Goal: Transaction & Acquisition: Purchase product/service

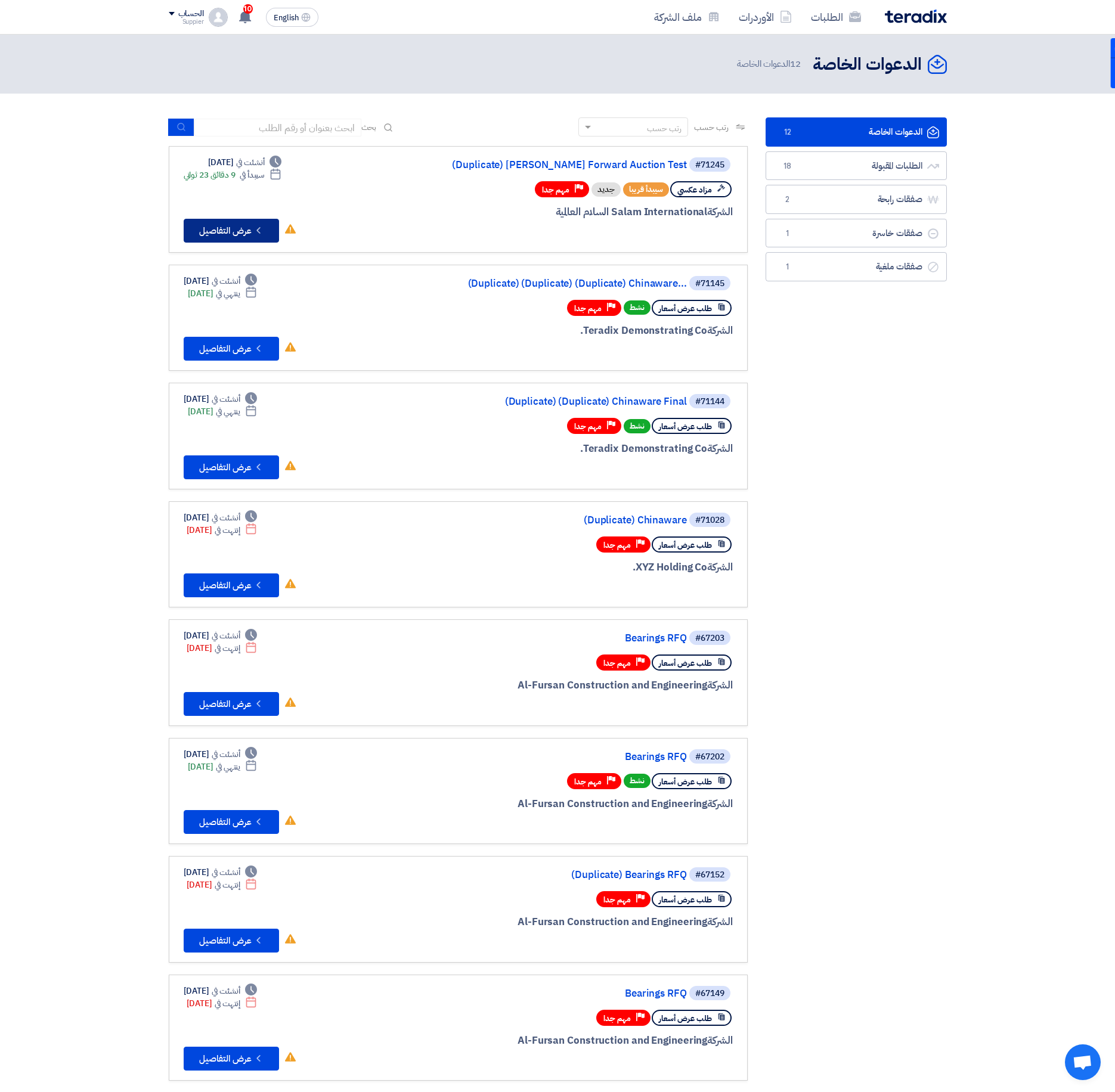
click at [260, 227] on icon "Check details" at bounding box center [258, 230] width 11 height 11
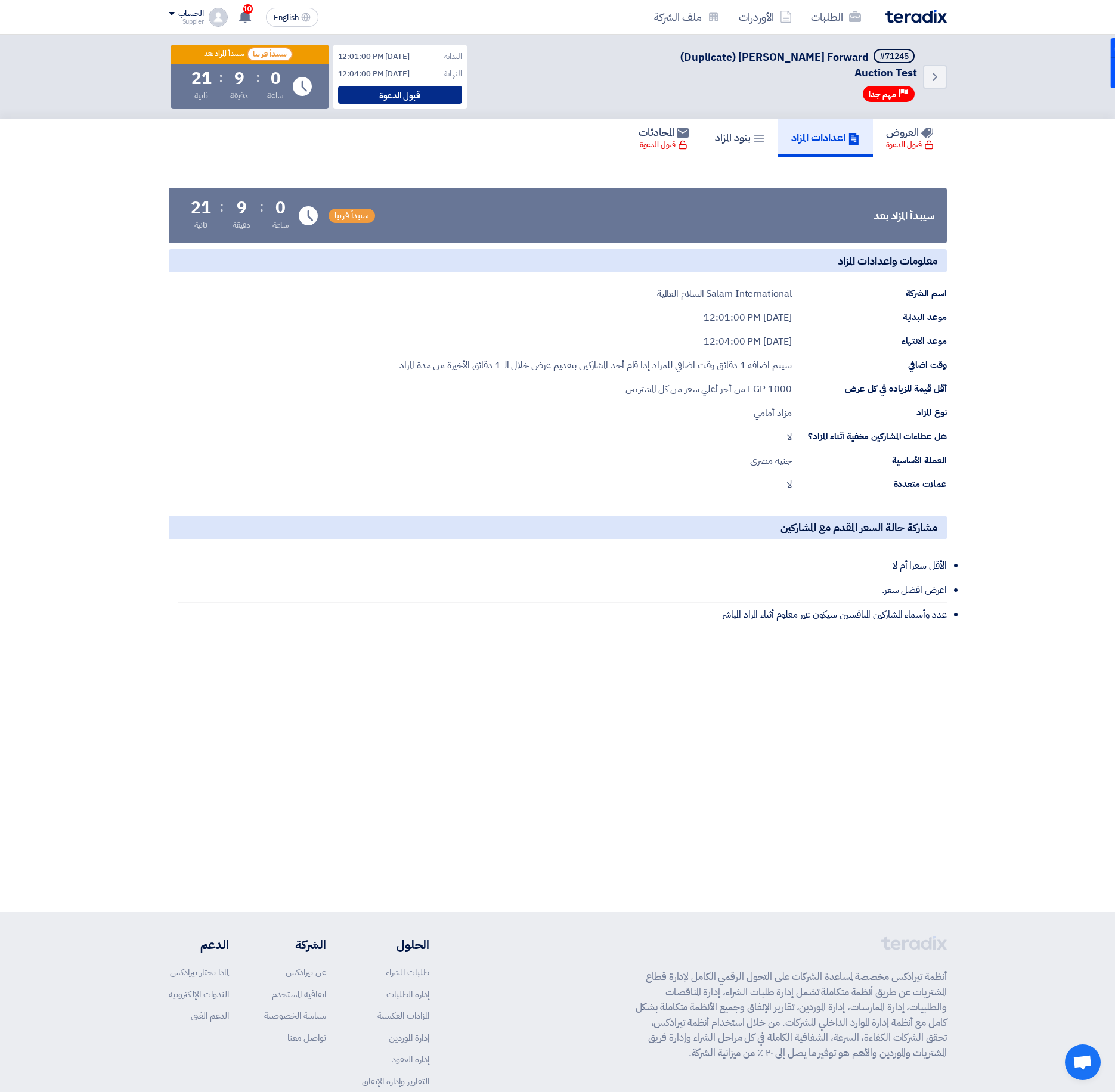
click at [425, 91] on div "قبول الدعوة" at bounding box center [400, 95] width 124 height 18
click at [468, 205] on span "أضف سعرك المبدأي" at bounding box center [426, 215] width 93 height 21
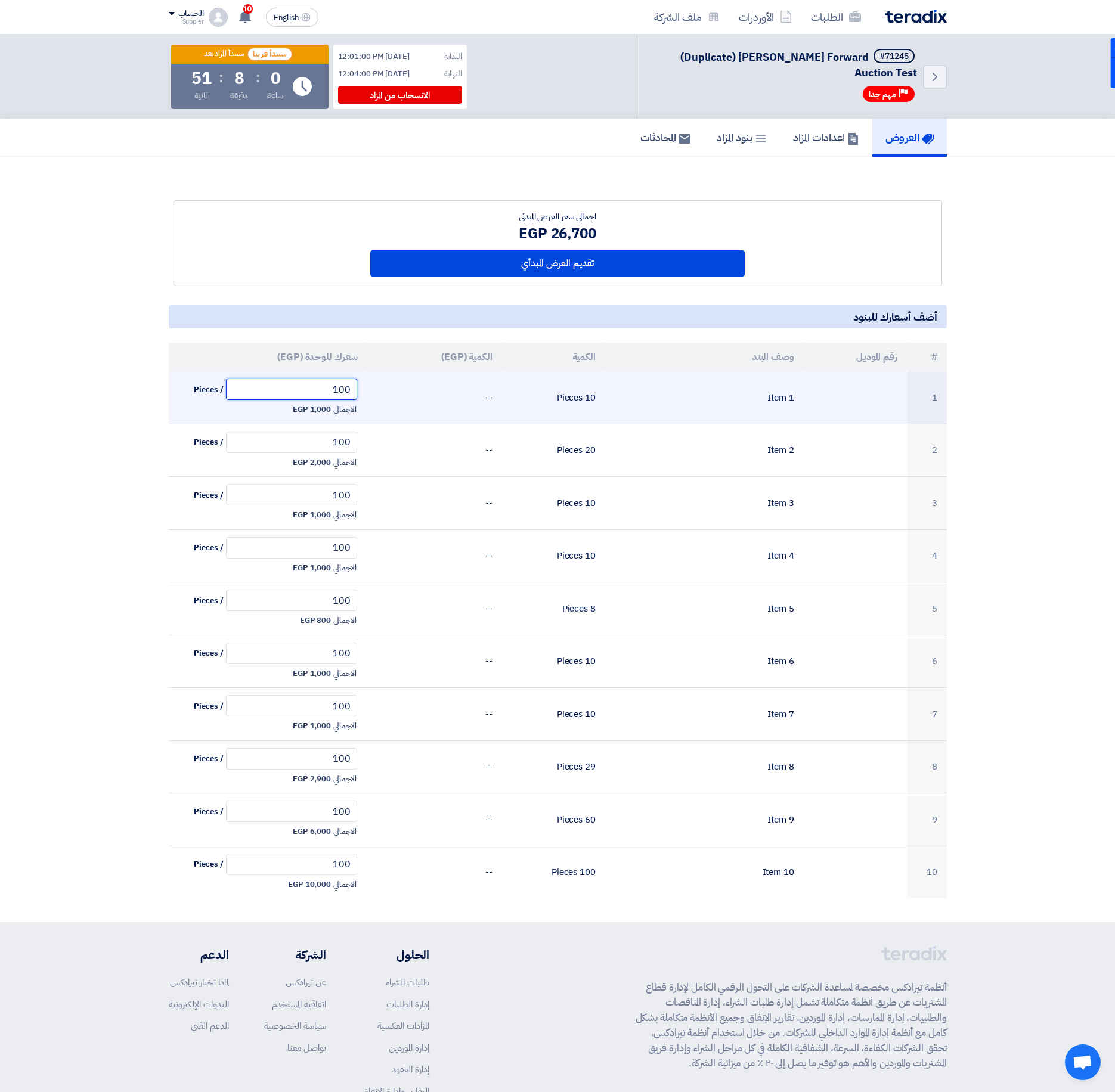
drag, startPoint x: 325, startPoint y: 385, endPoint x: 370, endPoint y: 374, distance: 46.3
click at [370, 374] on tr "1 Item 1 10 Pieces -- 100 / Pieces الاجمالي 1,000 EGP" at bounding box center [558, 397] width 778 height 52
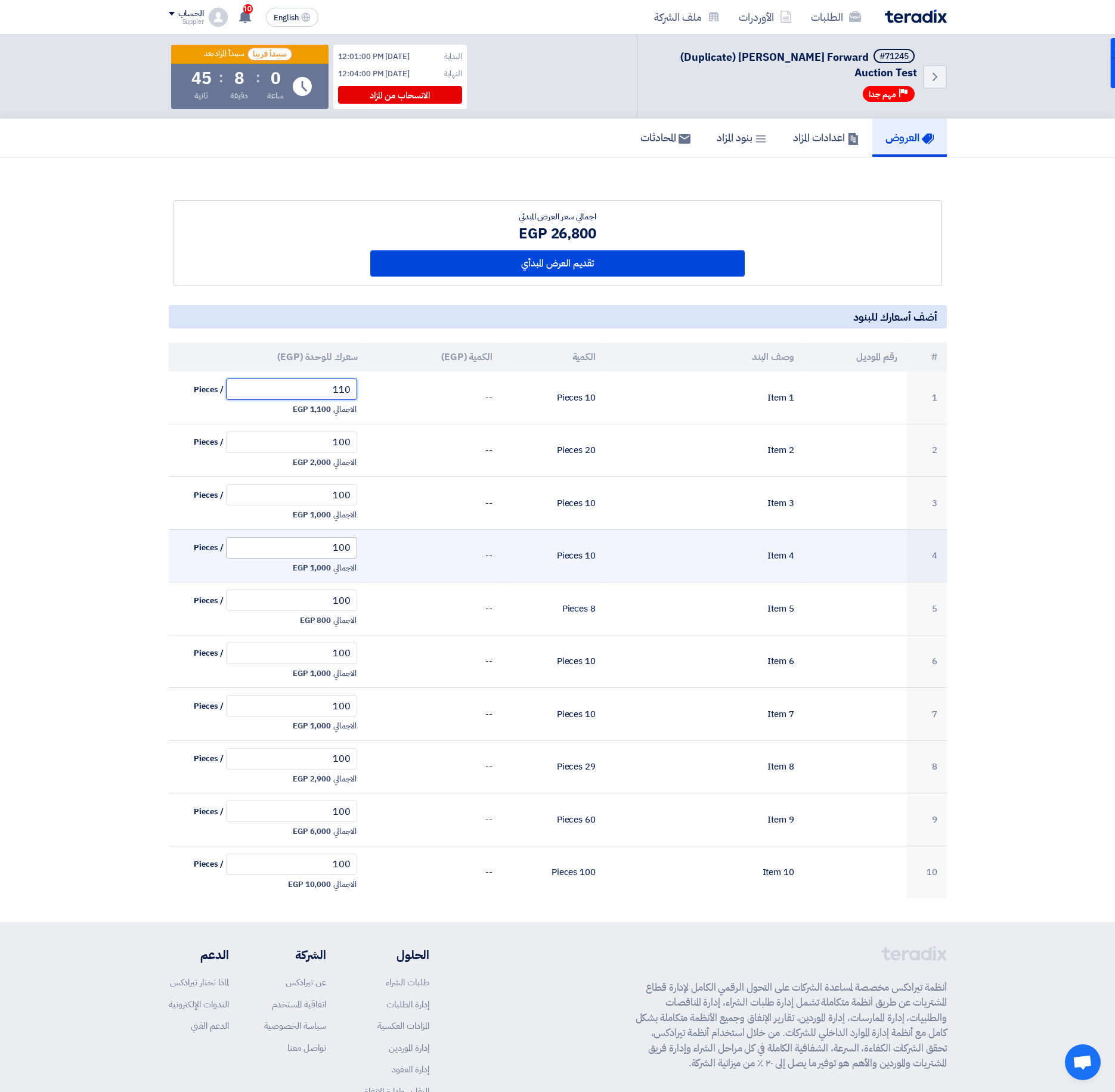
type input "110"
drag, startPoint x: 332, startPoint y: 541, endPoint x: 393, endPoint y: 542, distance: 61.0
click at [393, 542] on tr "4 Item 4 10 Pieces -- 100 / Pieces الاجمالي 1,000 EGP" at bounding box center [558, 556] width 778 height 53
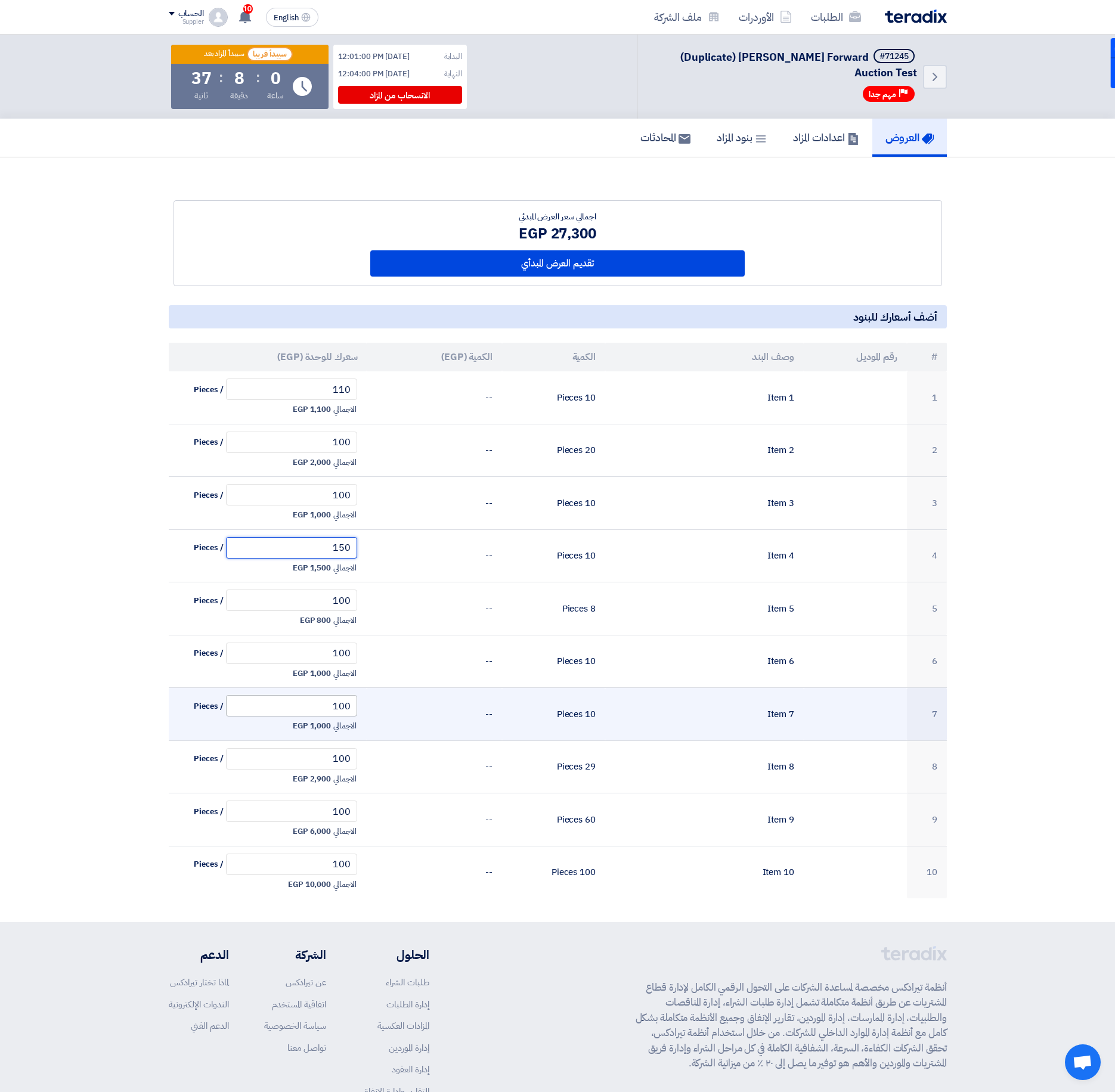
type input "150"
drag, startPoint x: 320, startPoint y: 707, endPoint x: 411, endPoint y: 707, distance: 91.0
click at [391, 707] on tr "7 Item 7 10 Pieces -- 100 / Pieces الاجمالي 1,000 EGP" at bounding box center [558, 714] width 778 height 53
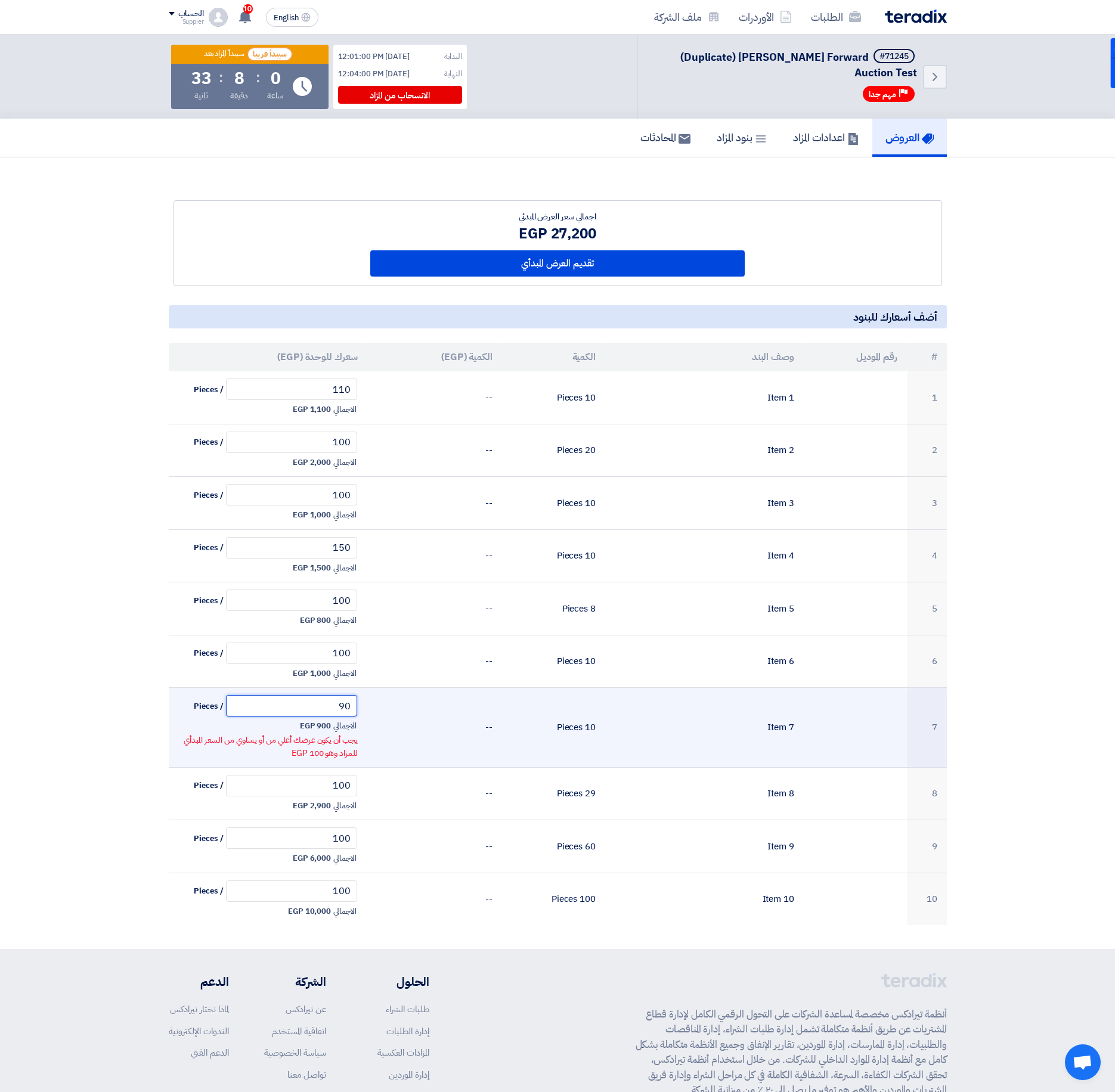
drag, startPoint x: 340, startPoint y: 693, endPoint x: 373, endPoint y: 695, distance: 33.1
click at [373, 695] on tr "7 Item 7 10 Pieces -- 90 / Pieces الاجمالي 900 EGP يجب أن يكون عرضك أعلي من أو …" at bounding box center [558, 728] width 778 height 80
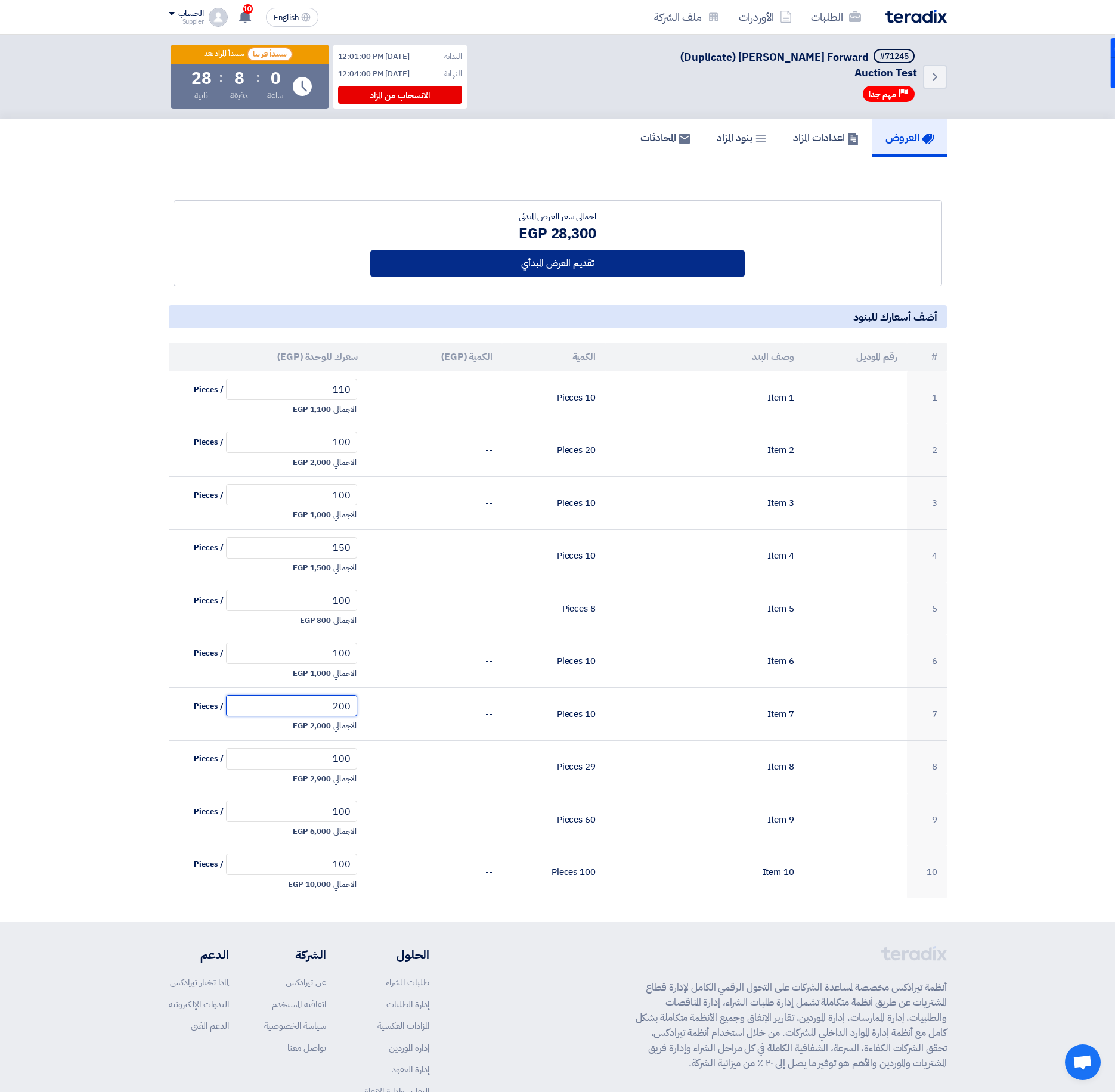
type input "200"
click at [622, 259] on button "تقديم العرض المبدأي" at bounding box center [557, 263] width 375 height 27
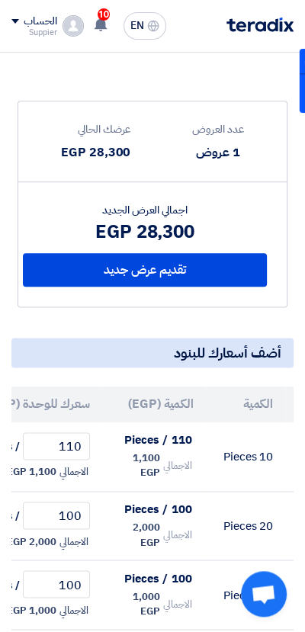
scroll to position [460, 0]
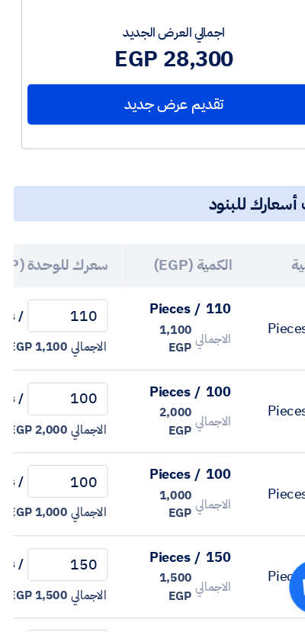
click at [59, 480] on td "100 / Pieces الاجمالي 2,000 EGP" at bounding box center [26, 447] width 152 height 69
click at [73, 366] on input "110" at bounding box center [56, 367] width 67 height 27
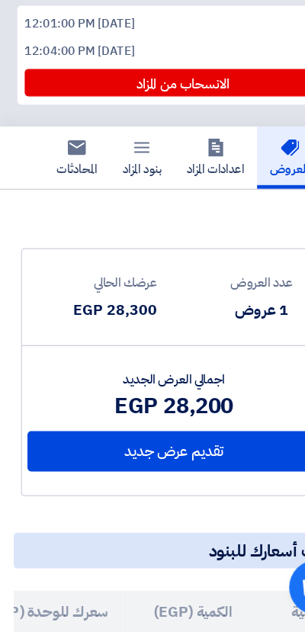
scroll to position [171, 0]
type input "100"
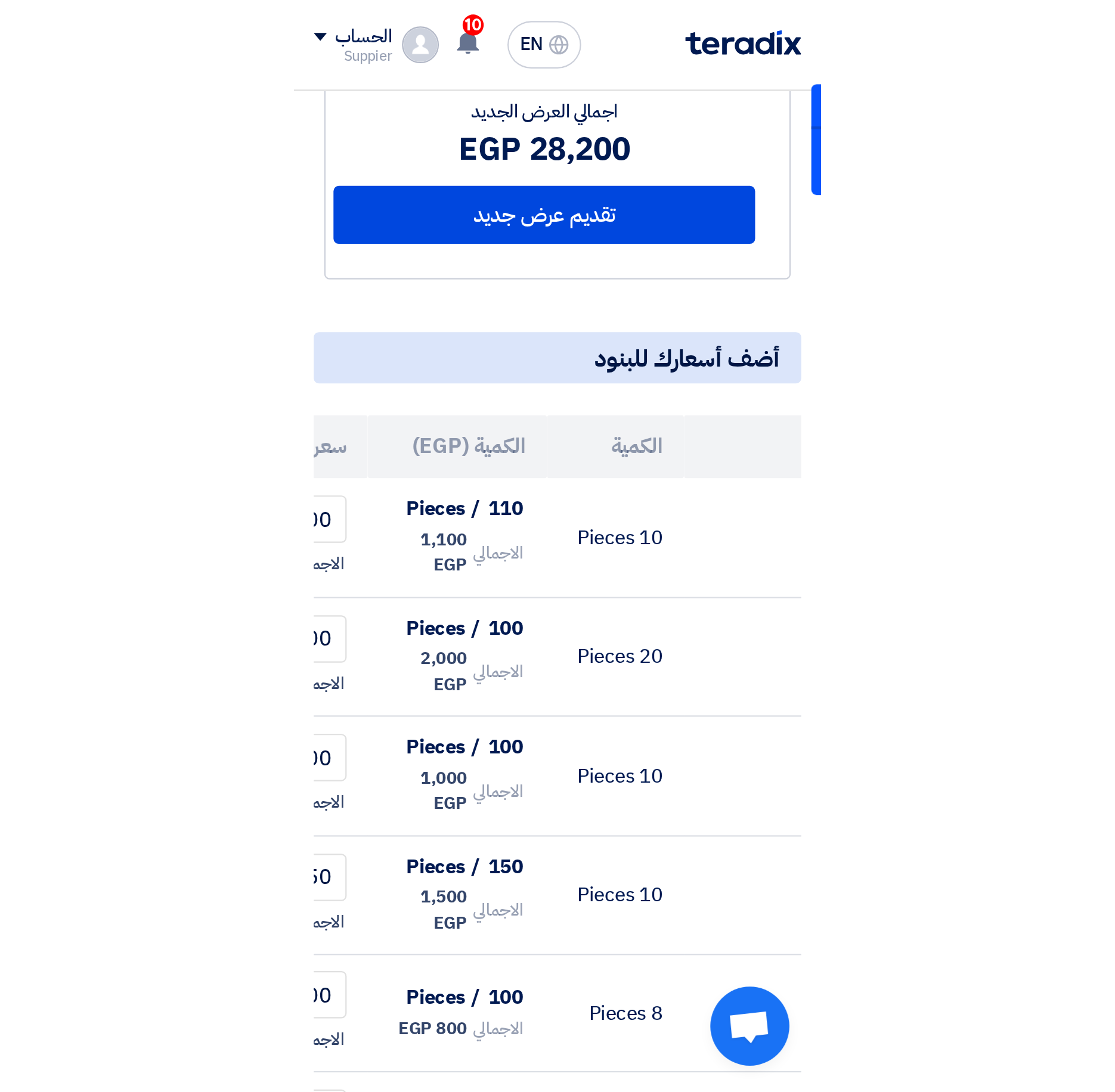
scroll to position [0, 0]
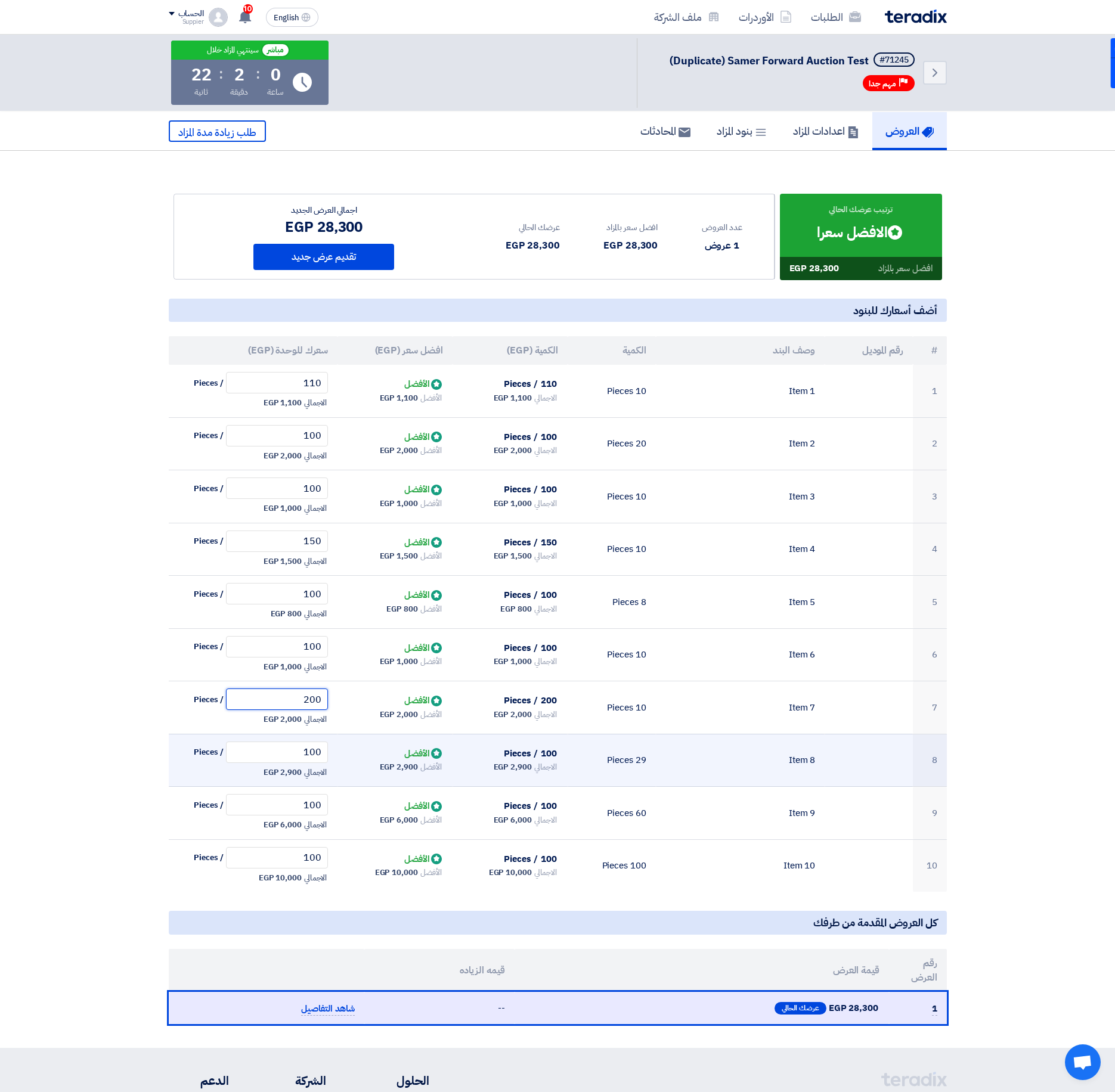
drag, startPoint x: 287, startPoint y: 707, endPoint x: 457, endPoint y: 739, distance: 173.0
click at [457, 739] on tbody "1 Item 1 10 Pieces 110 / Pieces الاجمالي 1,100 EGP Bids submitted الأفضل" at bounding box center [558, 628] width 778 height 527
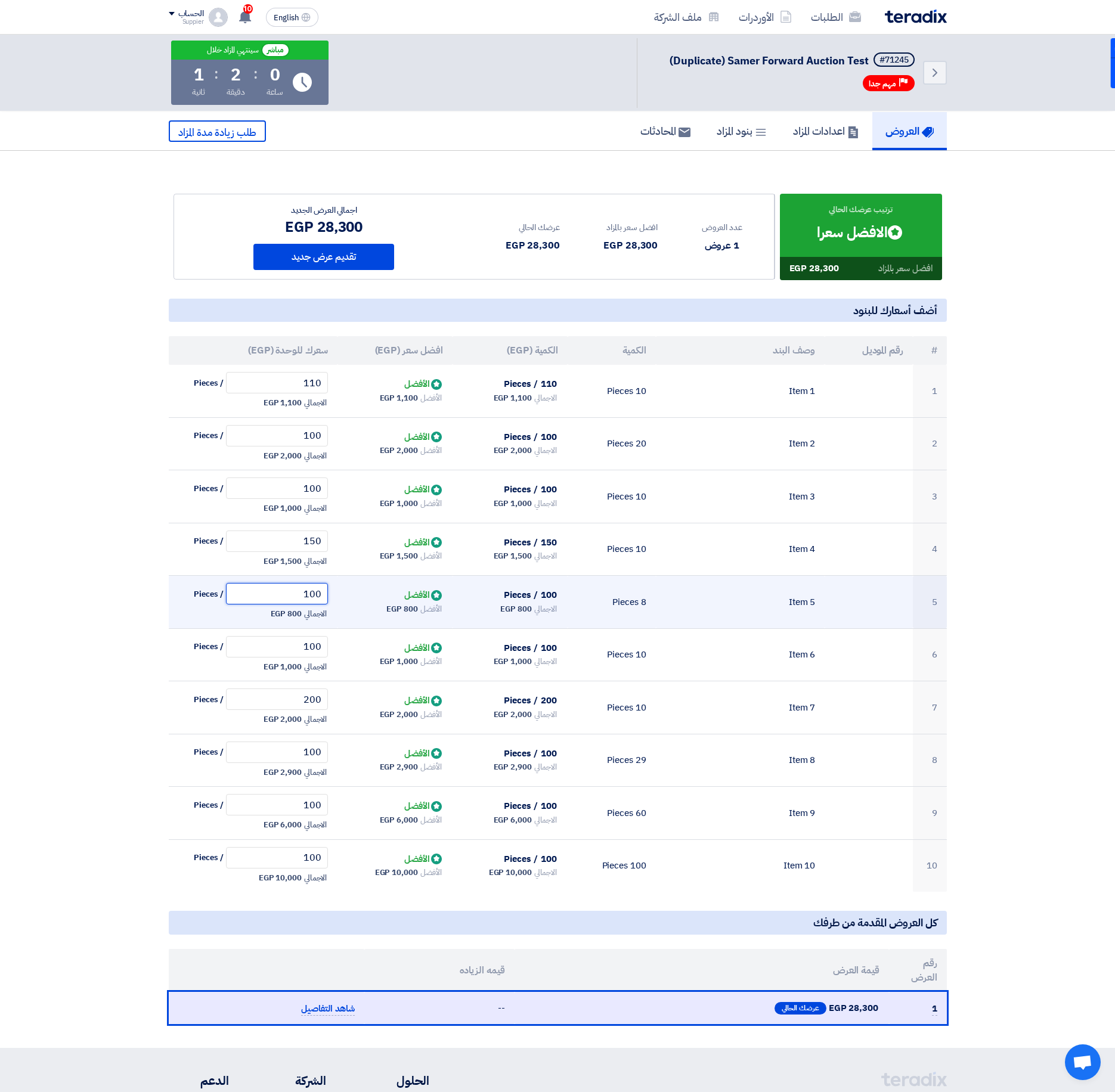
drag, startPoint x: 310, startPoint y: 600, endPoint x: 339, endPoint y: 603, distance: 29.2
click at [339, 603] on tr "5 Item 5 8 Pieces 100 / Pieces الاجمالي 800 EGP Bids submitted الأفضل الأفضل 100" at bounding box center [558, 602] width 778 height 53
click at [300, 593] on input "100" at bounding box center [277, 593] width 102 height 21
click at [299, 593] on input "100" at bounding box center [277, 593] width 102 height 21
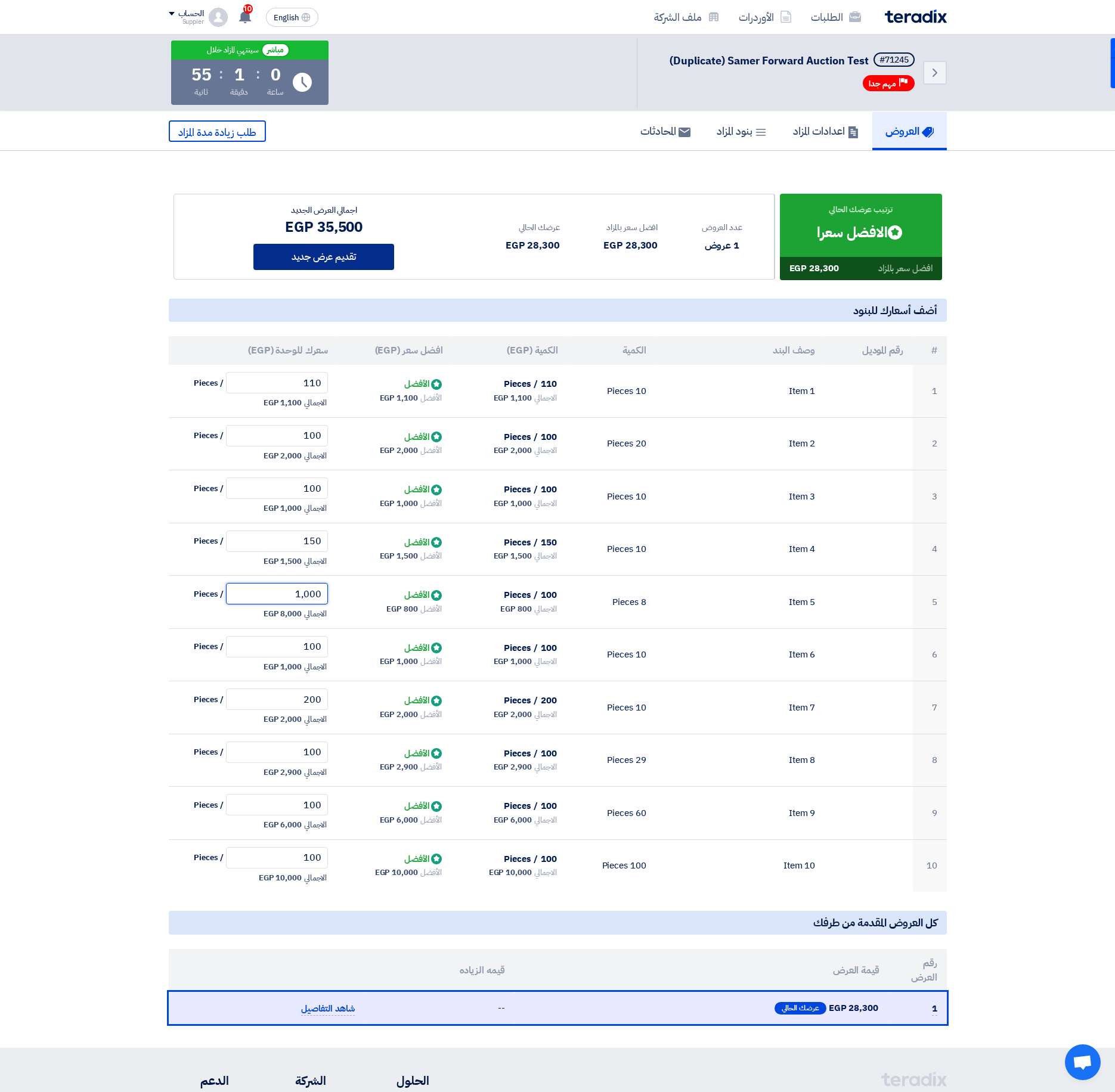
type input "1,000"
click at [375, 256] on button "تقديم عرض جديد" at bounding box center [324, 257] width 141 height 27
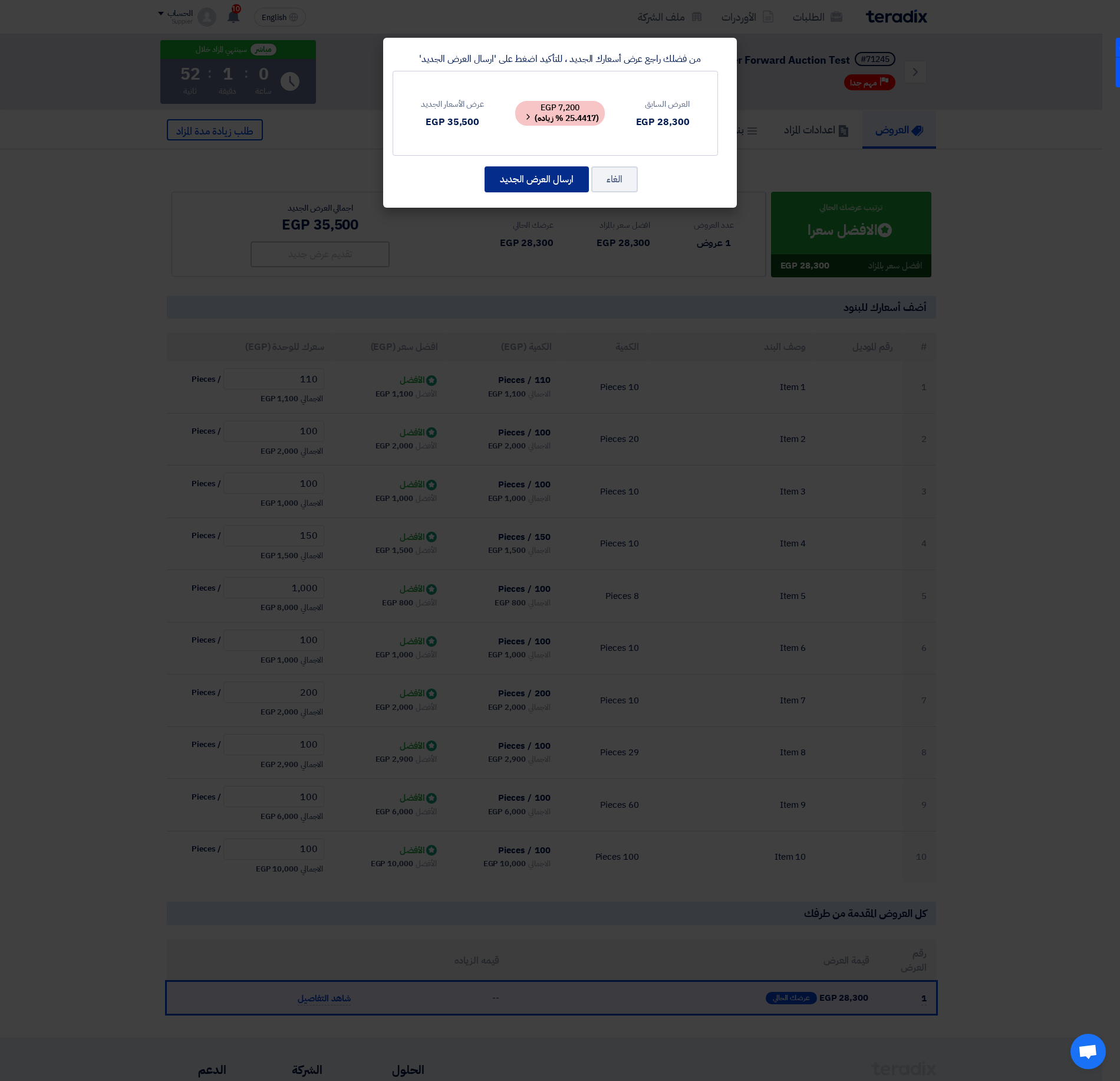
click at [537, 184] on button "ارسال العرض الجديد" at bounding box center [537, 180] width 104 height 26
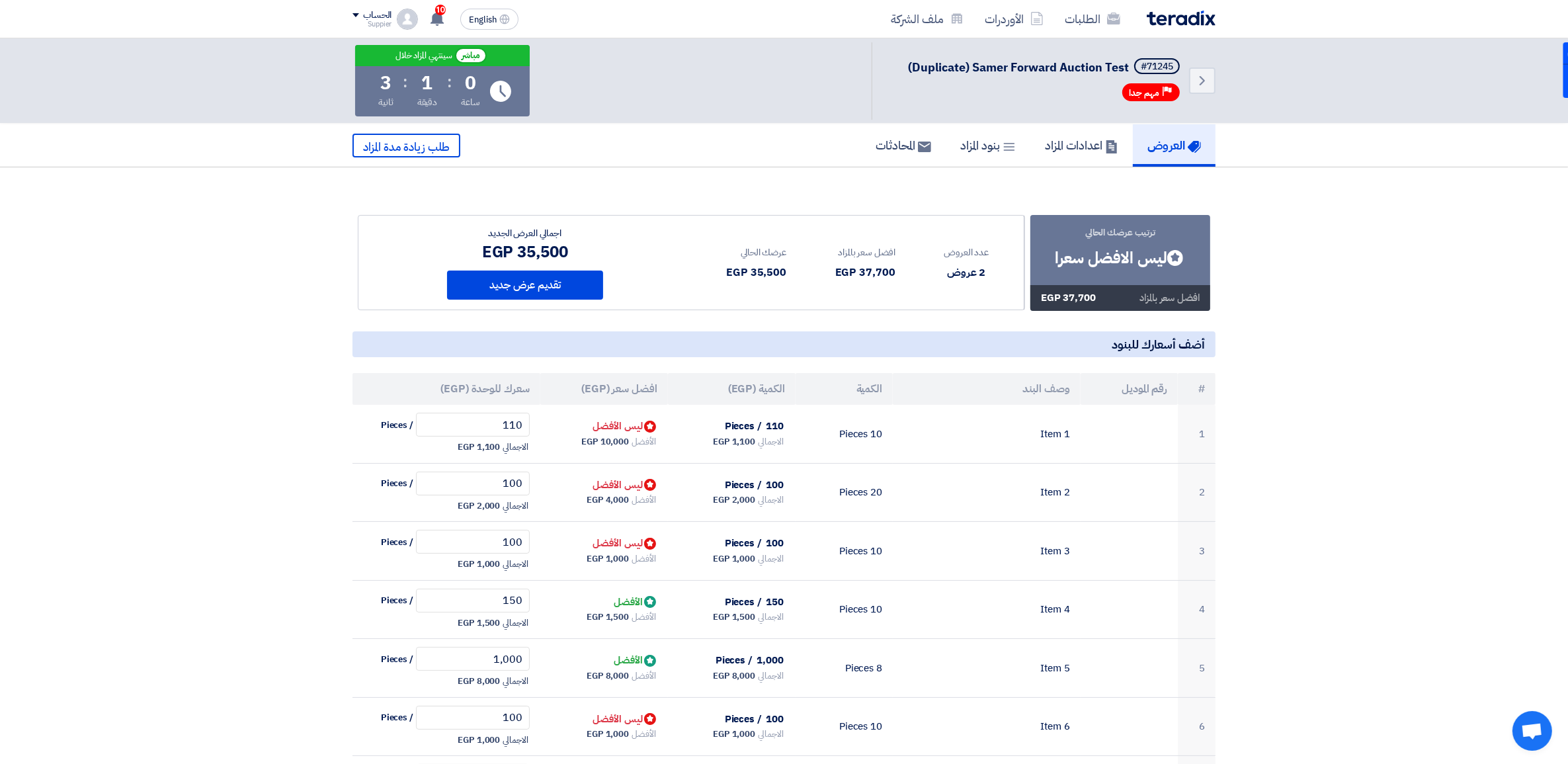
drag, startPoint x: 2400, startPoint y: 2, endPoint x: 90, endPoint y: 480, distance: 2358.9
click at [90, 480] on section "ترتيب عرضك الحالي Bids submitted ليس الافضل سعرا افضل سعر بالمزاد 37,700 EGP" at bounding box center [784, 683] width 1568 height 1032
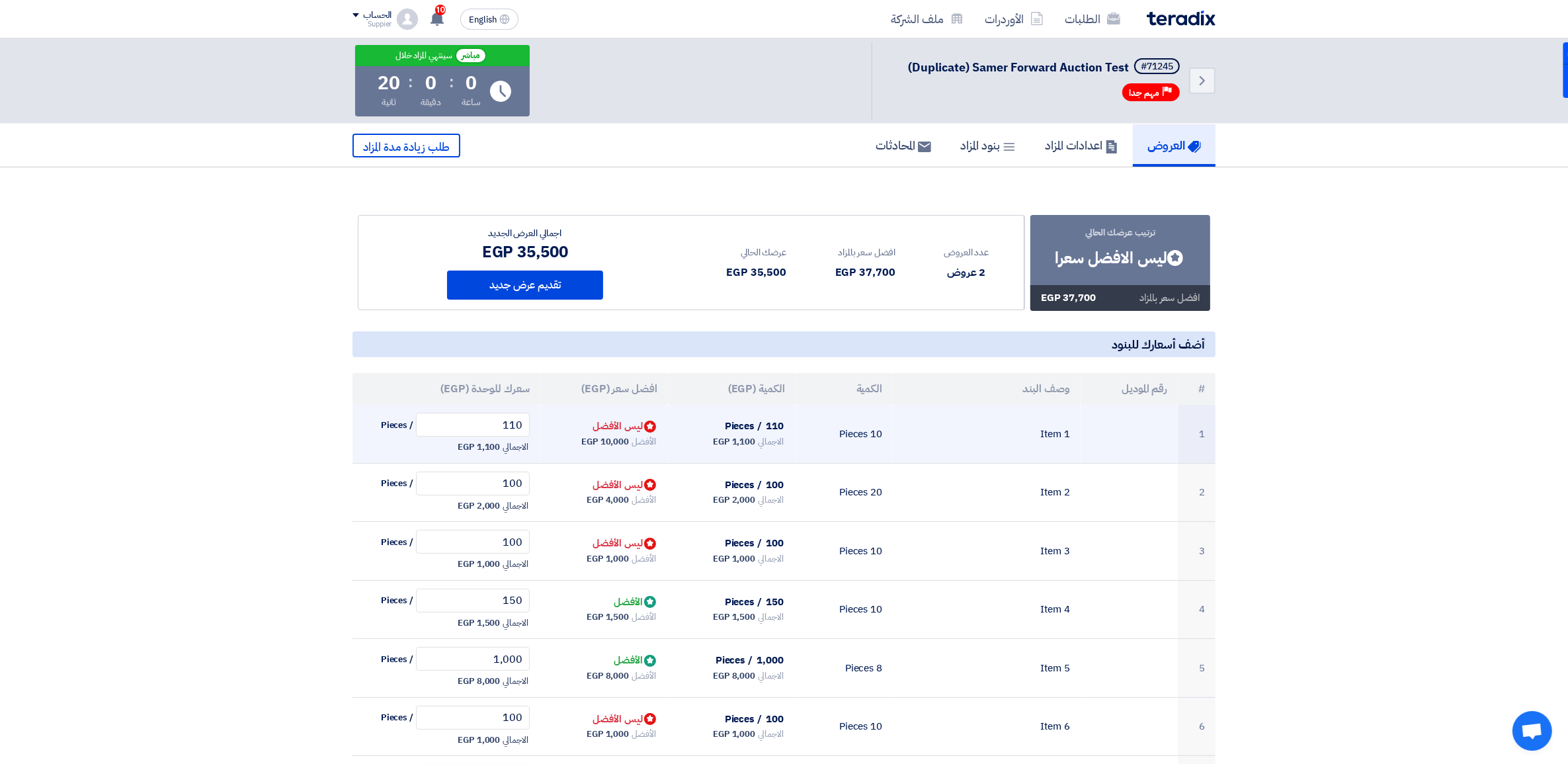
click at [474, 447] on span "1,100 EGP" at bounding box center [479, 447] width 42 height 13
drag, startPoint x: 613, startPoint y: 443, endPoint x: 633, endPoint y: 440, distance: 20.2
click at [633, 440] on div "الأفضل 10,000 EGP" at bounding box center [604, 441] width 107 height 16
drag, startPoint x: 478, startPoint y: 441, endPoint x: 506, endPoint y: 441, distance: 28.0
click at [506, 441] on div "الاجمالي 1,100 EGP" at bounding box center [447, 447] width 167 height 16
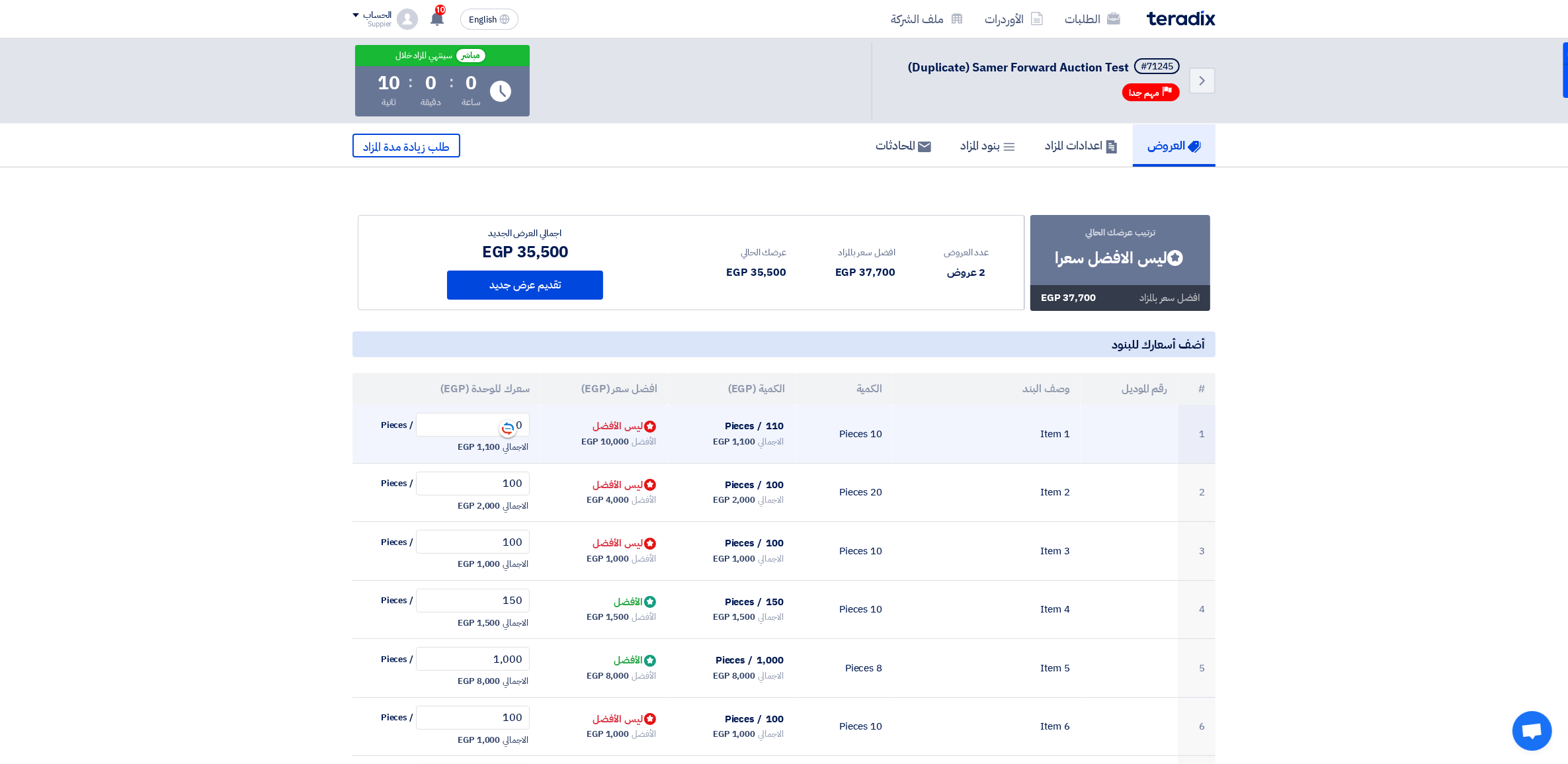
drag, startPoint x: 506, startPoint y: 441, endPoint x: 461, endPoint y: 447, distance: 45.4
click at [461, 447] on span "1,100 EGP" at bounding box center [479, 447] width 42 height 13
click at [758, 437] on span "الاجمالي" at bounding box center [770, 441] width 25 height 13
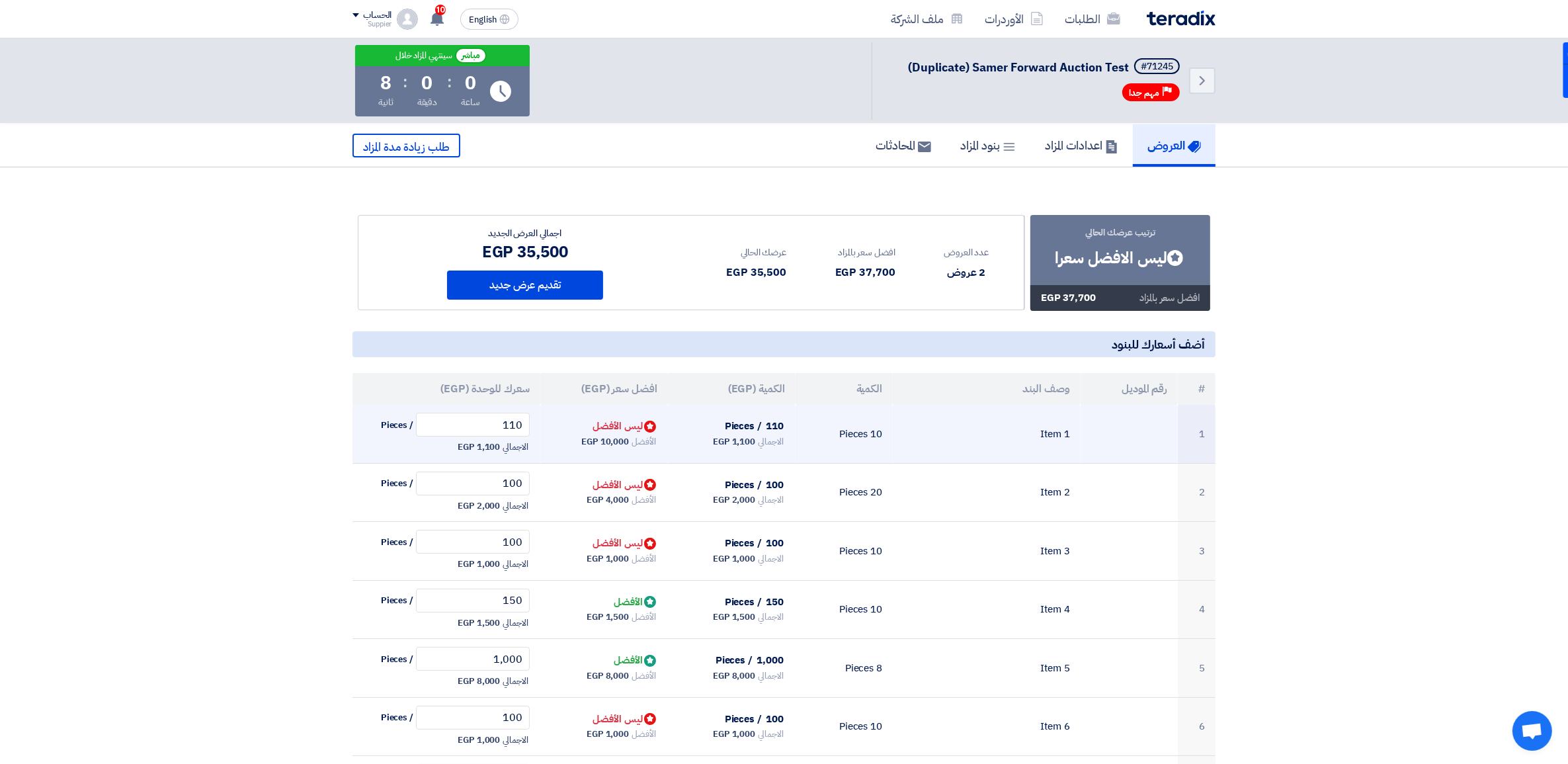
click at [758, 438] on span "الاجمالي" at bounding box center [770, 441] width 25 height 13
drag, startPoint x: 757, startPoint y: 438, endPoint x: 747, endPoint y: 441, distance: 10.4
click at [747, 441] on span "1,100 EGP" at bounding box center [734, 441] width 42 height 13
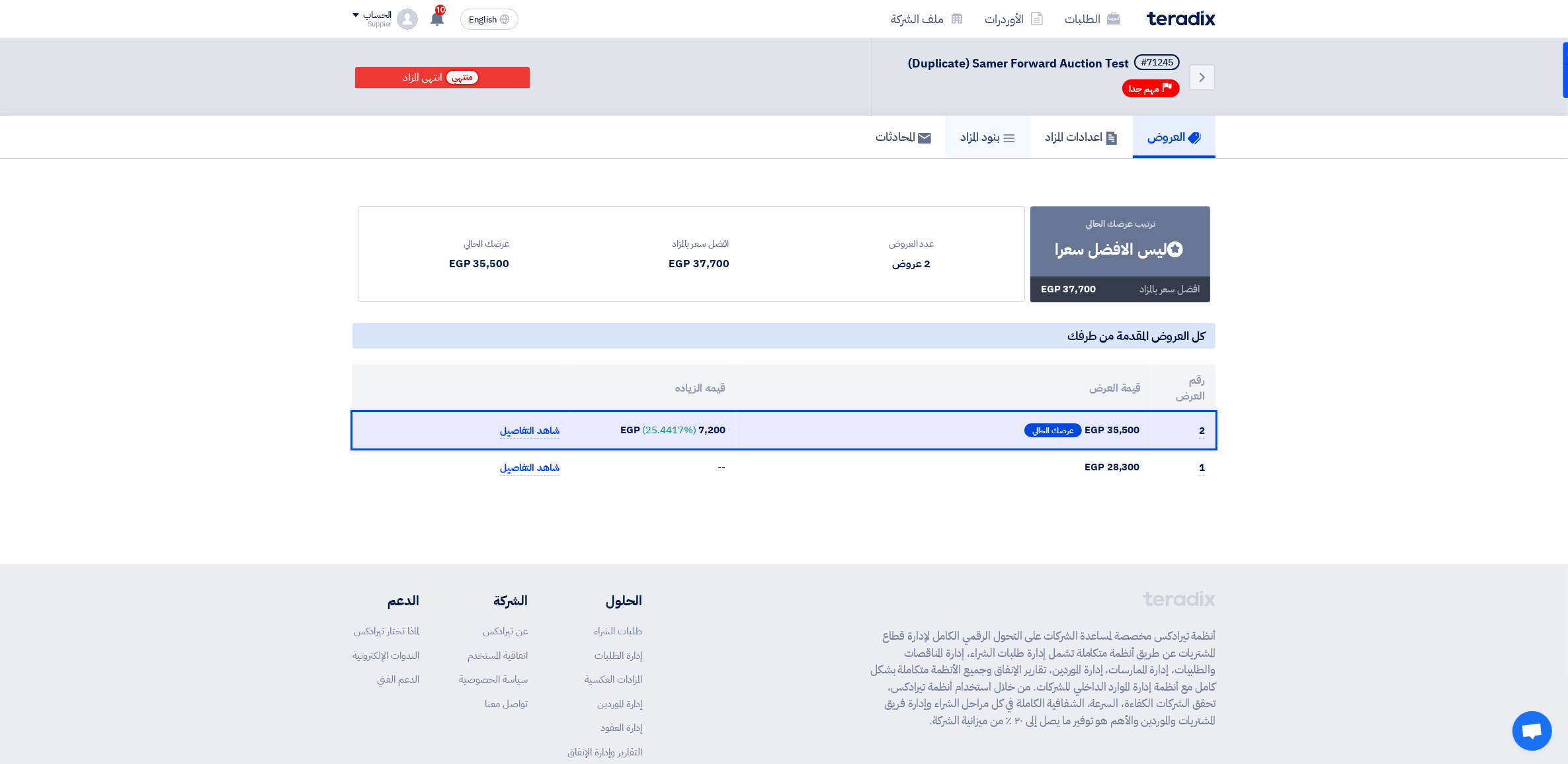
click at [945, 134] on link "بنود المزاد" at bounding box center [988, 136] width 85 height 42
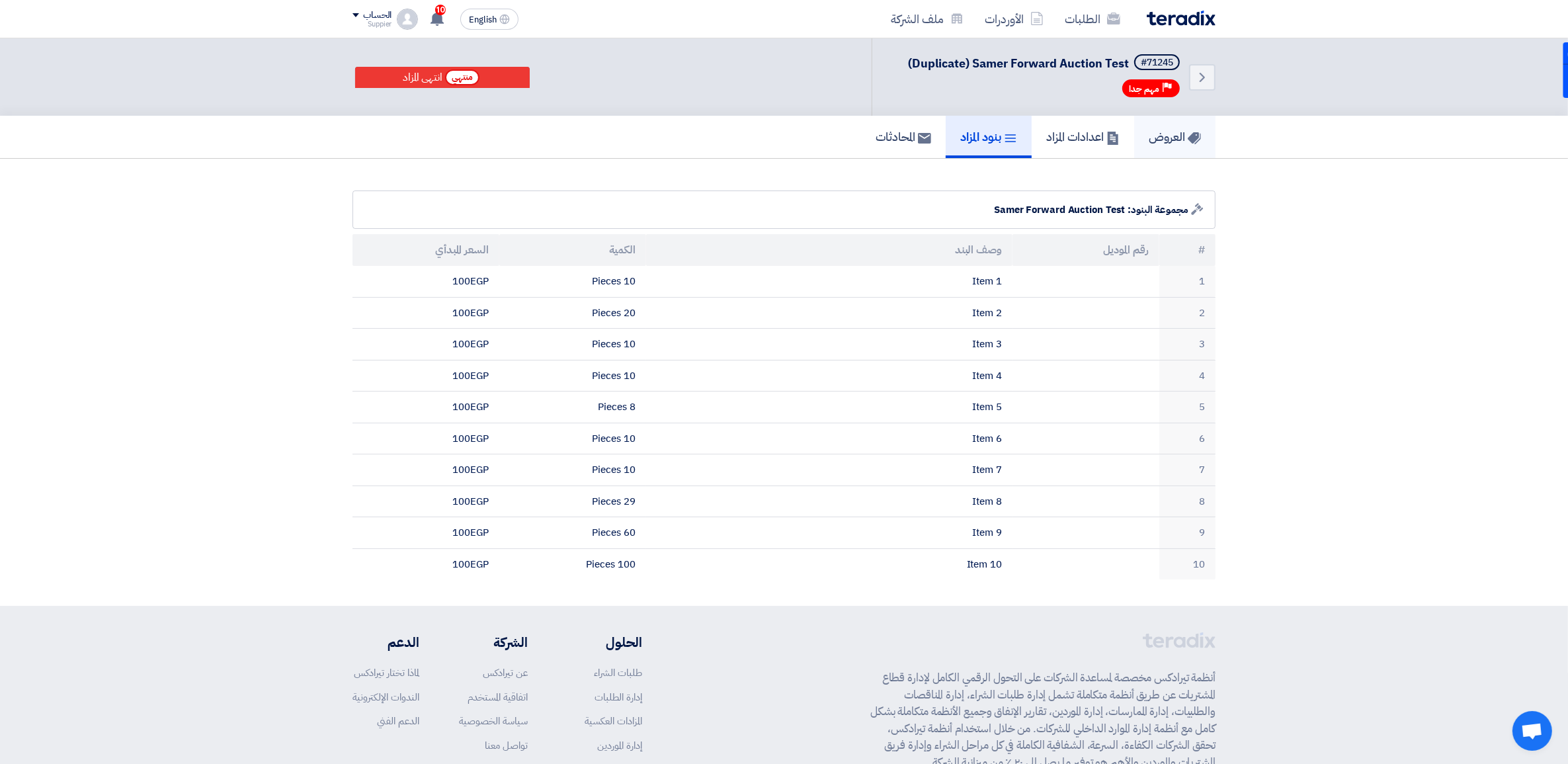
click at [1148, 133] on h5 "العروض" at bounding box center [1174, 137] width 52 height 16
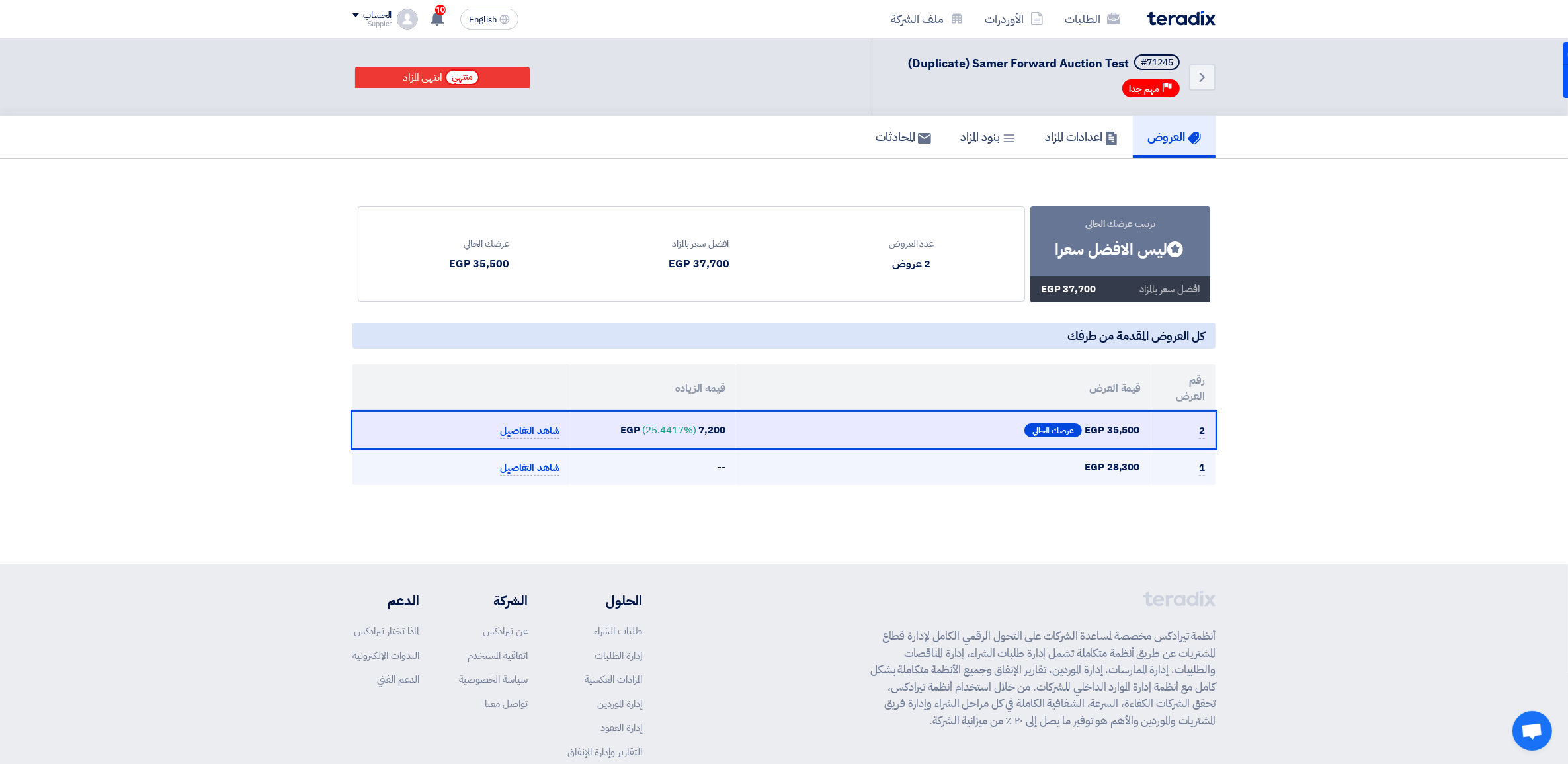
click at [1124, 471] on span "28,300 EGP" at bounding box center [1111, 467] width 55 height 16
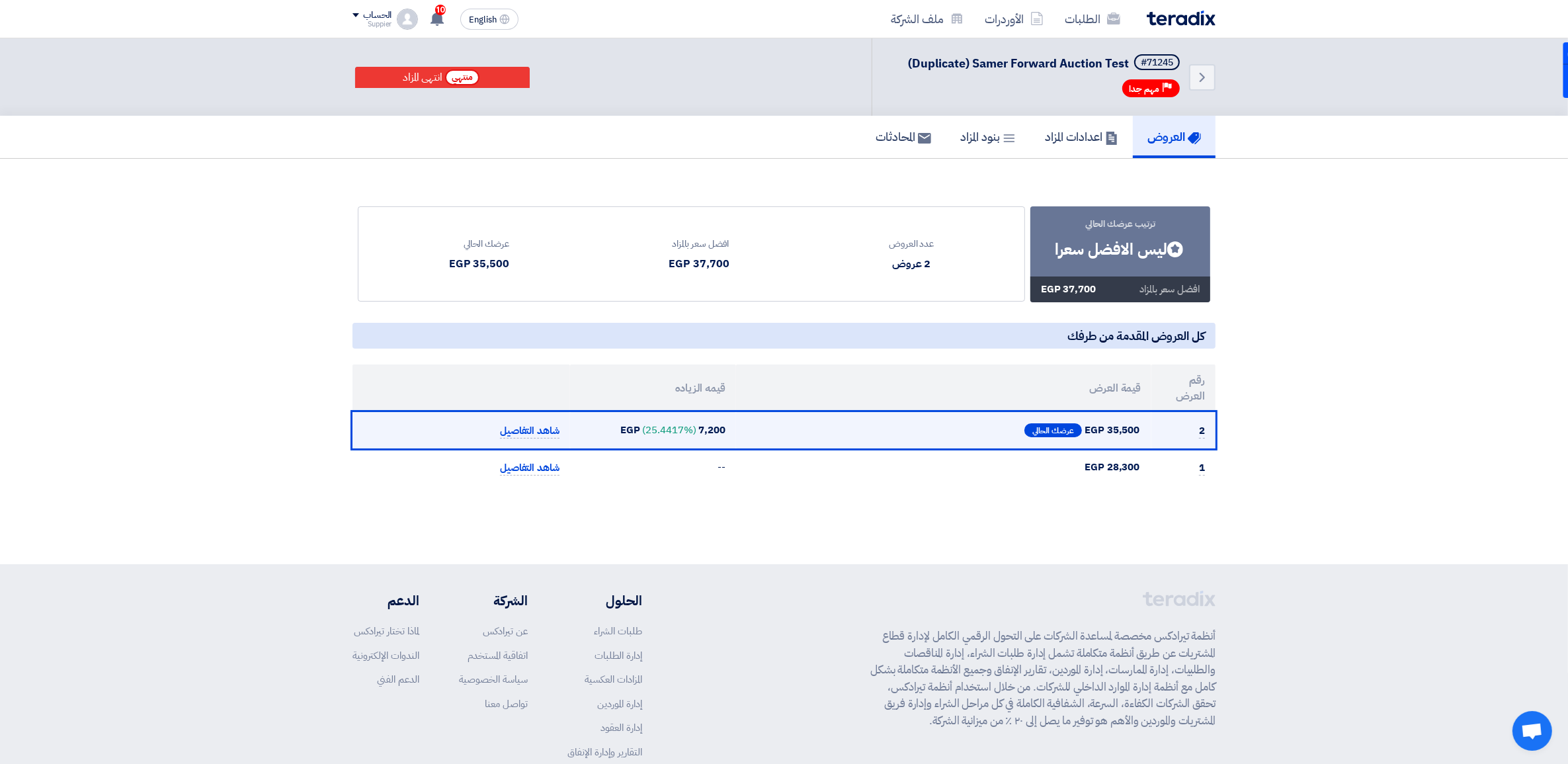
click at [1121, 441] on td "35,500 EGP عرضك الحالي" at bounding box center [943, 430] width 415 height 36
click at [1121, 436] on span "35,500 EGP عرضك الحالي" at bounding box center [944, 430] width 394 height 21
click at [1121, 434] on span "35,500 EGP" at bounding box center [1111, 430] width 55 height 16
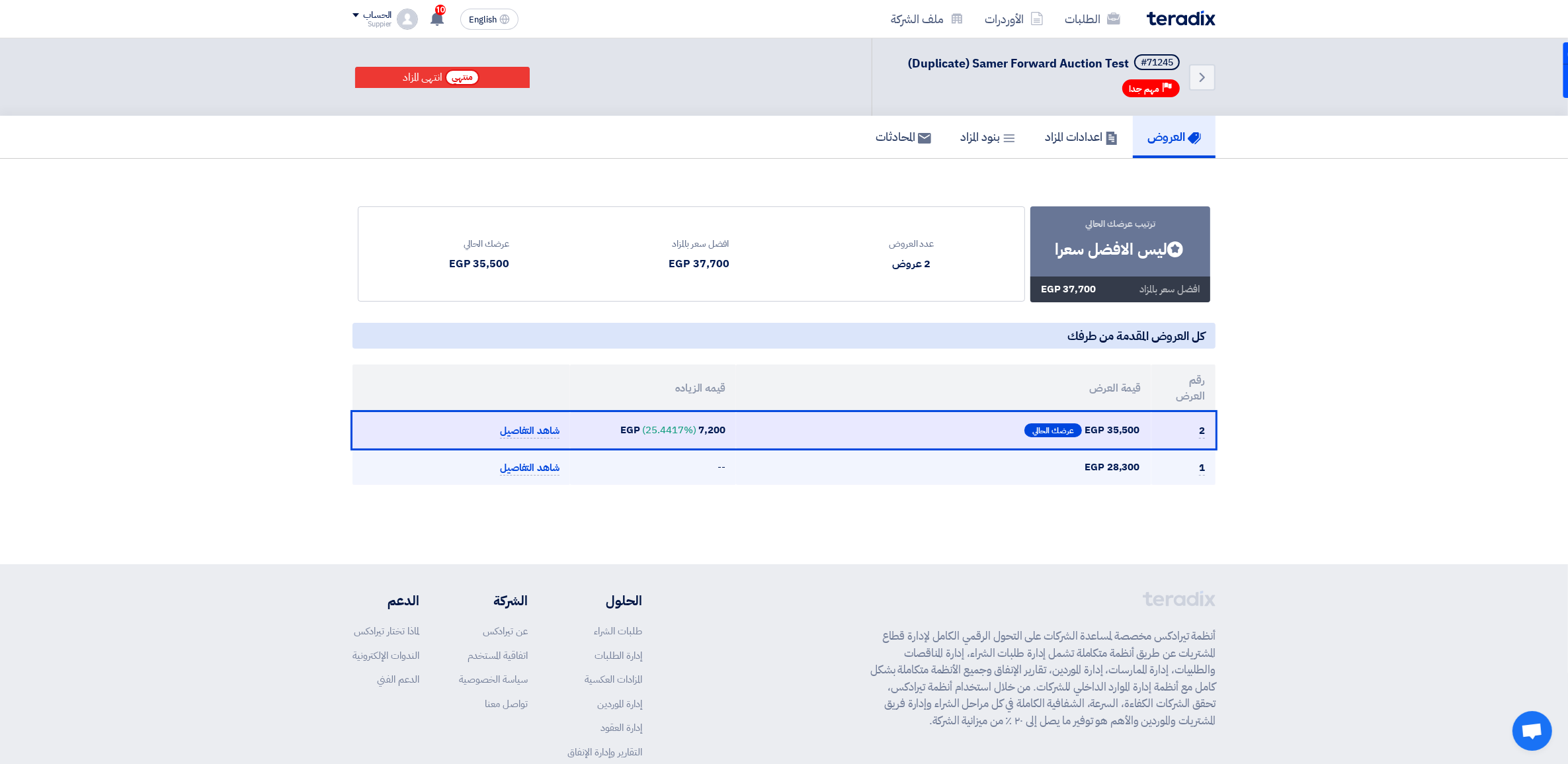
click at [908, 448] on td "28,300 EGP" at bounding box center [943, 467] width 415 height 36
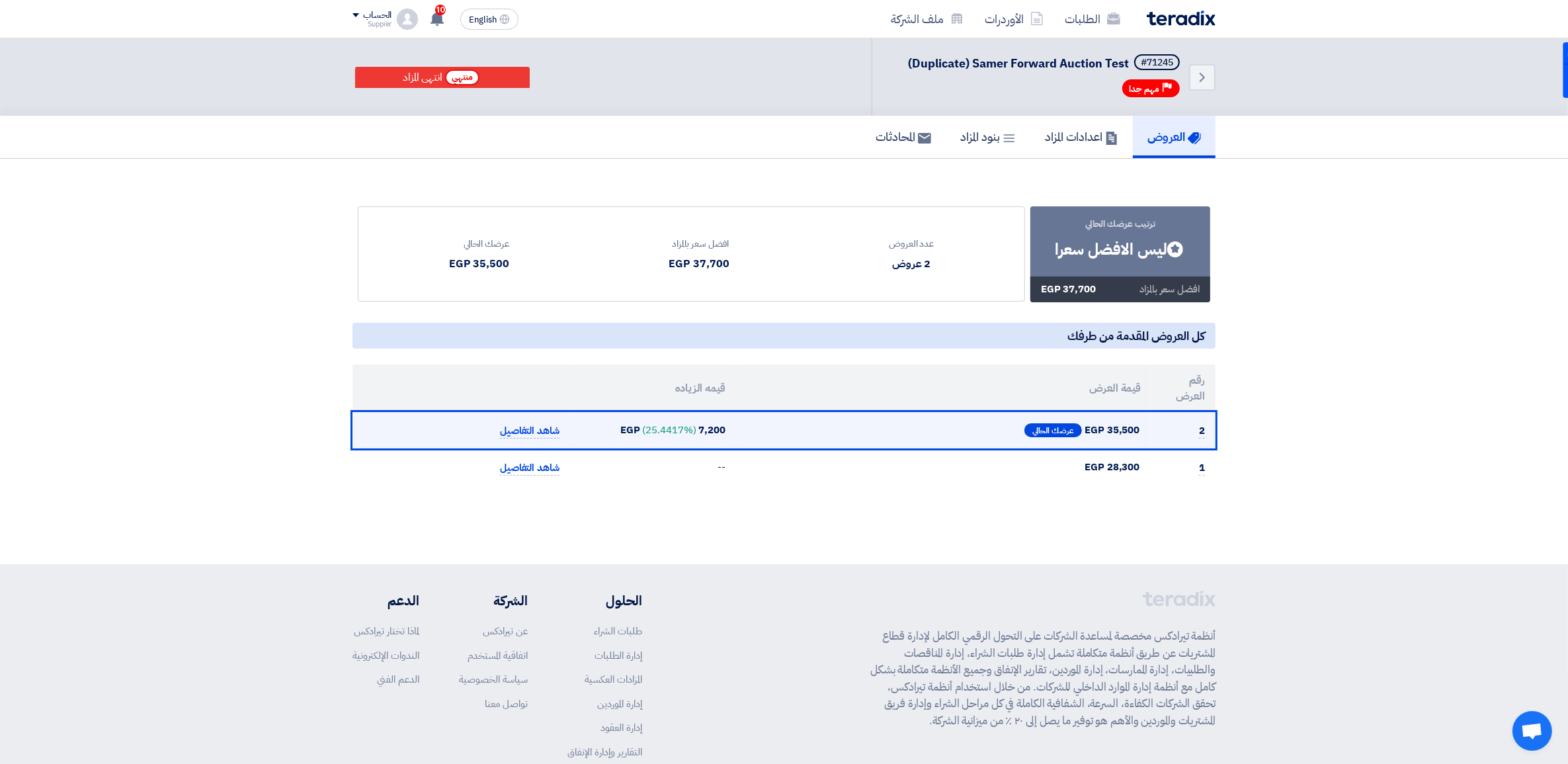
click at [1035, 430] on span "عرضك الحالي" at bounding box center [1053, 430] width 52 height 8
click at [1035, 428] on span "عرضك الحالي" at bounding box center [1053, 430] width 52 height 8
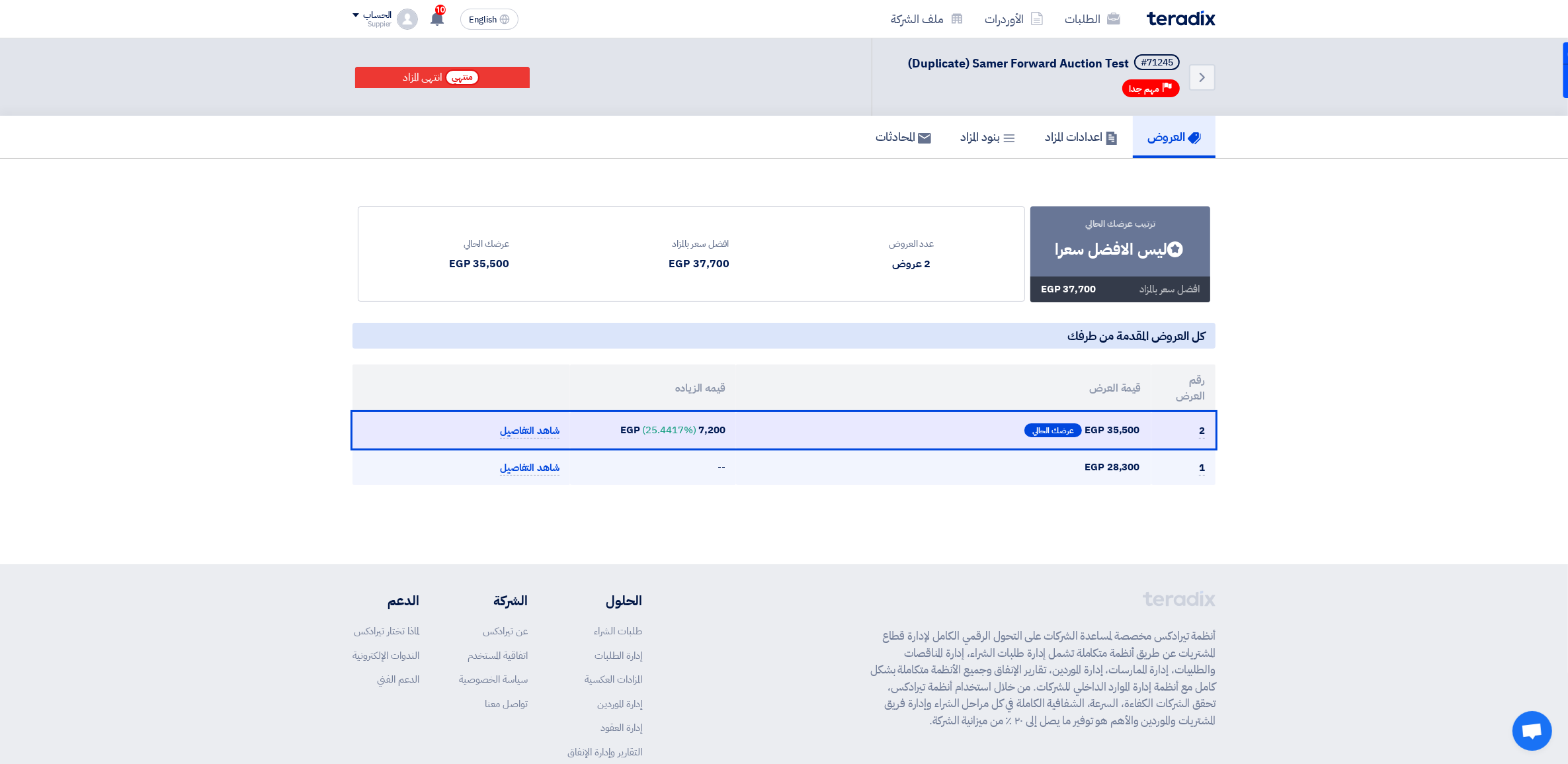
click at [1060, 480] on td "28,300 EGP" at bounding box center [943, 467] width 415 height 36
click at [1060, 481] on td "28,300 EGP" at bounding box center [943, 467] width 415 height 36
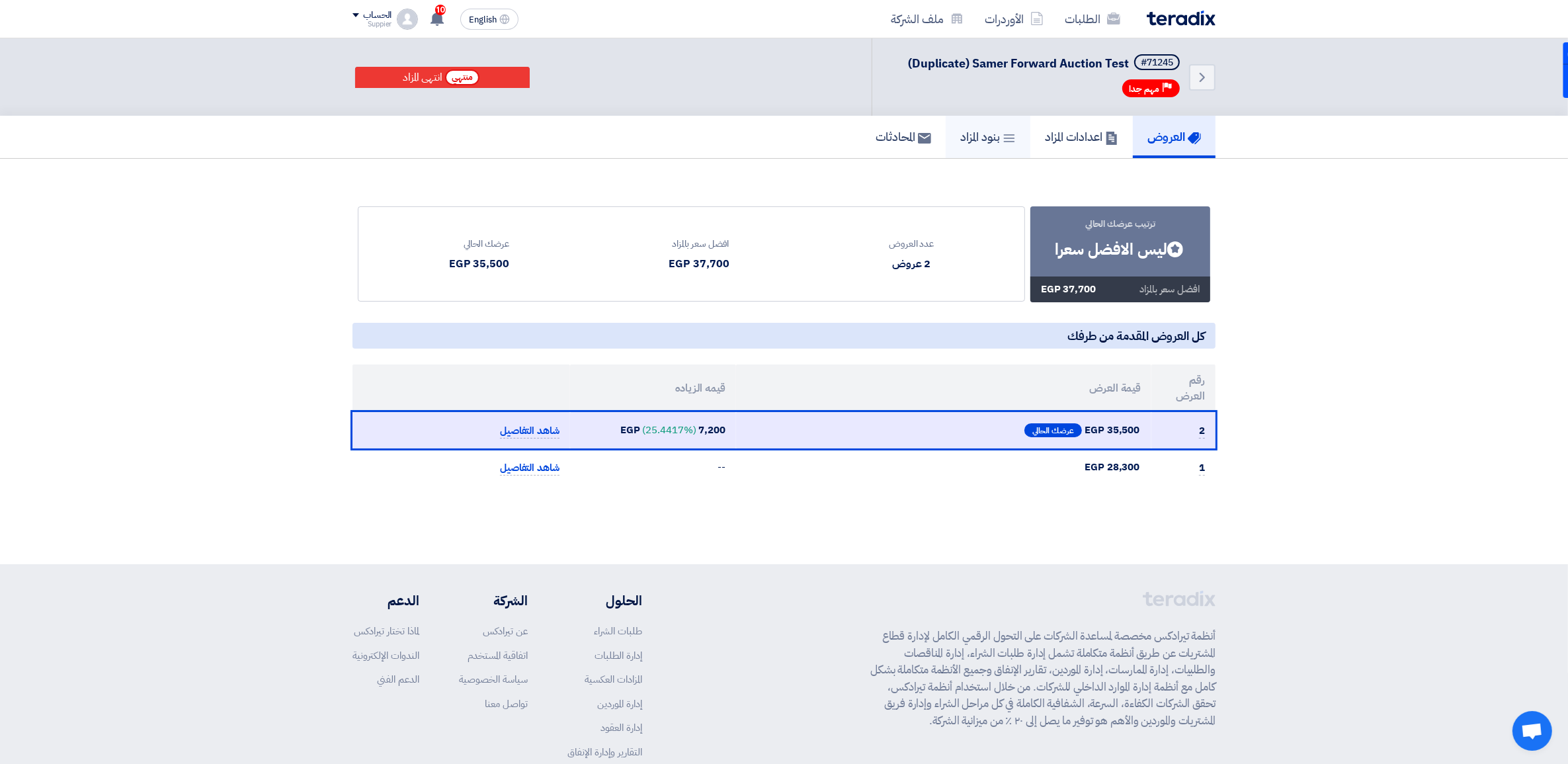
click at [974, 131] on h5 "بنود المزاد" at bounding box center [988, 137] width 56 height 16
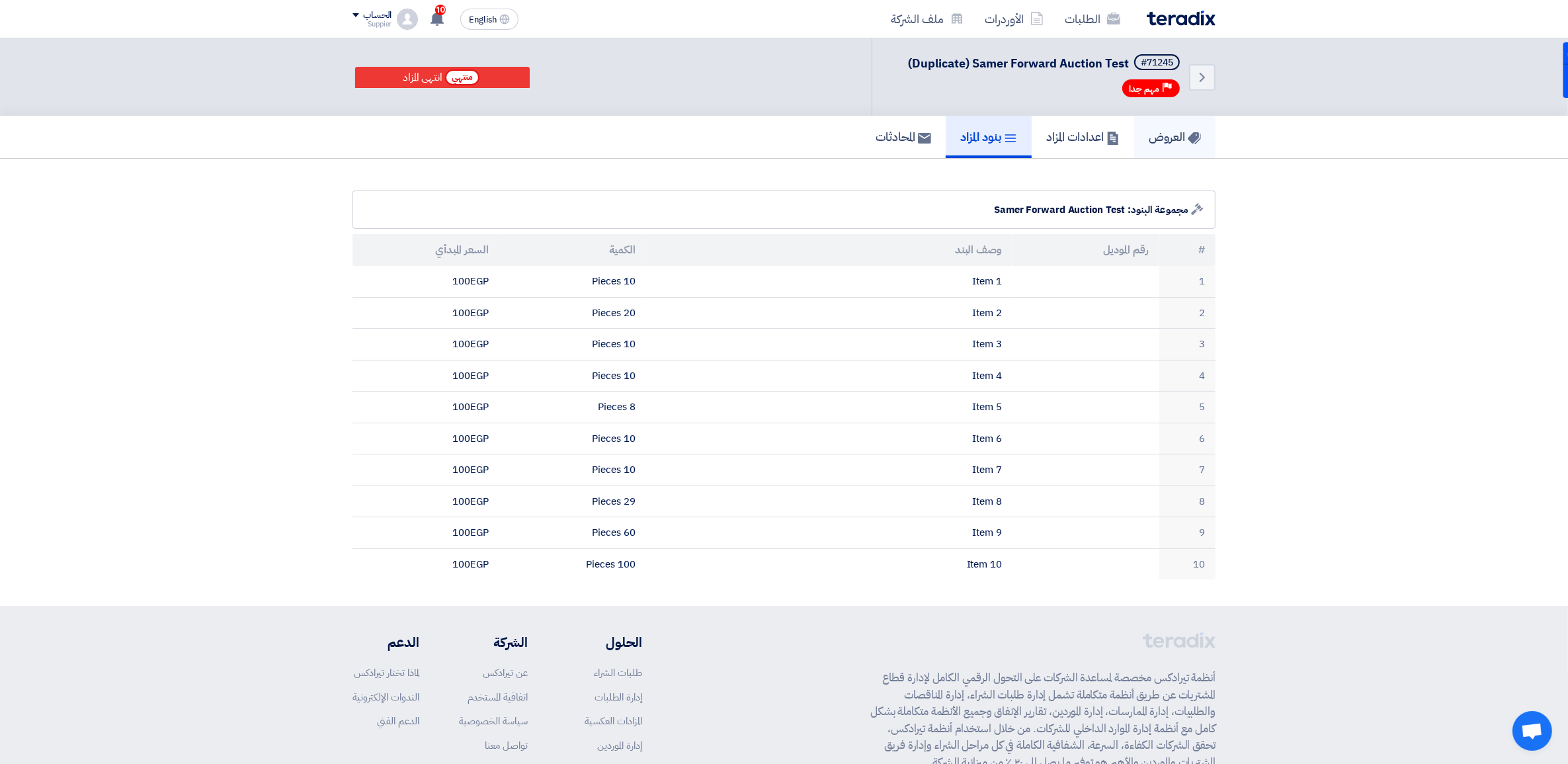
click at [1185, 134] on h5 "العروض" at bounding box center [1174, 137] width 52 height 16
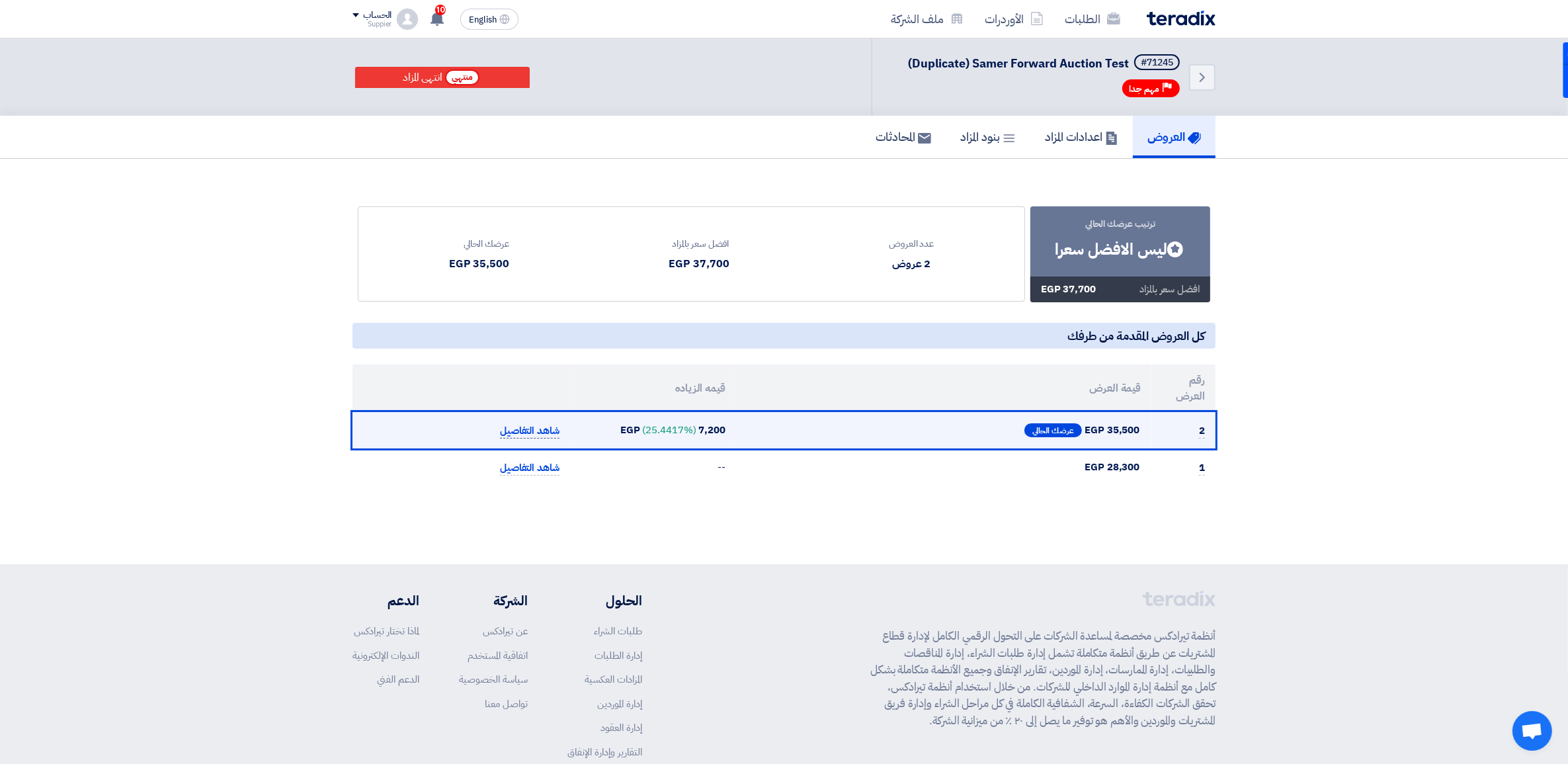
click at [554, 435] on span "شاهد التفاصيل" at bounding box center [529, 431] width 60 height 16
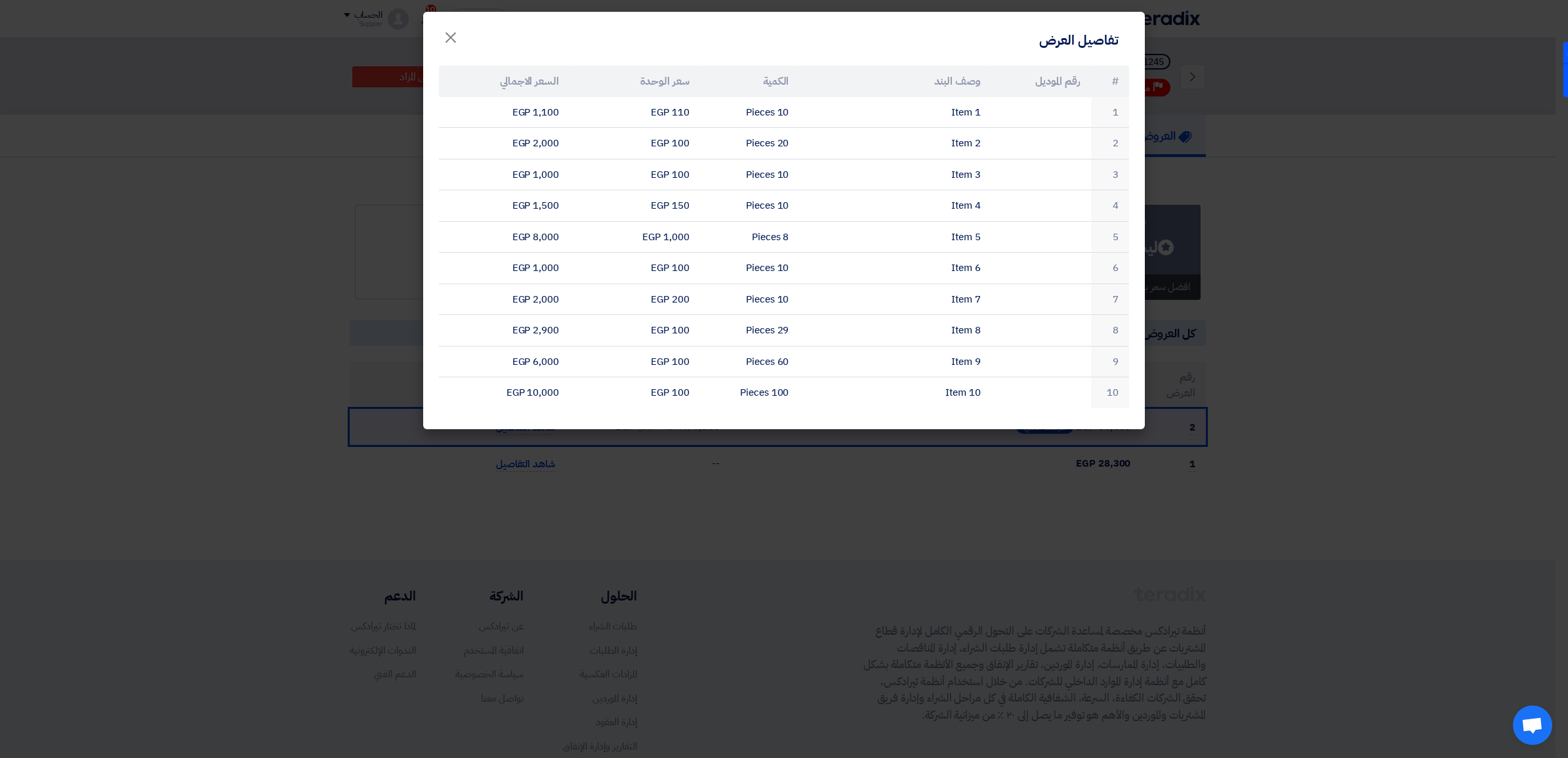
click at [360, 515] on modal-container "تفاصيل العرض × # رقم الموديل وصف البند الكمية سعر الوحدة السعر الاجمالي 1 Item …" at bounding box center [784, 379] width 1568 height 758
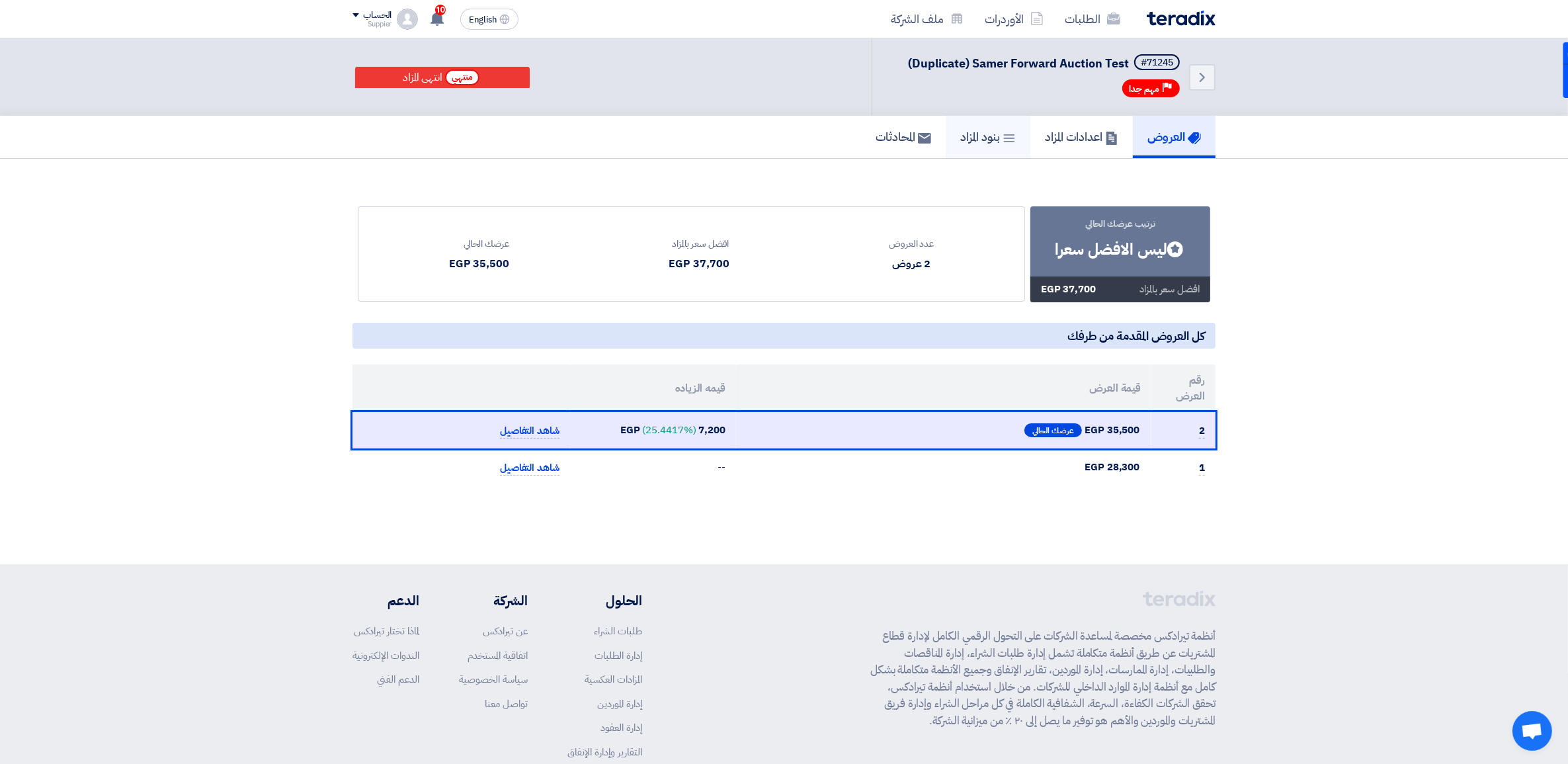
click at [1003, 140] on icon at bounding box center [1009, 138] width 13 height 13
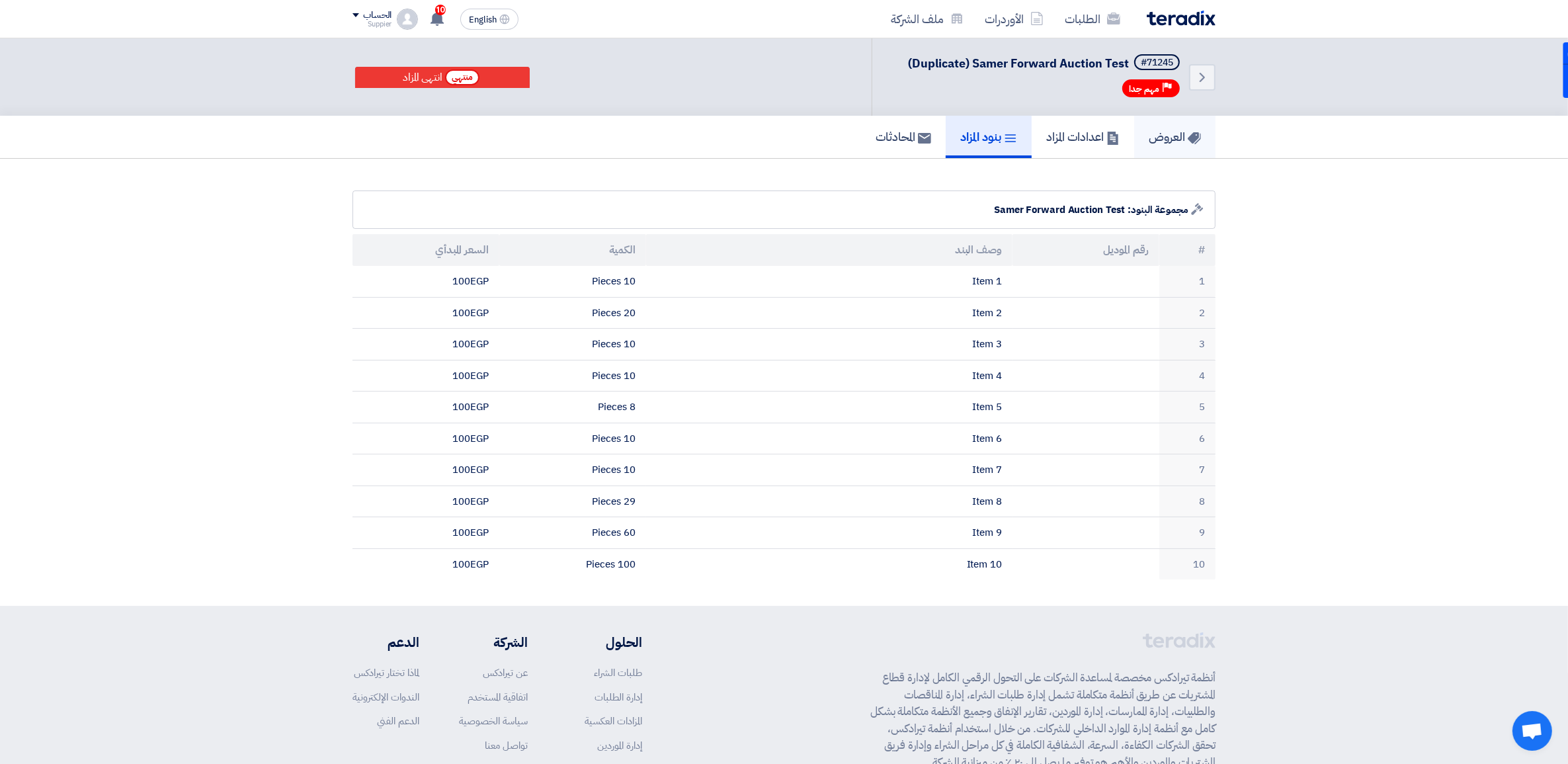
click at [1164, 130] on h5 "العروض" at bounding box center [1174, 137] width 52 height 16
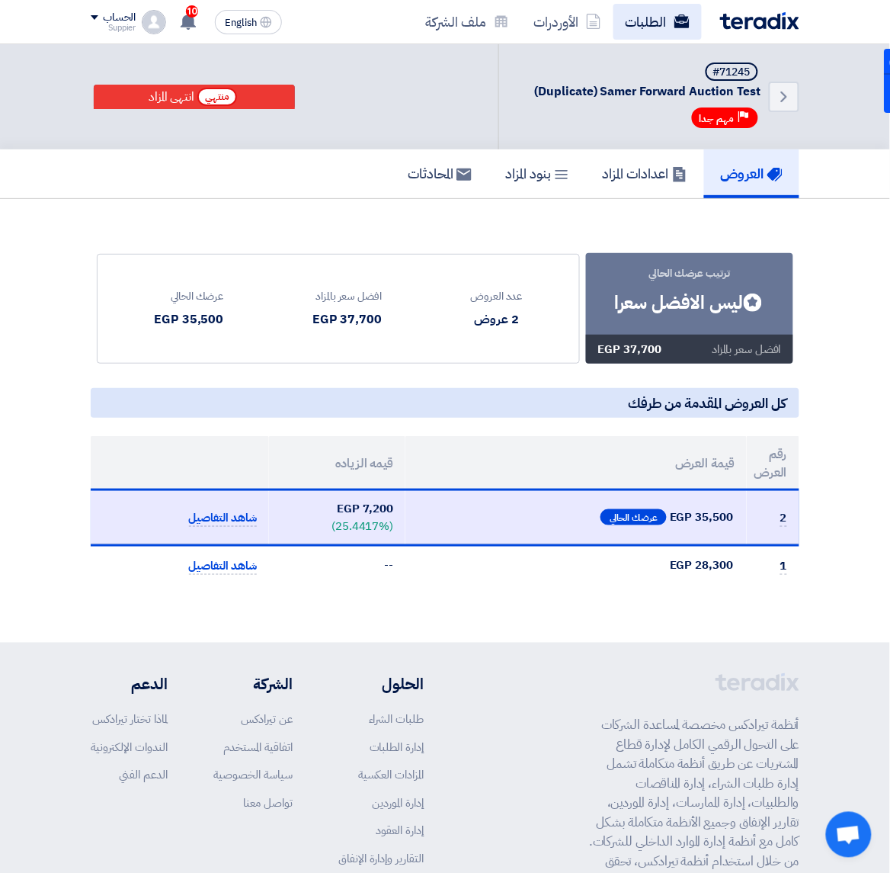
click at [634, 13] on link "الطلبات" at bounding box center [658, 22] width 88 height 36
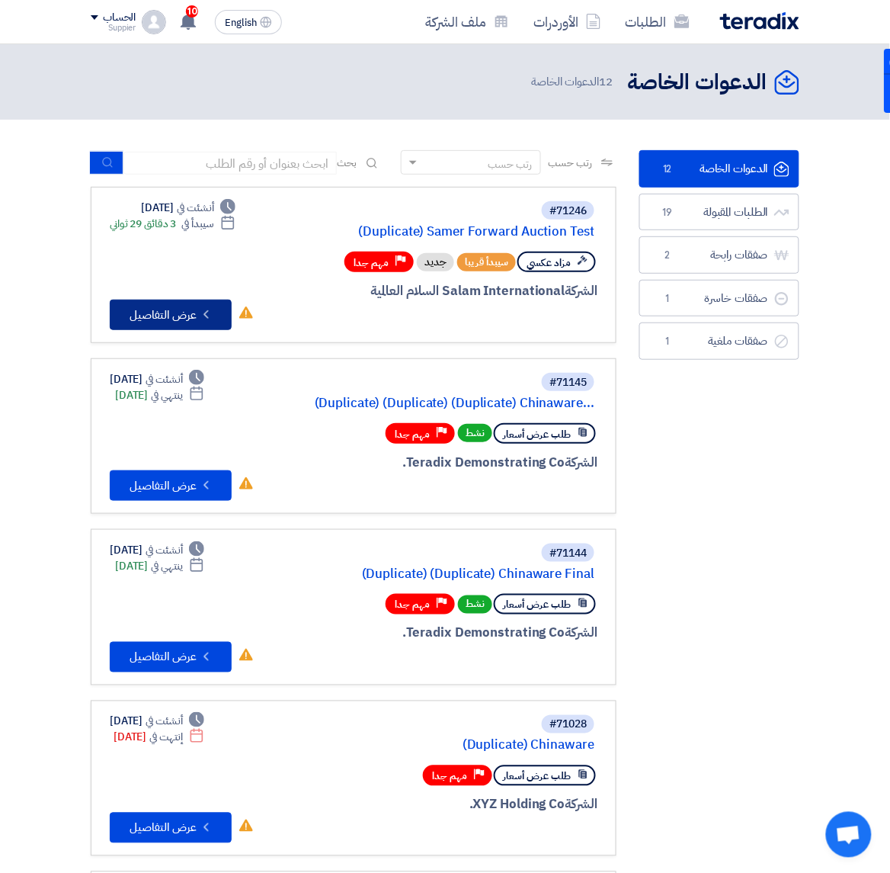
click at [159, 309] on button "Check details عرض التفاصيل" at bounding box center [171, 315] width 122 height 30
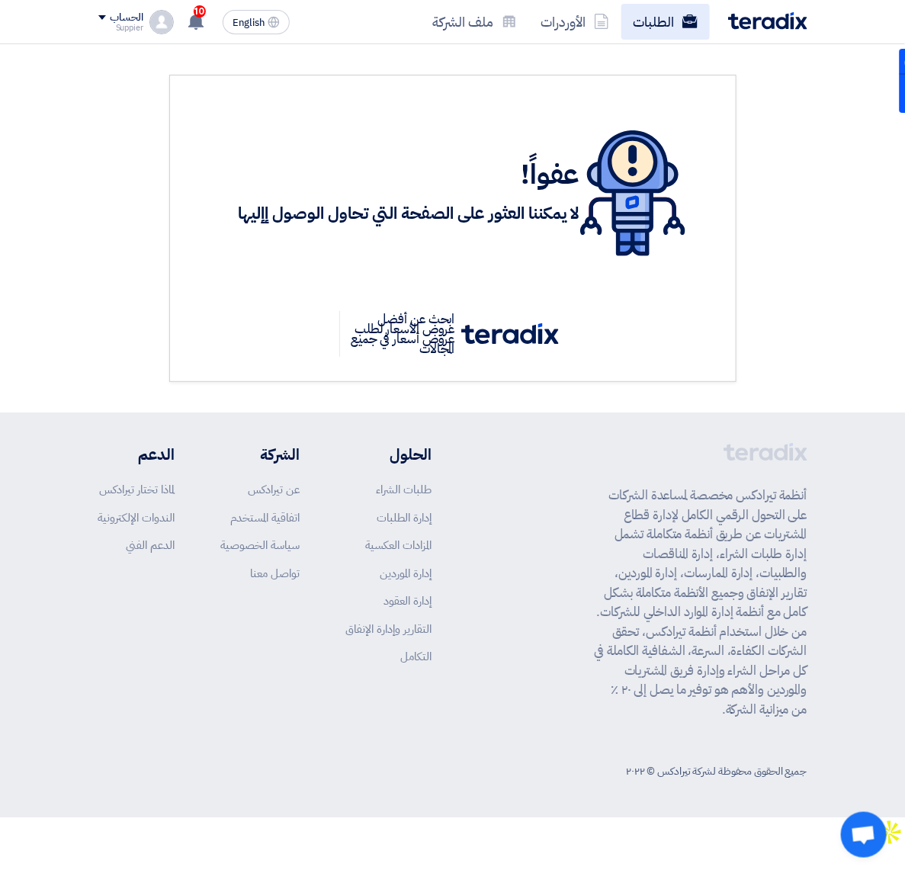
click at [652, 15] on link "الطلبات" at bounding box center [665, 22] width 88 height 36
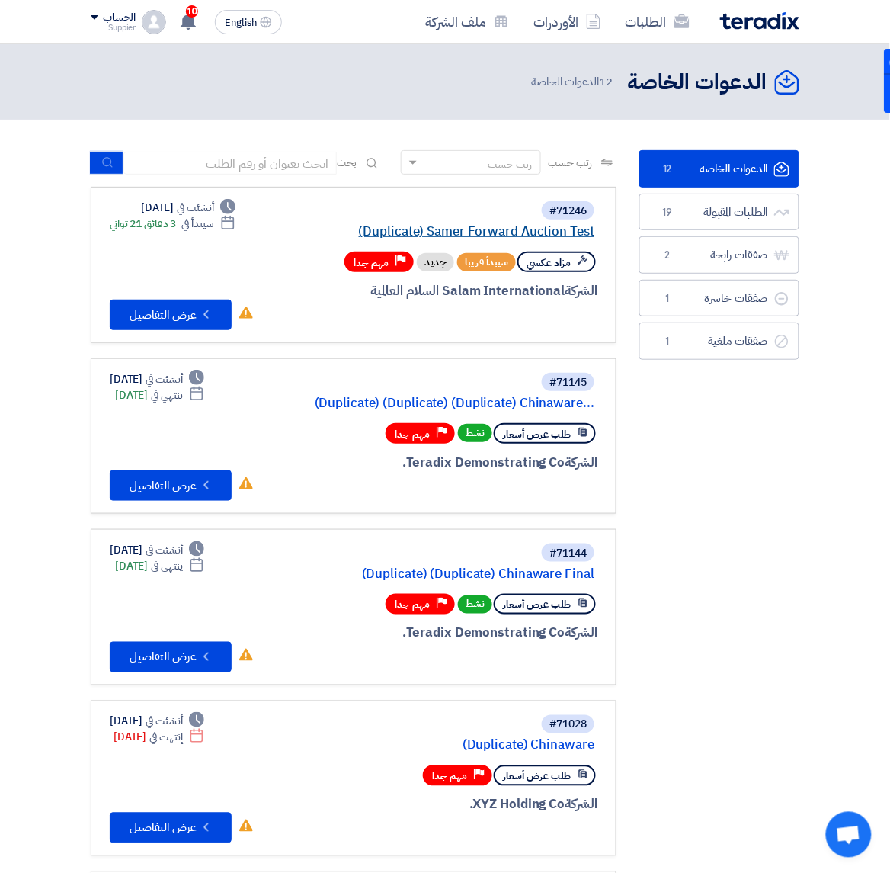
click at [557, 230] on link "(Duplicate) Samer Forward Auction Test" at bounding box center [442, 232] width 305 height 14
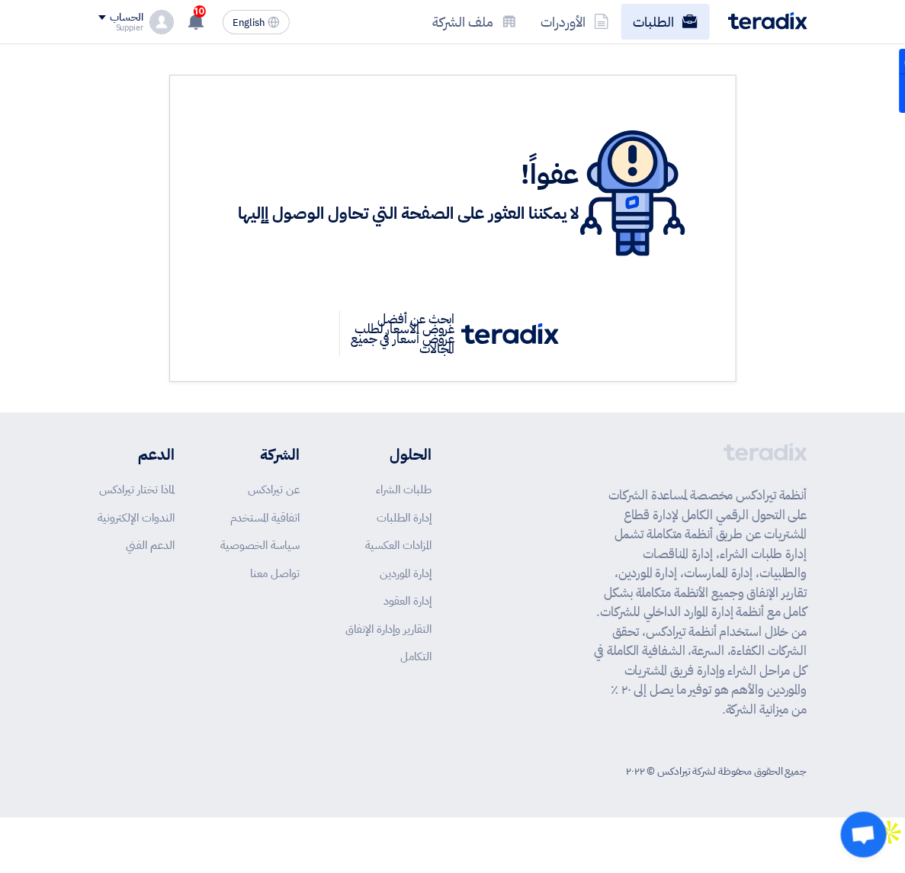
click at [649, 15] on link "الطلبات" at bounding box center [665, 22] width 88 height 36
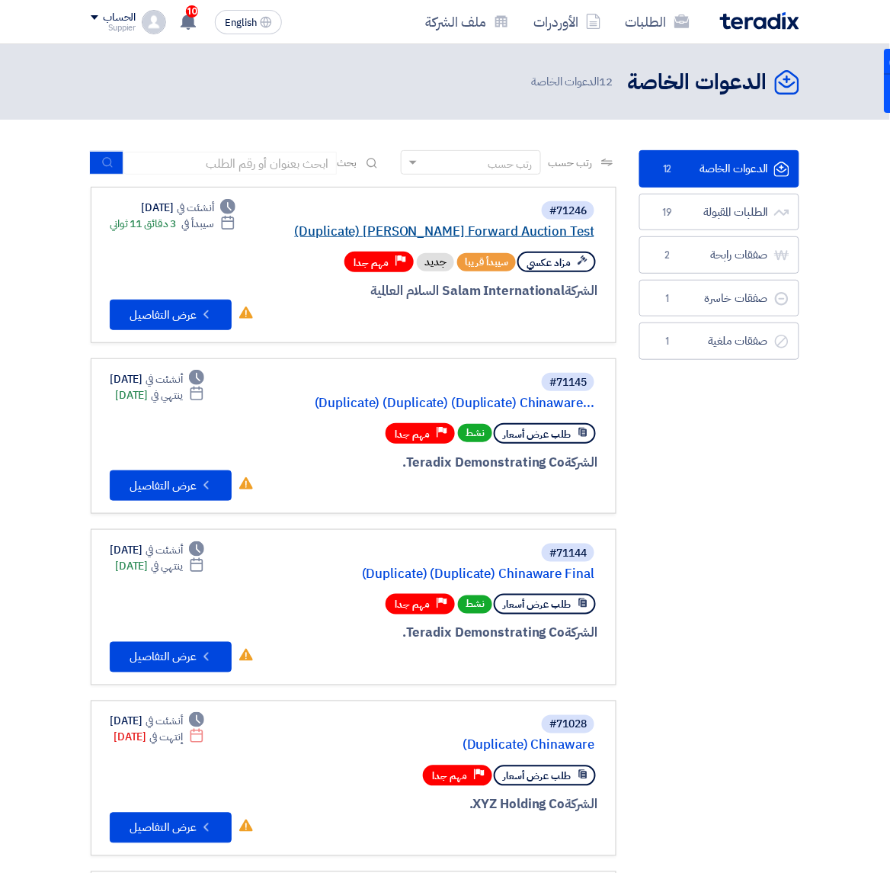
click at [492, 230] on link "(Duplicate) [PERSON_NAME] Forward Auction Test" at bounding box center [442, 232] width 305 height 14
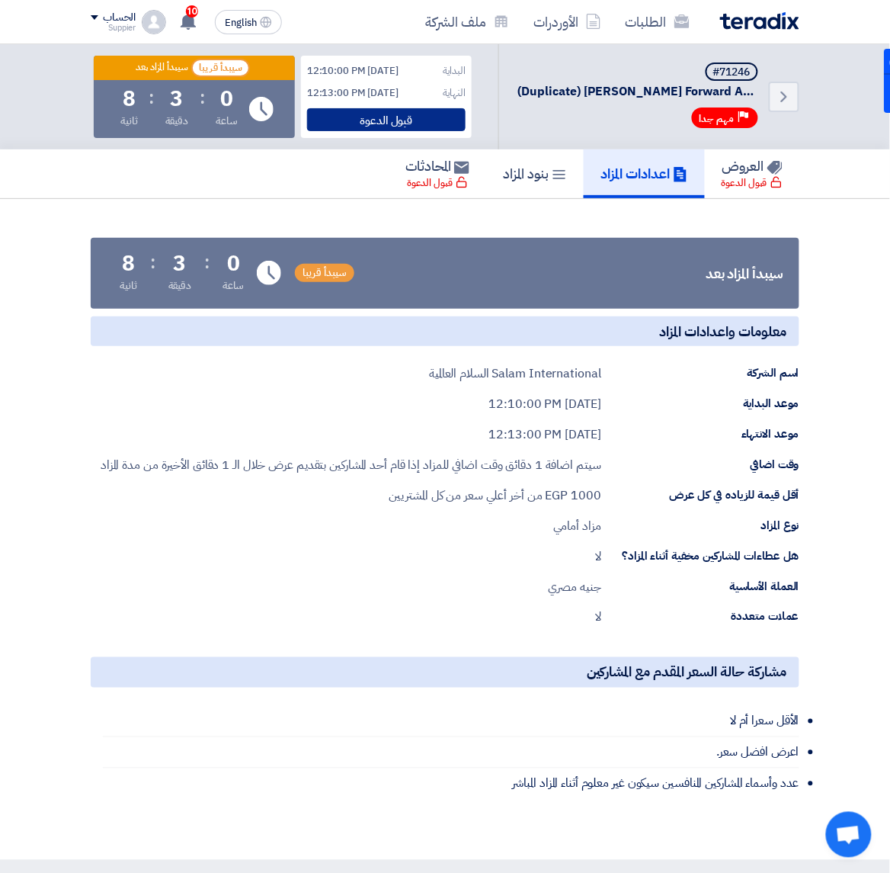
click at [375, 126] on div "قبول الدعوة" at bounding box center [386, 119] width 159 height 23
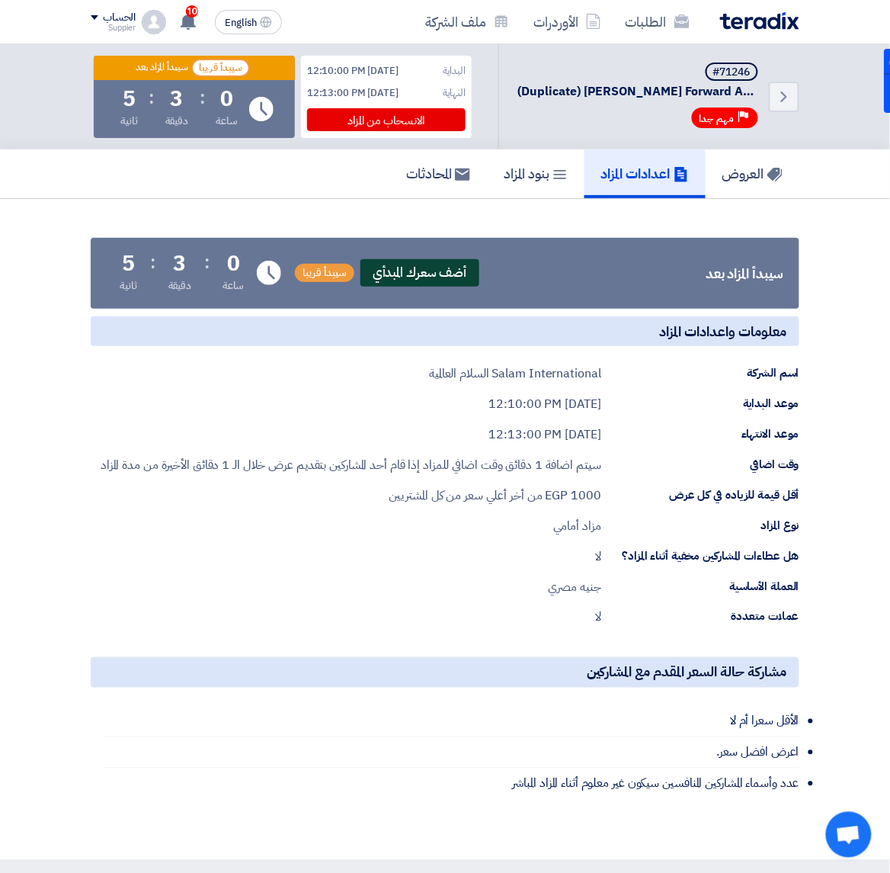
click at [447, 263] on span "أضف سعرك المبدأي" at bounding box center [420, 272] width 119 height 27
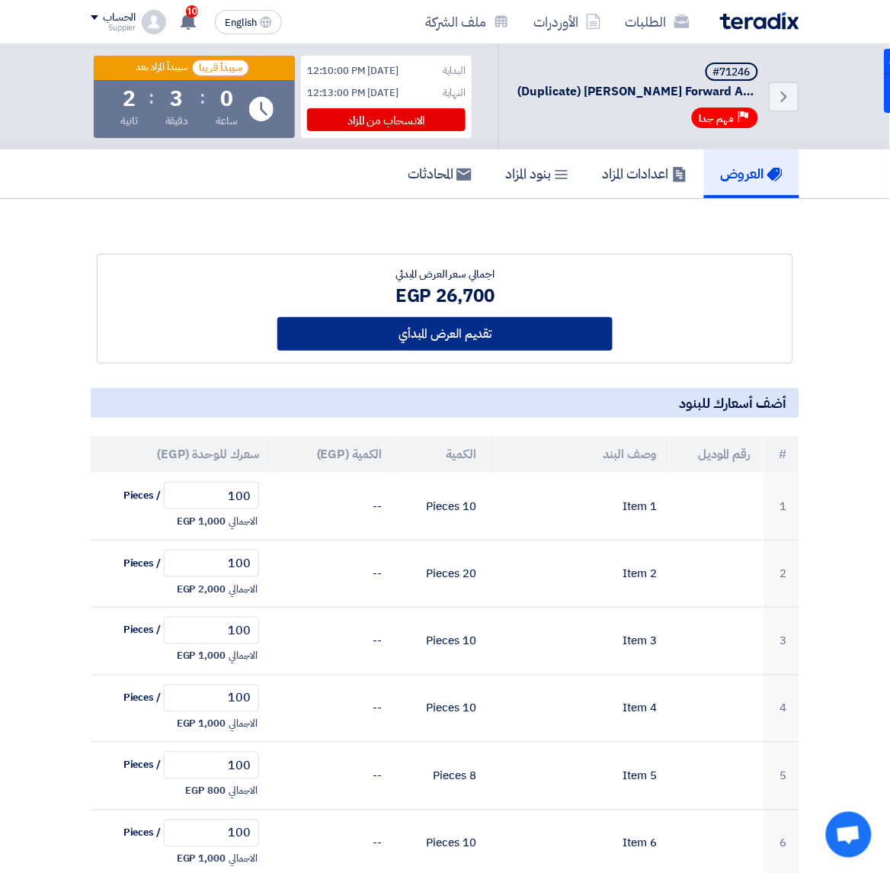
click at [420, 319] on button "تقديم العرض المبدأي" at bounding box center [444, 334] width 335 height 34
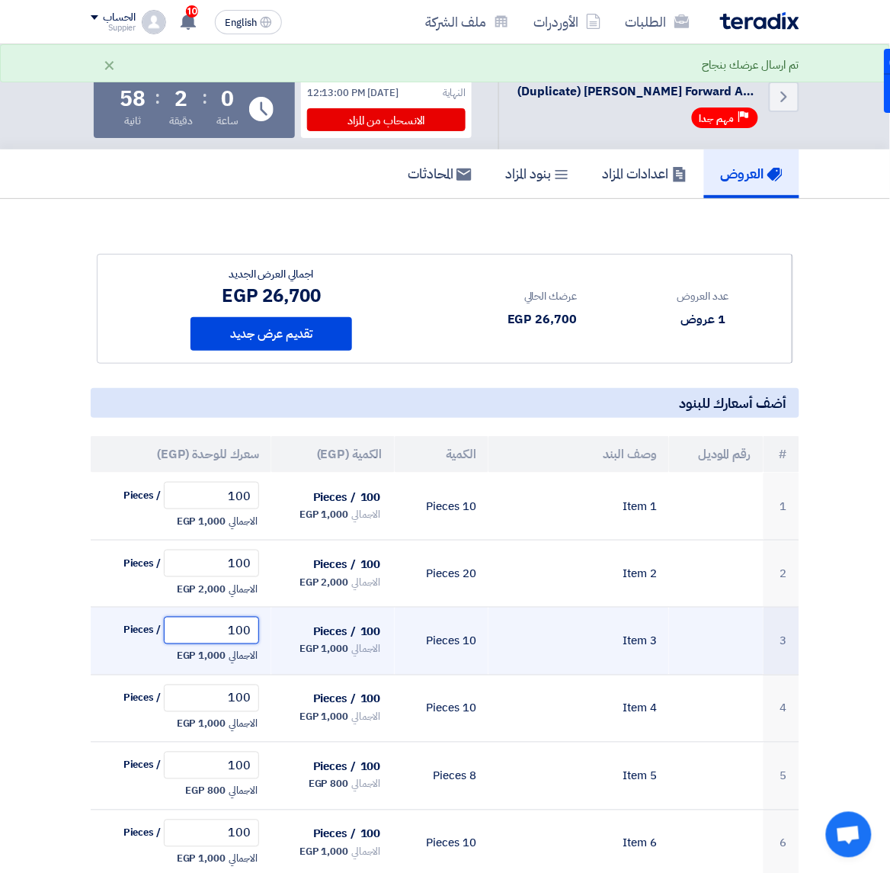
drag, startPoint x: 221, startPoint y: 633, endPoint x: 264, endPoint y: 630, distance: 42.8
click at [264, 630] on td "100 / Pieces الاجمالي 1,000 EGP" at bounding box center [181, 642] width 181 height 68
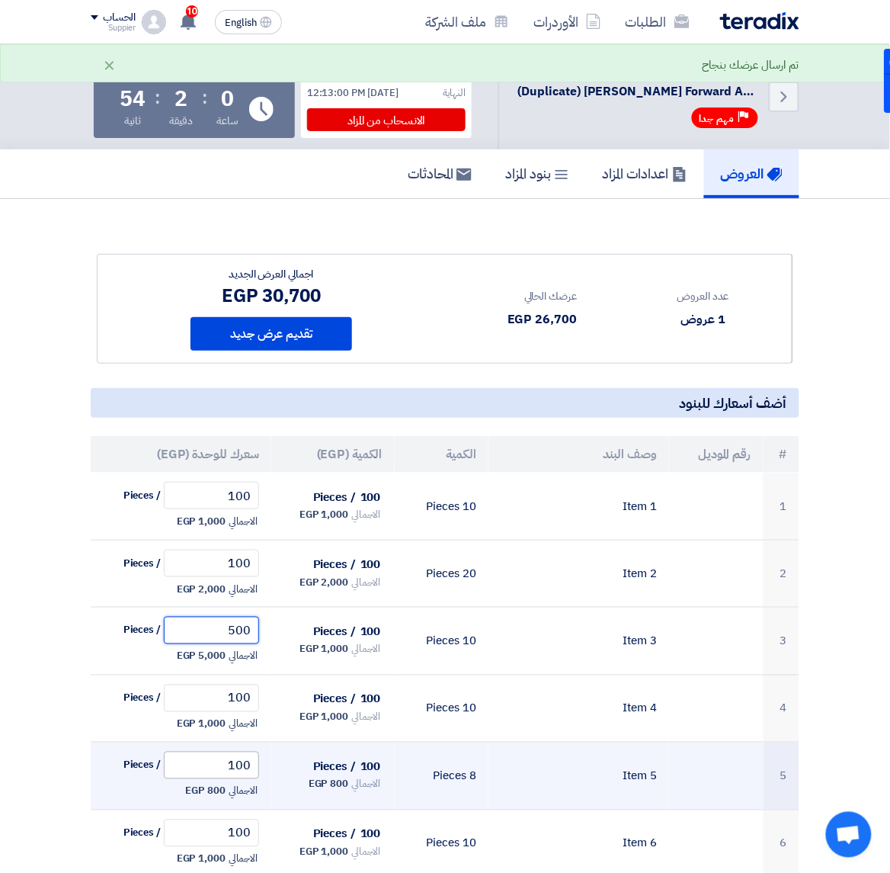
type input "500"
click at [229, 764] on input "100" at bounding box center [211, 765] width 95 height 27
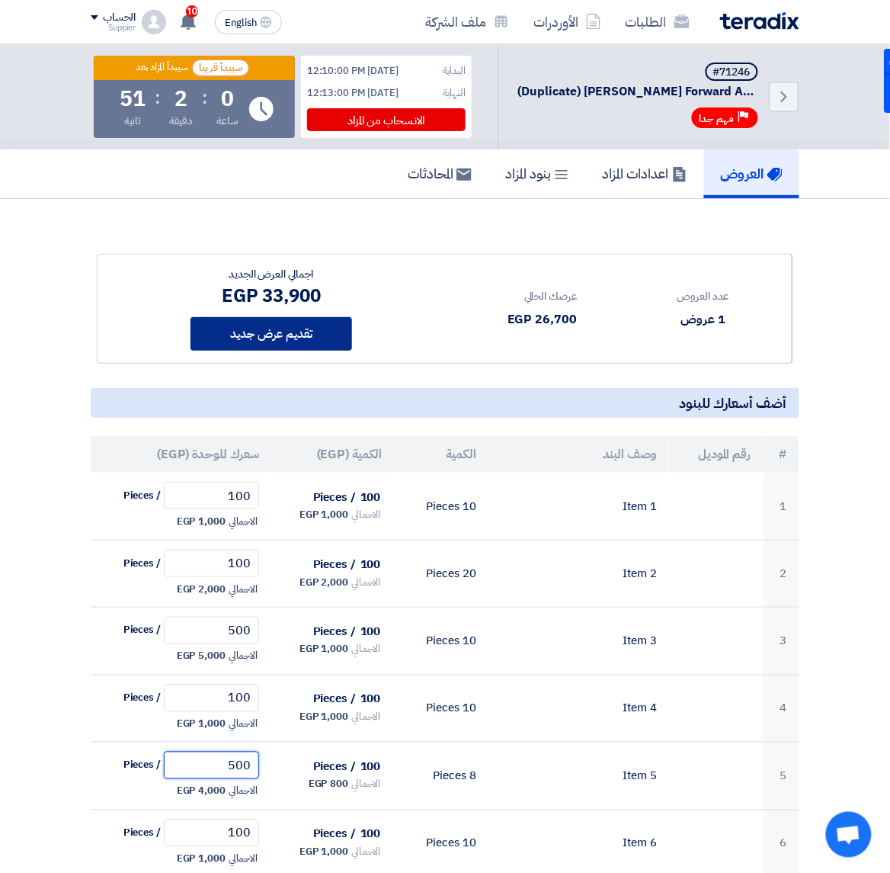
type input "500"
click at [294, 345] on button "تقديم عرض جديد" at bounding box center [272, 334] width 162 height 34
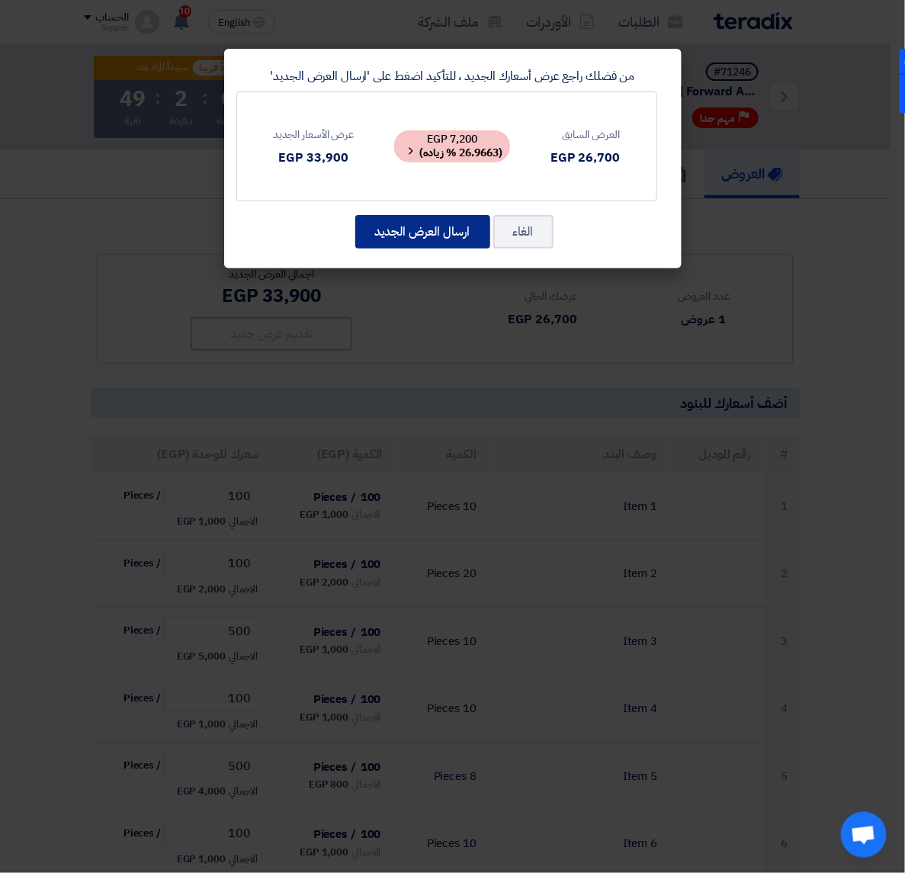
click at [398, 236] on button "ارسال العرض الجديد" at bounding box center [422, 232] width 135 height 34
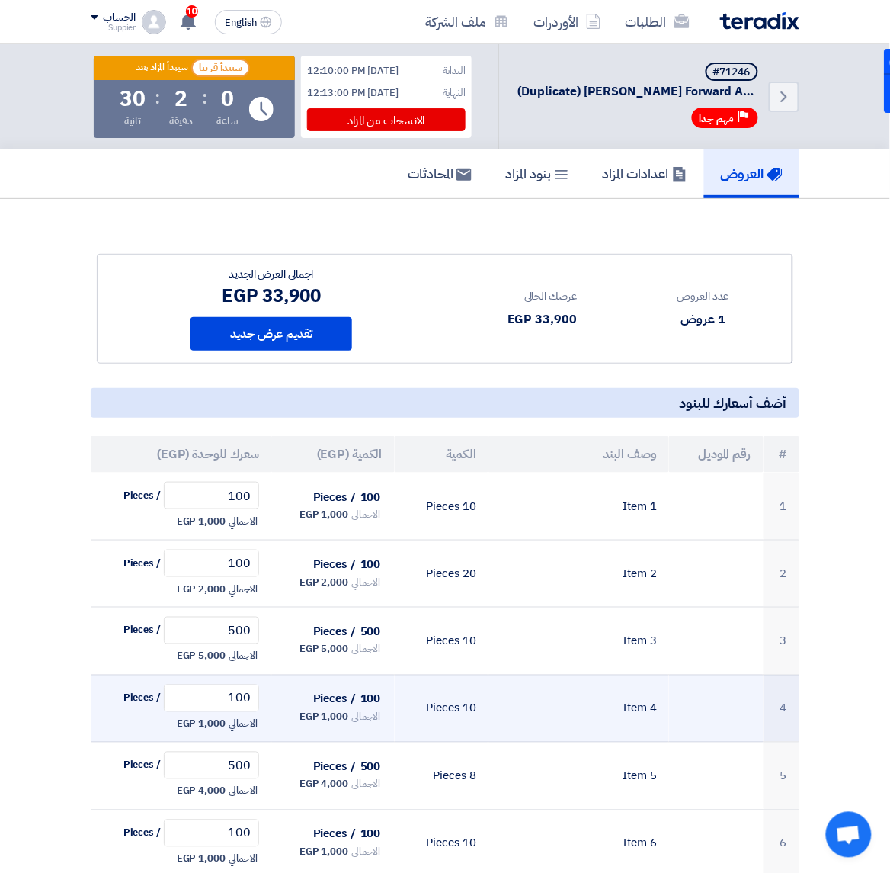
click at [683, 726] on td at bounding box center [716, 709] width 94 height 68
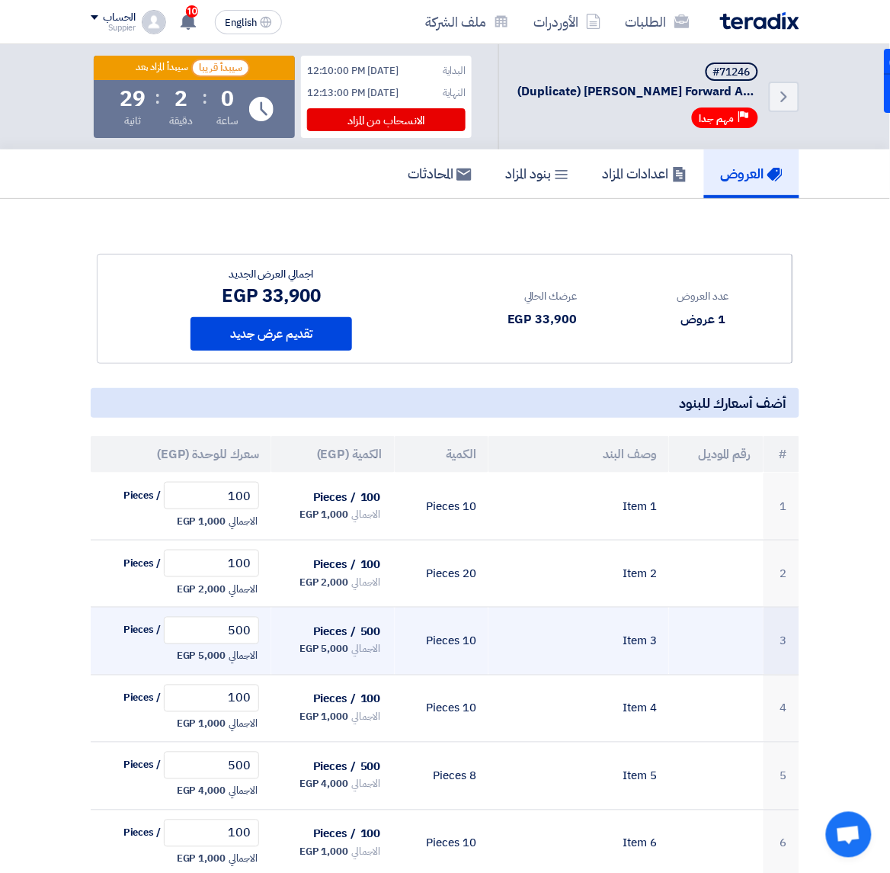
click at [698, 644] on td at bounding box center [716, 642] width 94 height 68
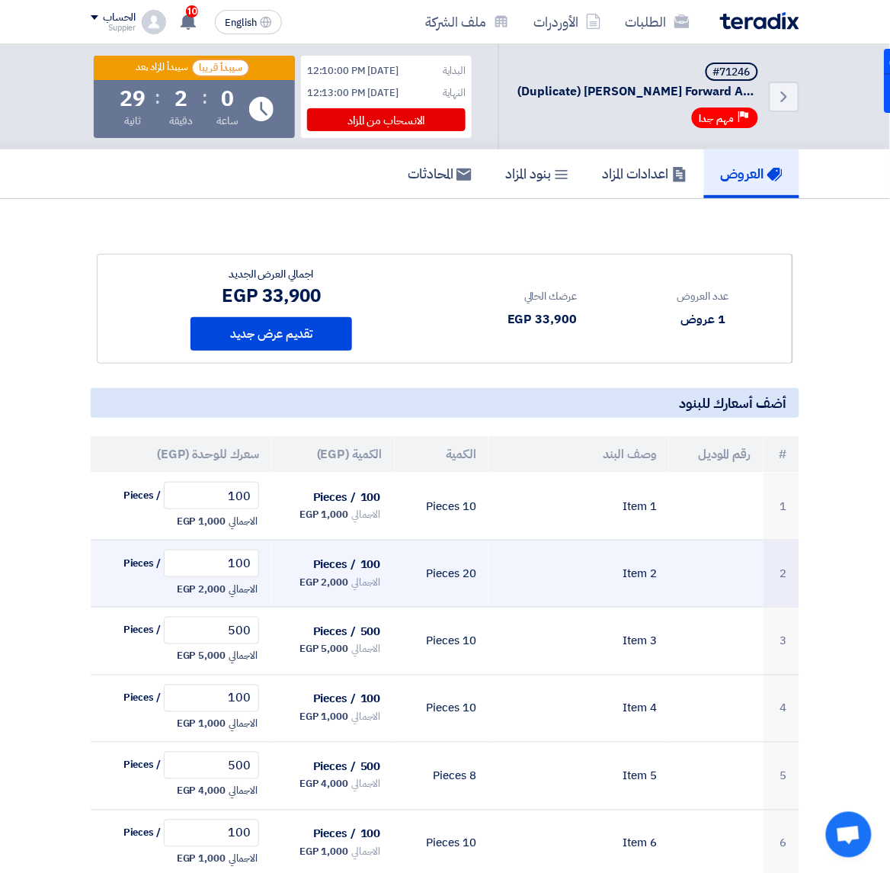
click at [683, 587] on td at bounding box center [716, 574] width 94 height 68
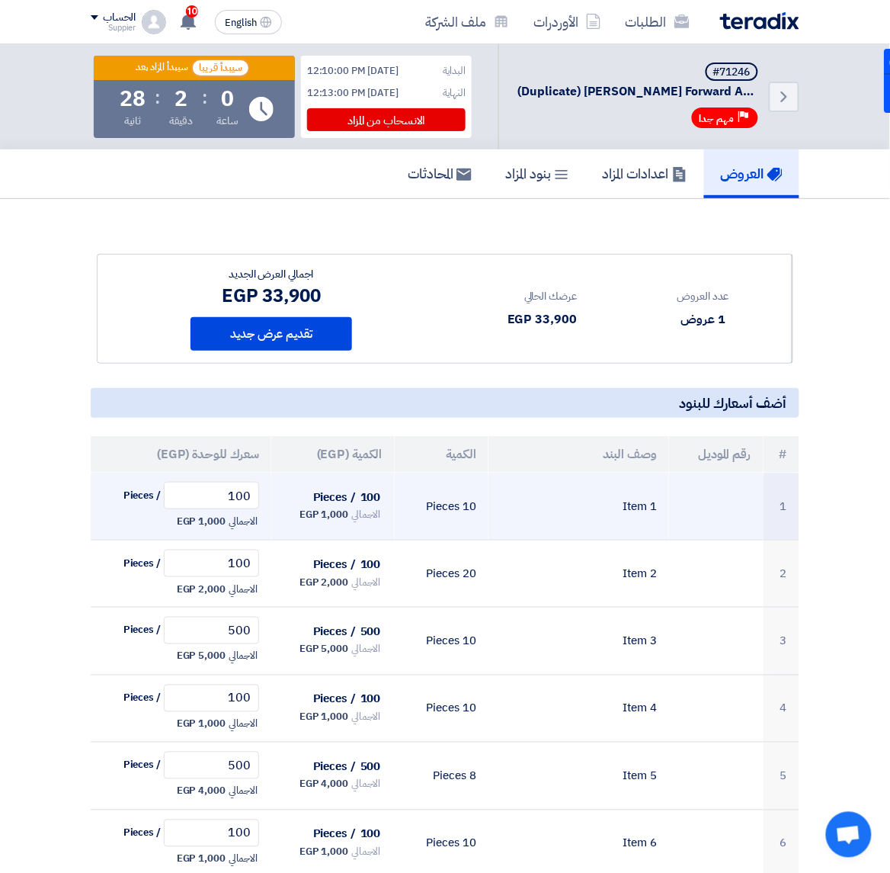
click at [691, 519] on td at bounding box center [716, 506] width 94 height 67
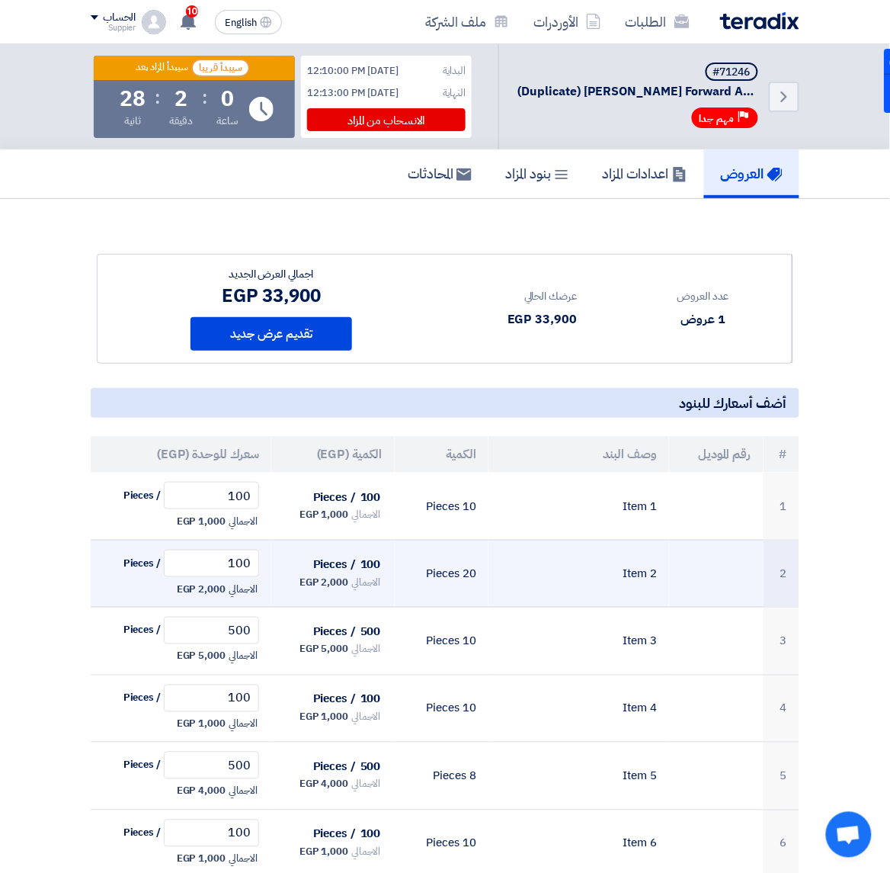
click at [692, 558] on td at bounding box center [716, 574] width 94 height 68
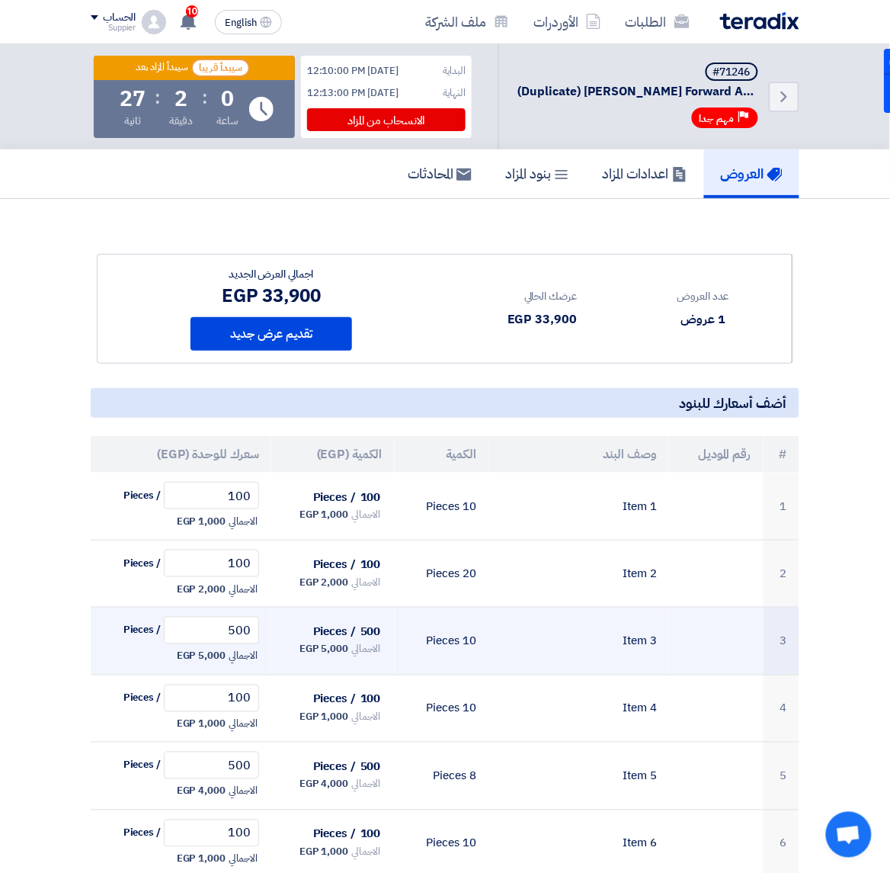
click at [694, 643] on td at bounding box center [716, 642] width 94 height 68
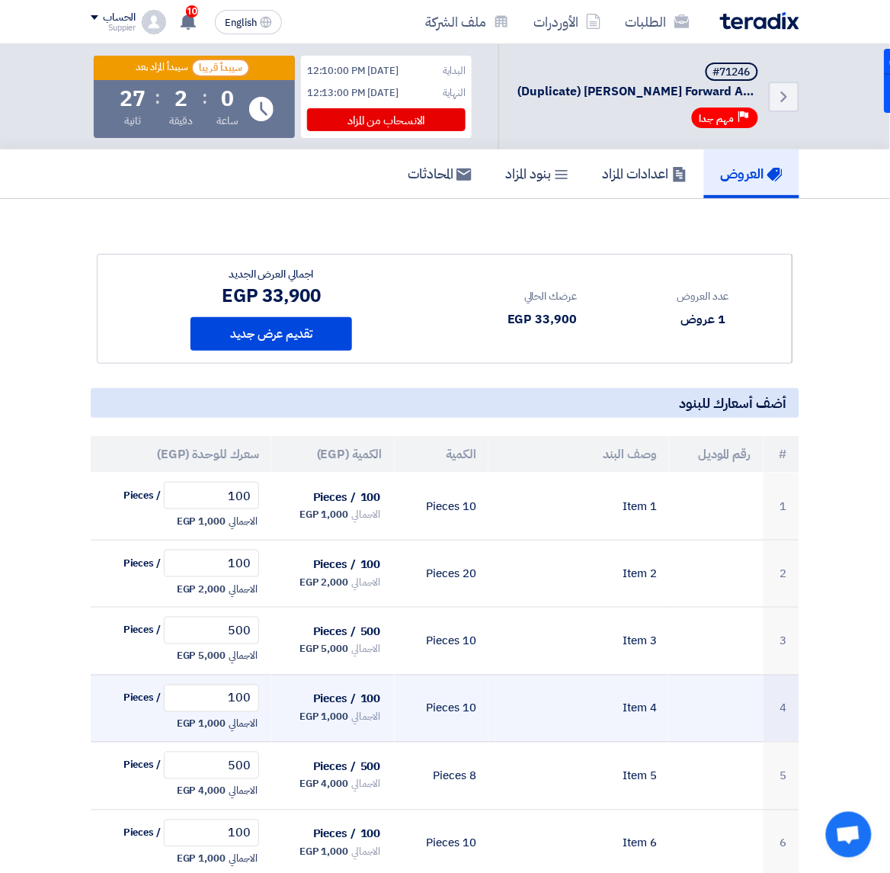
click at [705, 729] on td at bounding box center [716, 709] width 94 height 68
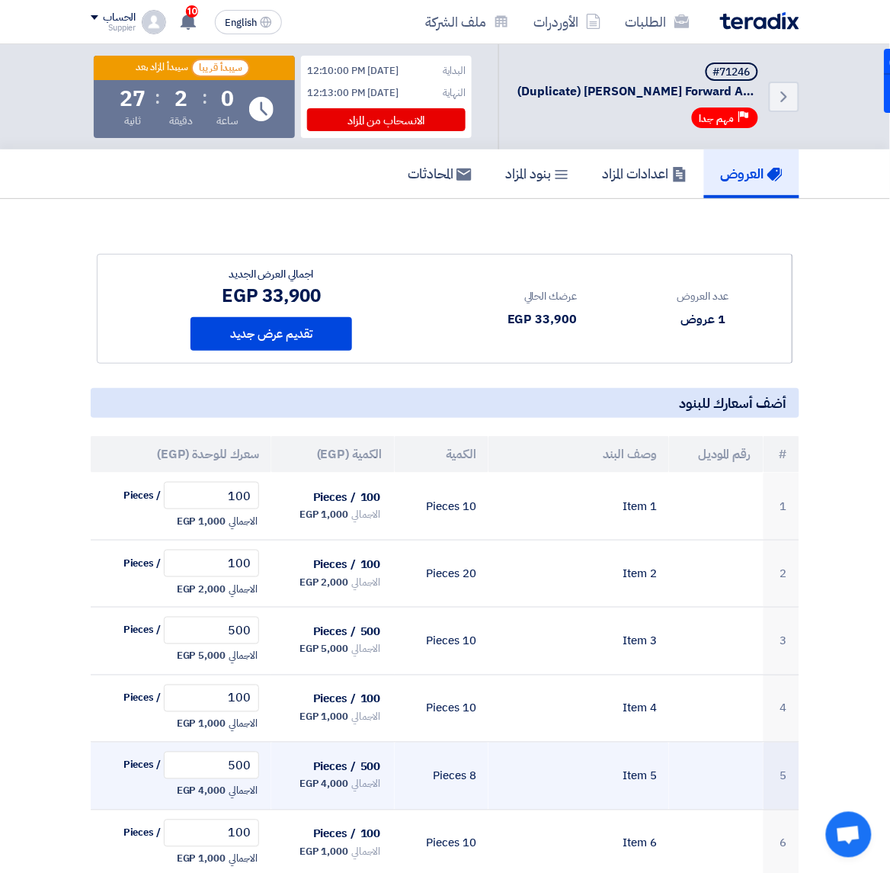
click at [713, 774] on td at bounding box center [716, 777] width 94 height 68
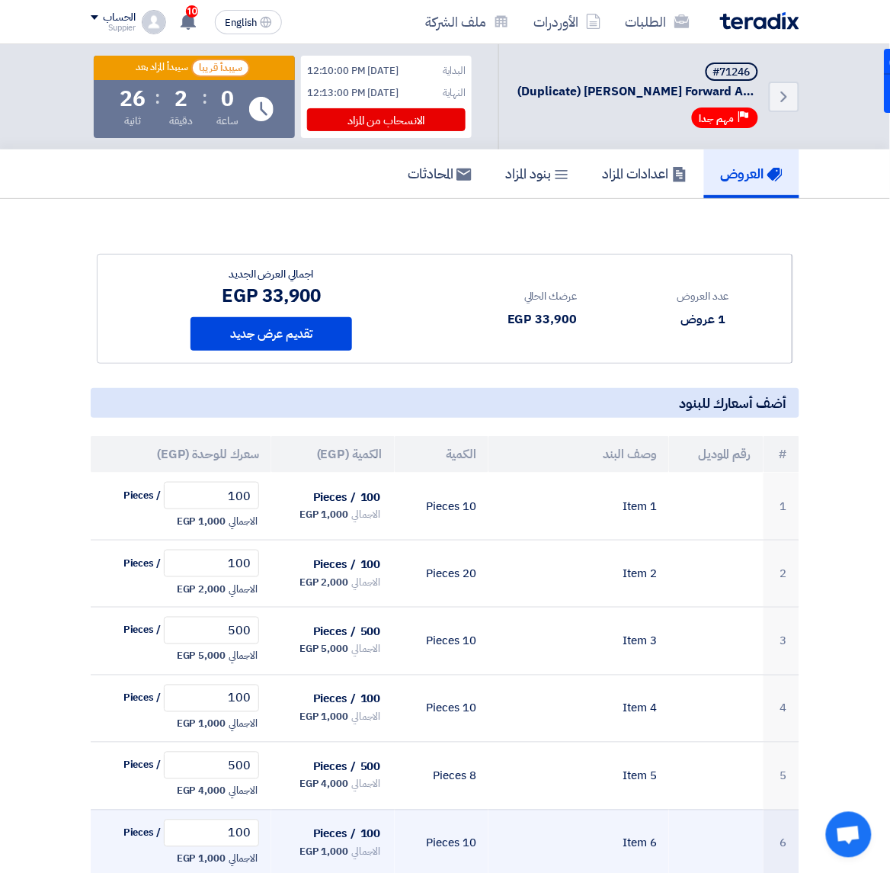
click at [703, 840] on td at bounding box center [716, 844] width 94 height 68
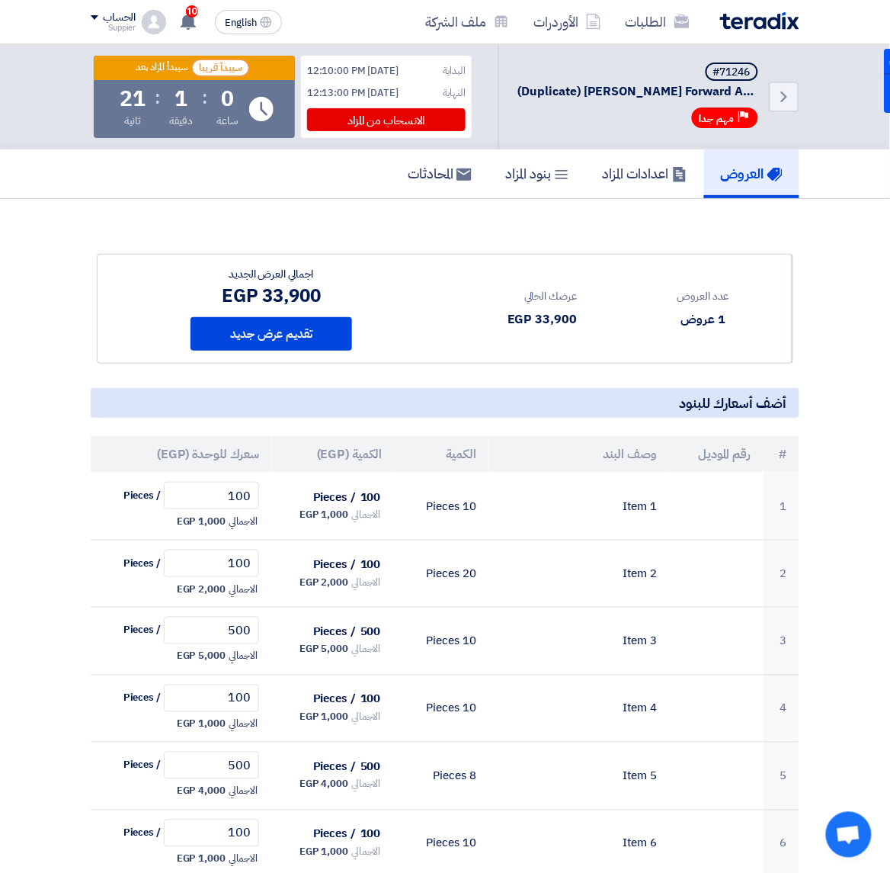
drag, startPoint x: 153, startPoint y: 454, endPoint x: 265, endPoint y: 451, distance: 111.3
click at [265, 451] on th "سعرك للوحدة (EGP)" at bounding box center [181, 454] width 181 height 37
click at [220, 451] on th "سعرك للوحدة (EGP)" at bounding box center [181, 454] width 181 height 37
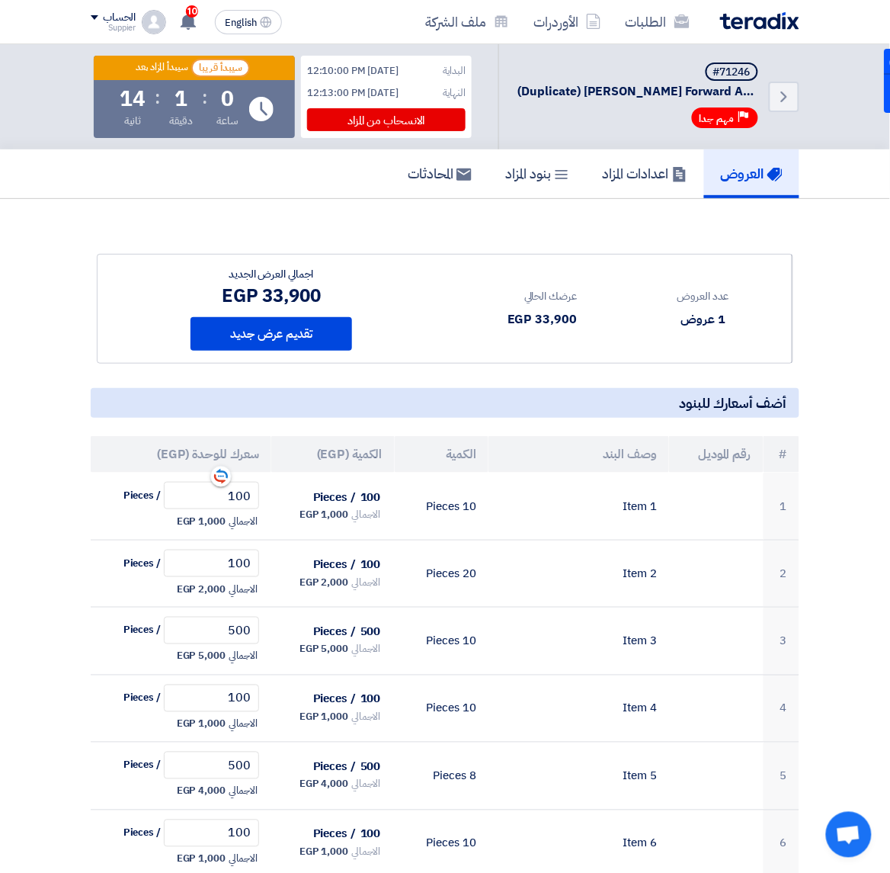
click at [220, 451] on th "سعرك للوحدة (EGP)" at bounding box center [181, 454] width 181 height 37
click at [219, 451] on th "سعرك للوحدة (EGP)" at bounding box center [181, 454] width 181 height 37
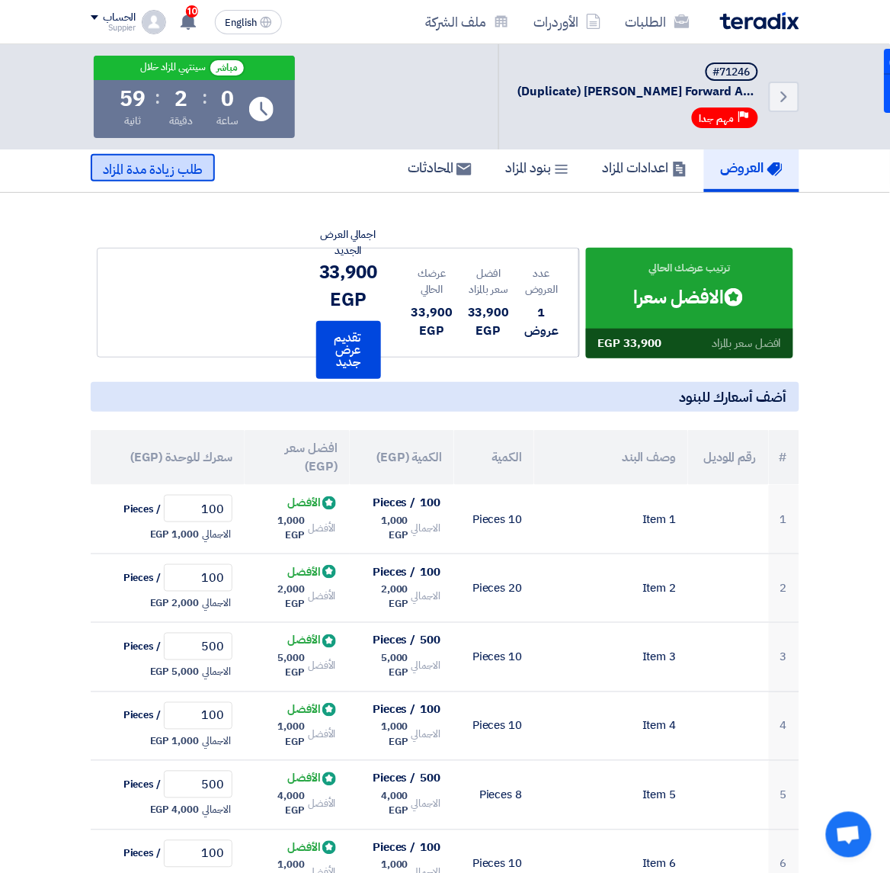
click at [149, 178] on span "طلب زيادة مدة المزاد" at bounding box center [153, 169] width 100 height 19
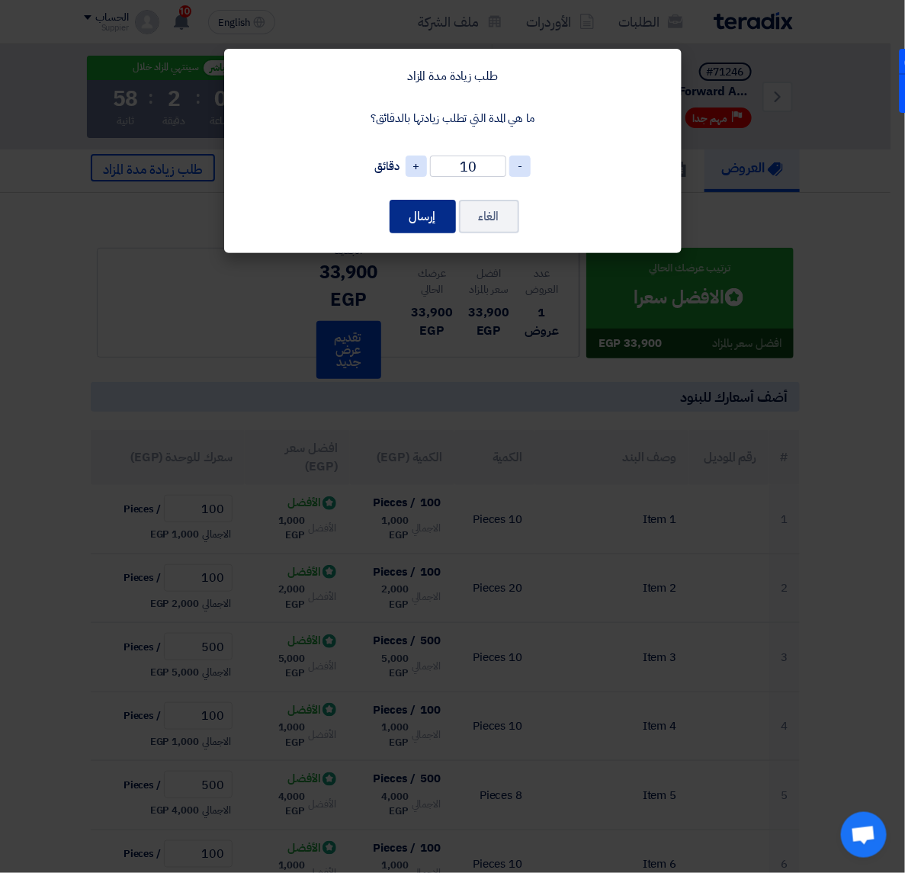
click at [431, 216] on button "إرسال" at bounding box center [423, 217] width 66 height 34
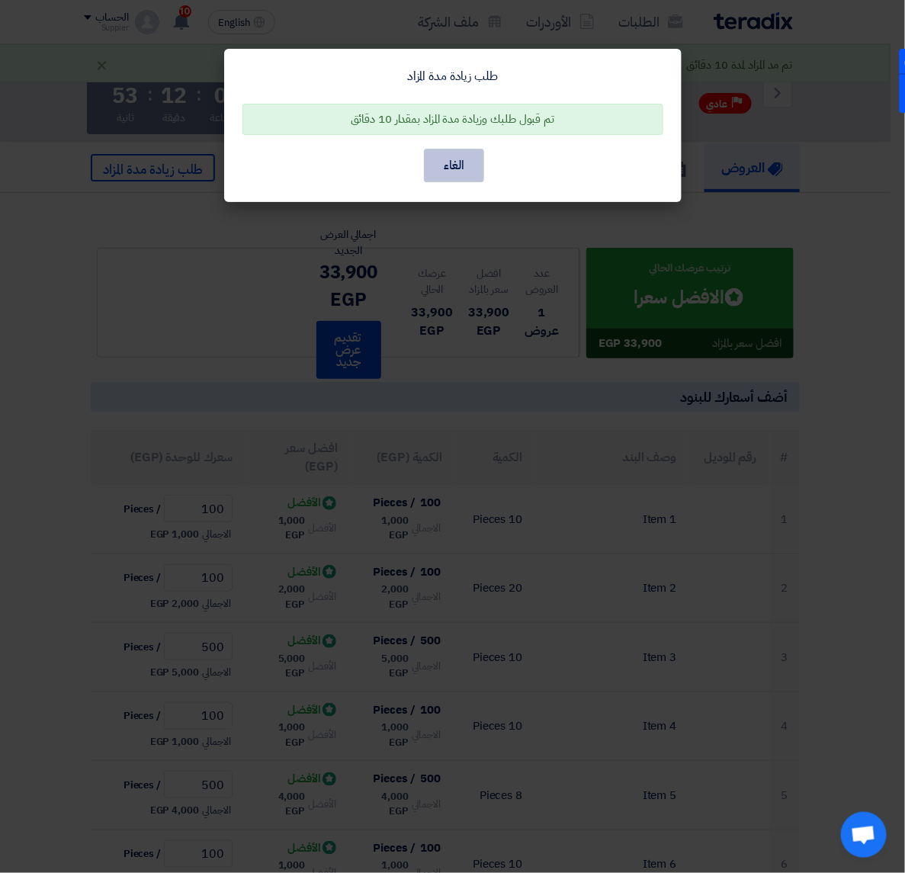
click at [442, 165] on button "الغاء" at bounding box center [454, 166] width 60 height 34
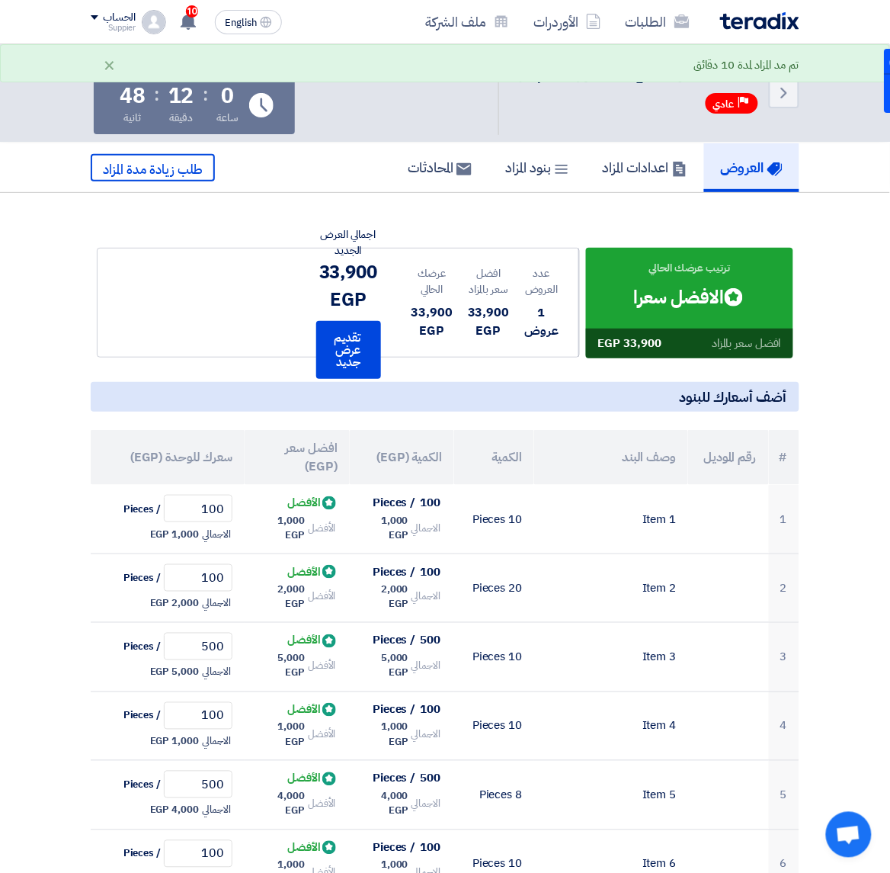
drag, startPoint x: 345, startPoint y: 477, endPoint x: 229, endPoint y: 451, distance: 118.9
drag, startPoint x: 229, startPoint y: 451, endPoint x: 208, endPoint y: 467, distance: 26.1
click at [208, 467] on th "سعرك للوحدة (EGP)" at bounding box center [168, 457] width 154 height 55
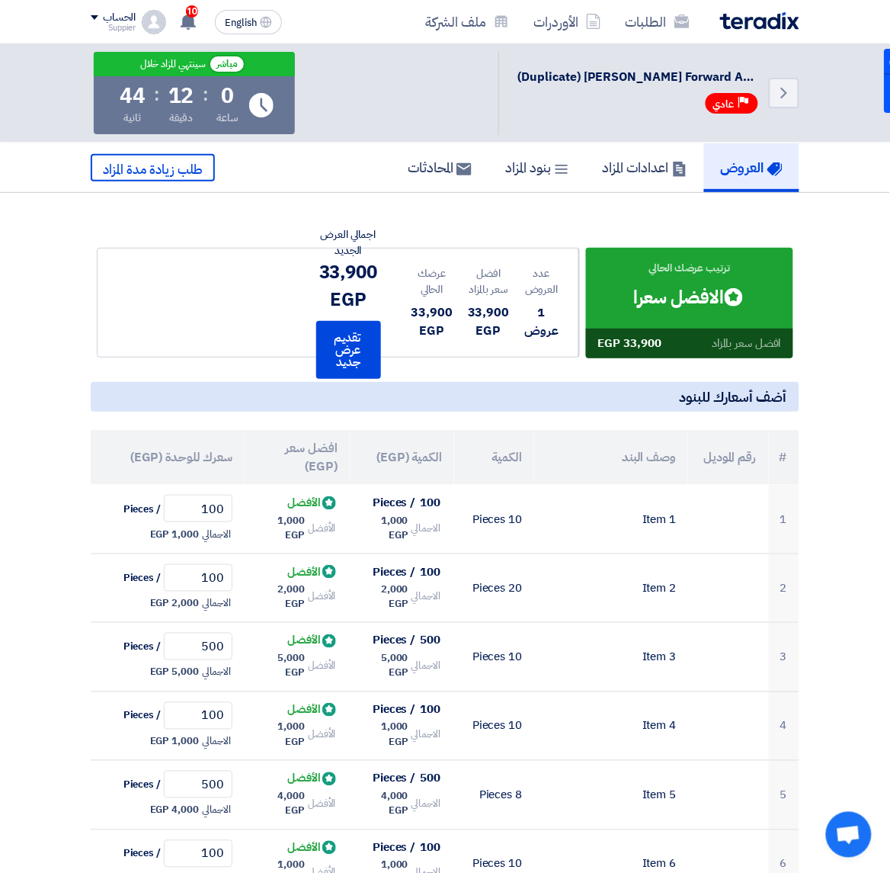
drag, startPoint x: 130, startPoint y: 461, endPoint x: 338, endPoint y: 446, distance: 208.7
click at [338, 446] on tr "# رقم الموديل وصف البند الكمية الكمية (EGP) افضل سعر (EGP) سعرك للوحدة (EGP)" at bounding box center [445, 457] width 709 height 55
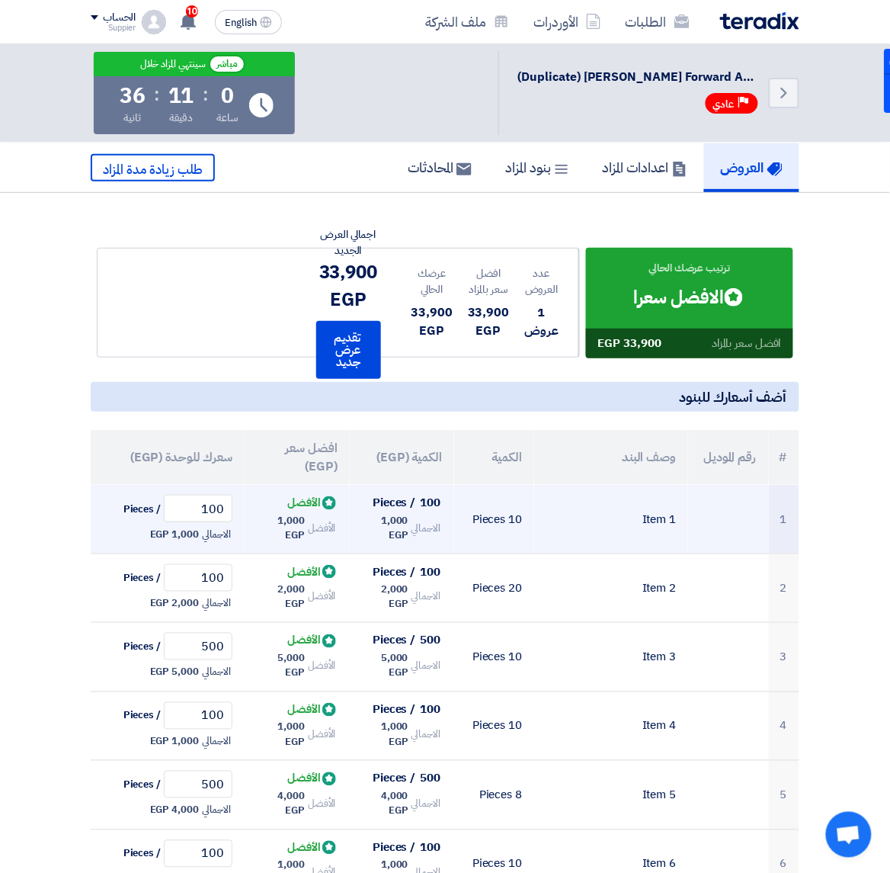
drag, startPoint x: 444, startPoint y: 505, endPoint x: 404, endPoint y: 496, distance: 41.3
click at [404, 496] on td "100 / Pieces الاجمالي 1,000 EGP" at bounding box center [402, 519] width 104 height 69
click at [499, 544] on td "10 Pieces" at bounding box center [494, 519] width 80 height 69
click at [192, 520] on input "100" at bounding box center [198, 508] width 69 height 27
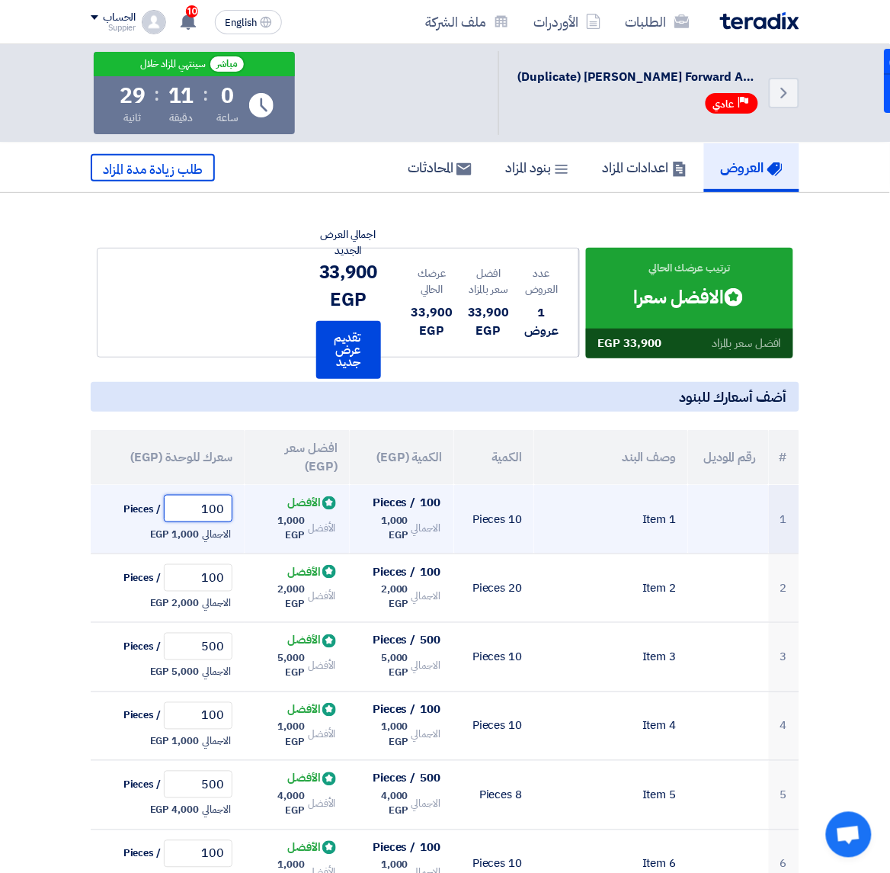
click at [192, 521] on input "100" at bounding box center [198, 508] width 69 height 27
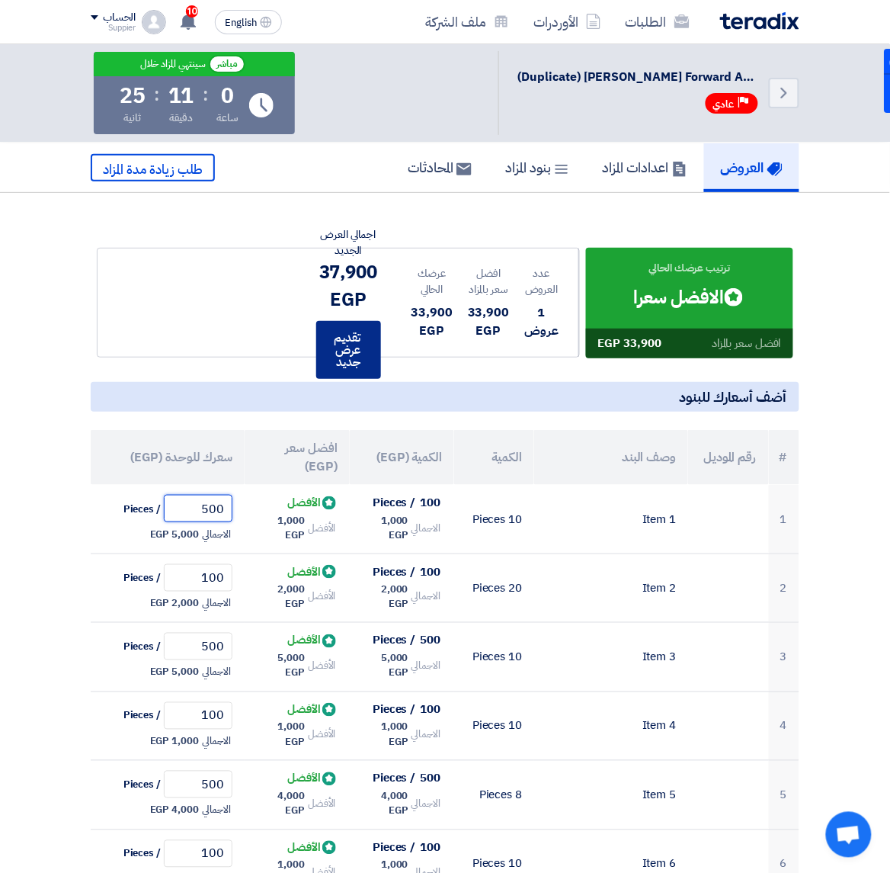
type input "500"
click at [363, 337] on button "تقديم عرض جديد" at bounding box center [348, 350] width 65 height 58
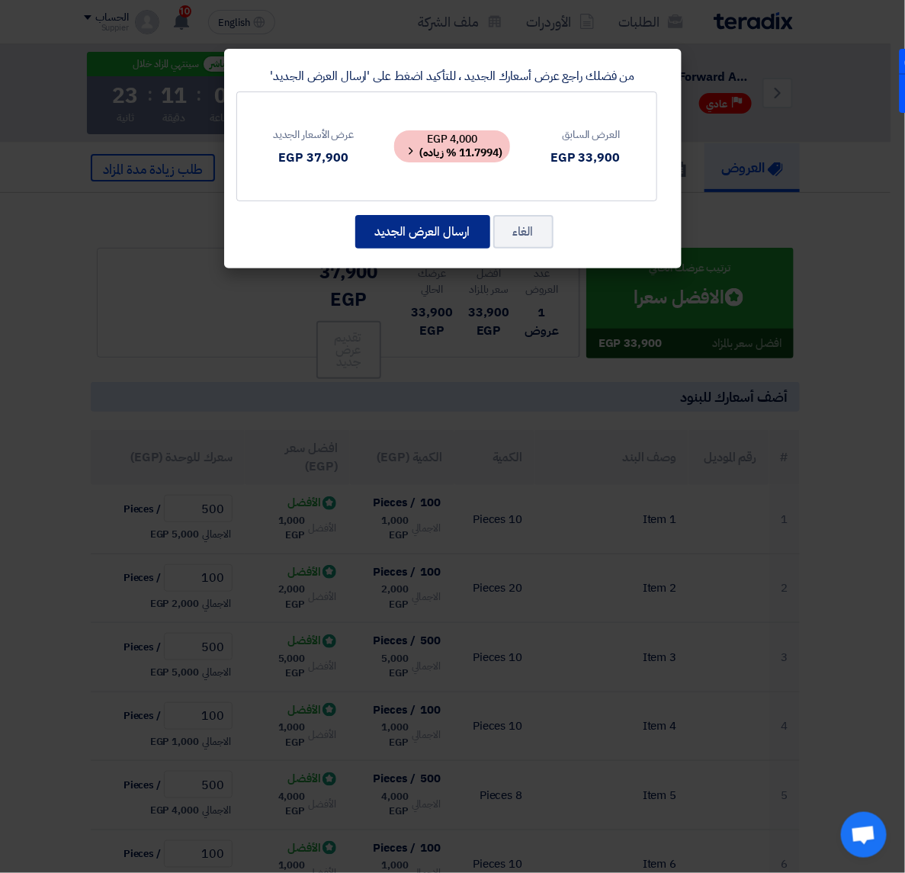
click at [425, 233] on button "ارسال العرض الجديد" at bounding box center [422, 232] width 135 height 34
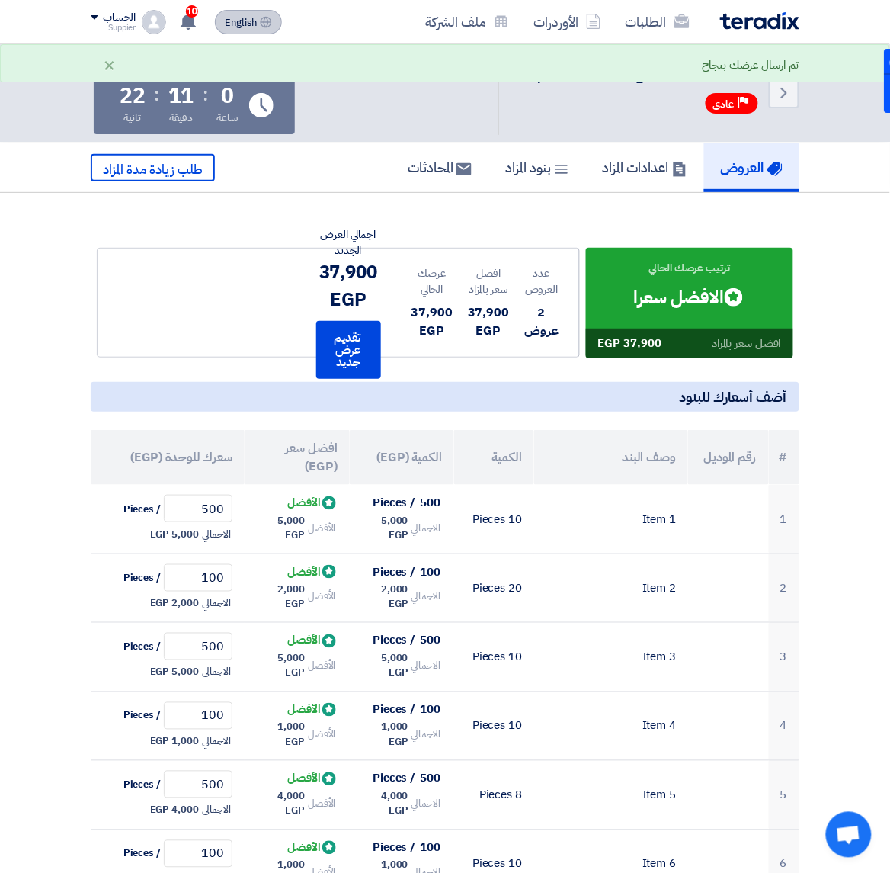
click at [267, 21] on icon at bounding box center [266, 22] width 12 height 12
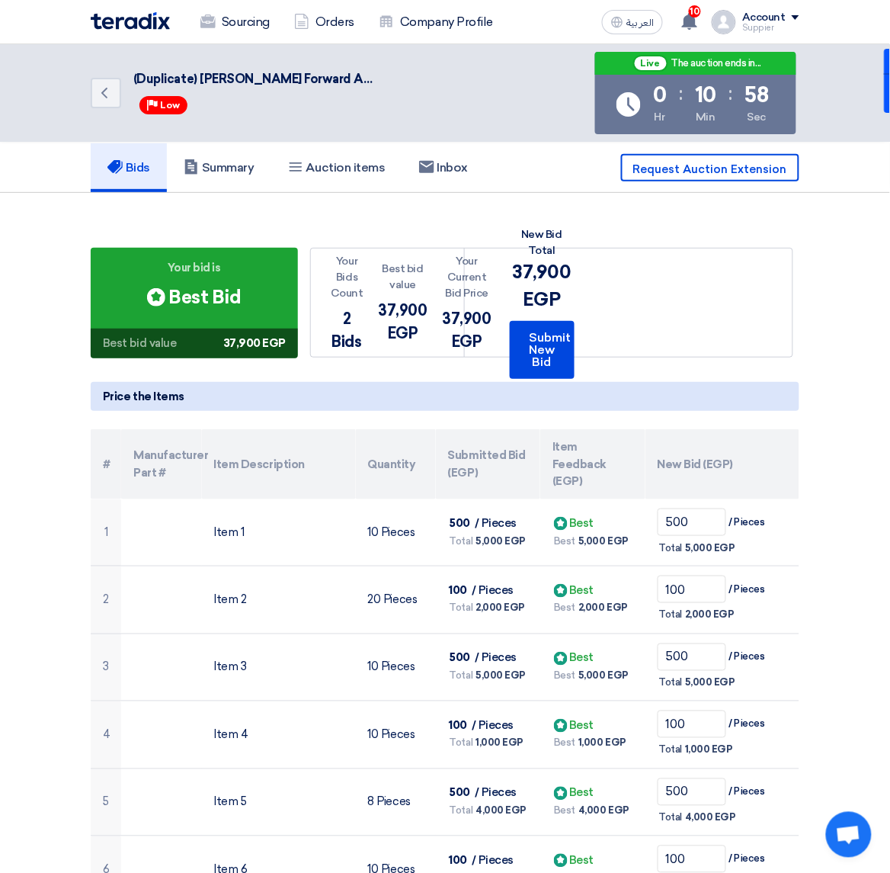
drag, startPoint x: 649, startPoint y: 196, endPoint x: 34, endPoint y: 465, distance: 670.8
click at [34, 465] on section "Your bid is Bids submitted Best Bid Best bid value 37,900 EGP Your Bids Count #" at bounding box center [445, 803] width 890 height 1221
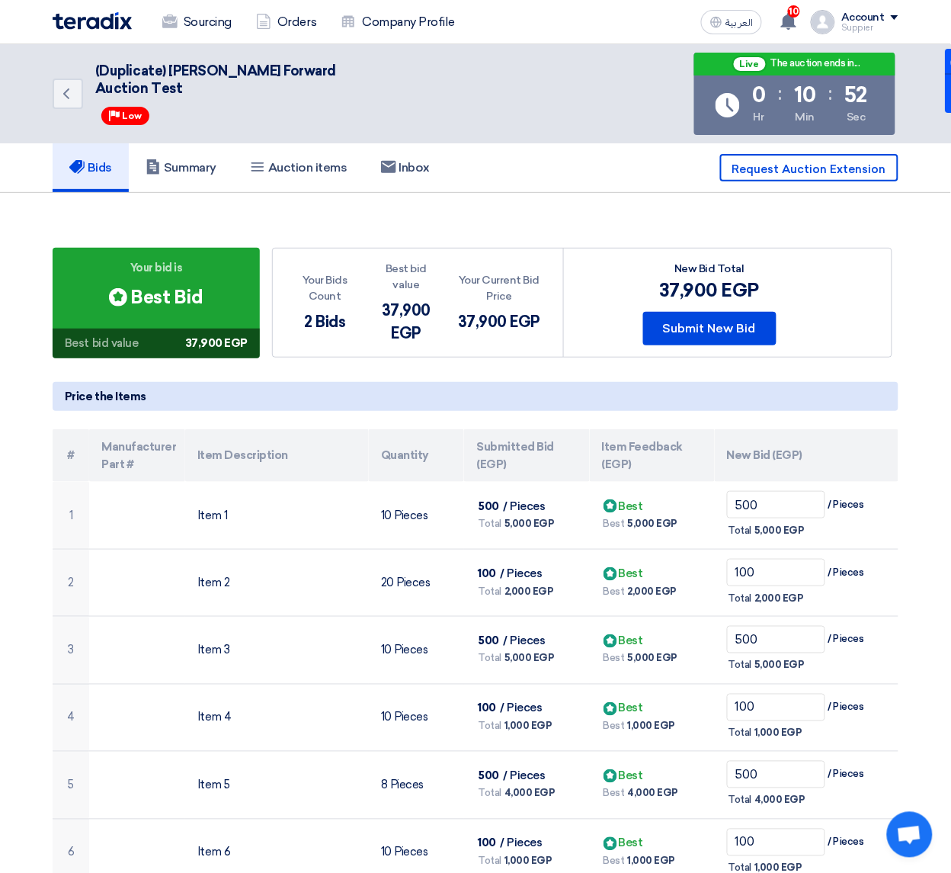
click at [23, 511] on section "Your bid is Bids submitted Best Bid Best bid value 37,900 EGP Your Bids Count #" at bounding box center [475, 785] width 951 height 1185
click at [711, 30] on button "العربية ع" at bounding box center [731, 22] width 61 height 24
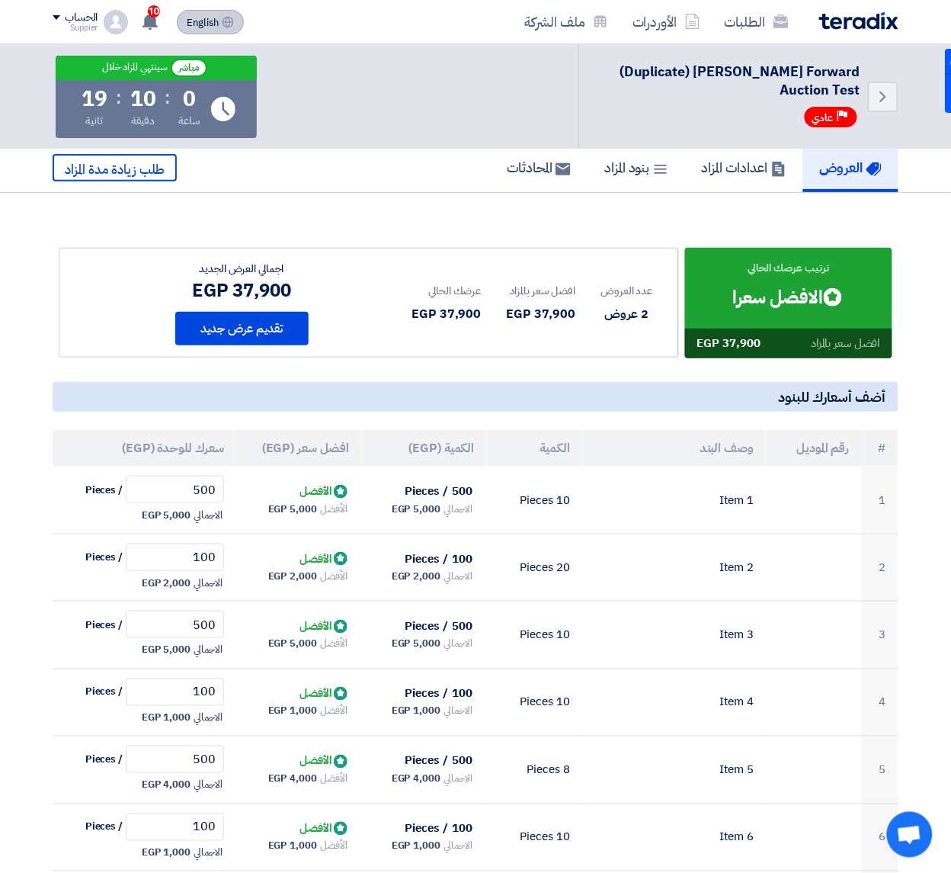
click at [189, 25] on span "English" at bounding box center [203, 23] width 32 height 11
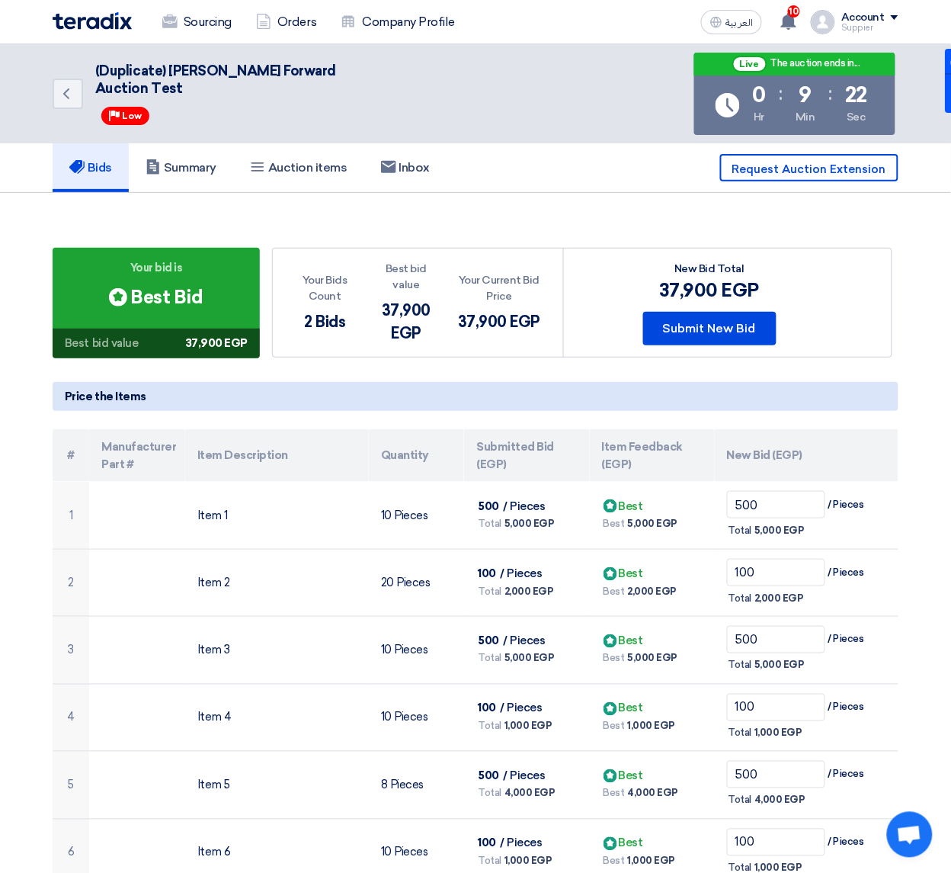
drag, startPoint x: 820, startPoint y: 457, endPoint x: 103, endPoint y: 444, distance: 717.5
click at [103, 444] on tr "# Manufacturer Part # Item Description Quantity Submitted Bid (EGP) Item Feedba…" at bounding box center [476, 455] width 846 height 53
copy tr "Manufacturer Part # Item Description Quantity Submitted Bid (EGP) Item Feedback…"
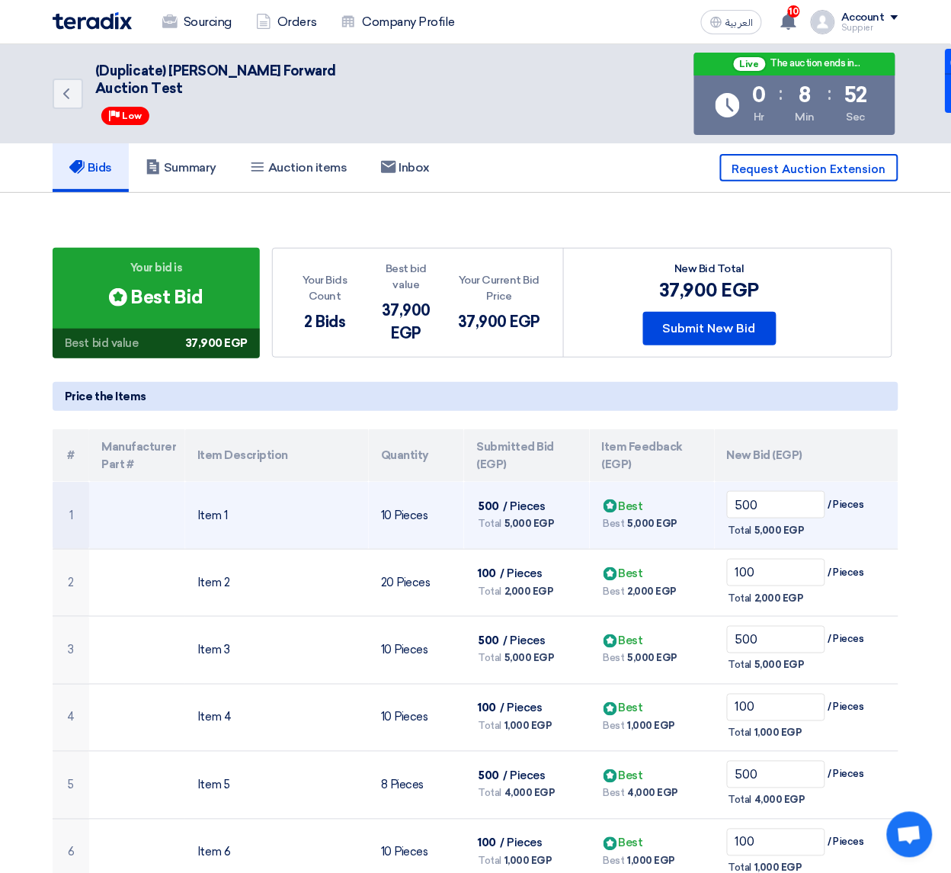
drag, startPoint x: 637, startPoint y: 508, endPoint x: 610, endPoint y: 505, distance: 27.7
click at [610, 505] on span "Bids submitted Best" at bounding box center [622, 506] width 41 height 14
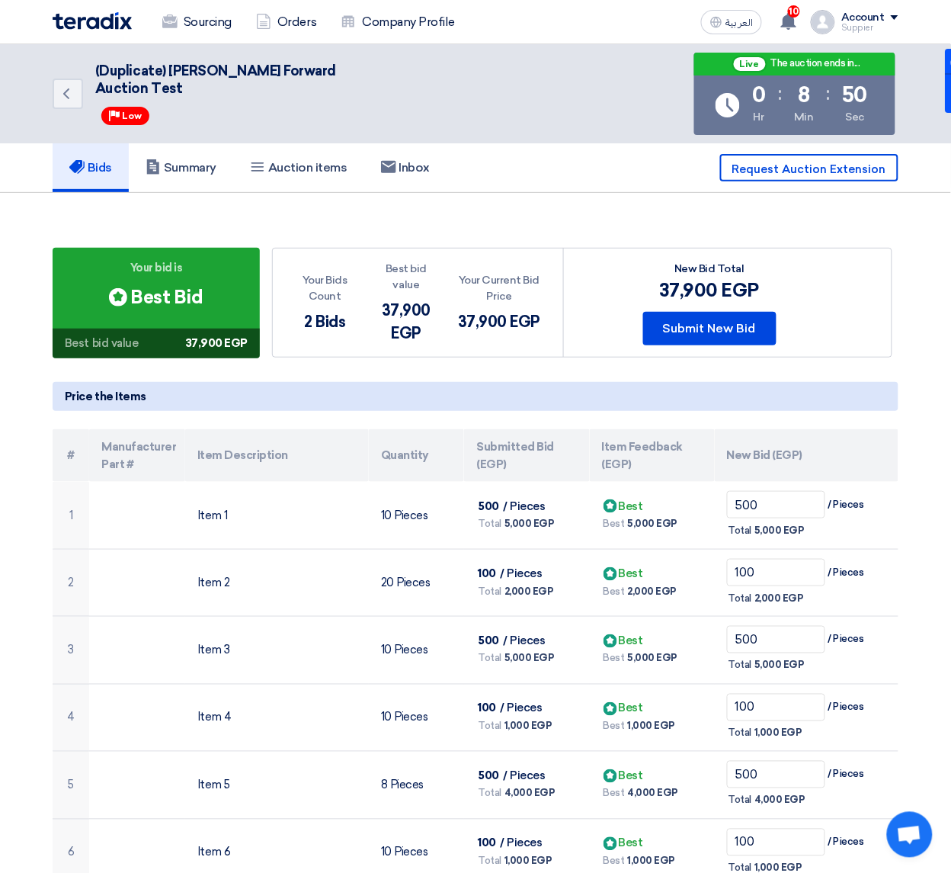
drag, startPoint x: 107, startPoint y: 294, endPoint x: 214, endPoint y: 320, distance: 110.0
click at [214, 320] on div "Your bid is Bids submitted Best Bid Best bid value 37,900 EGP" at bounding box center [156, 303] width 207 height 111
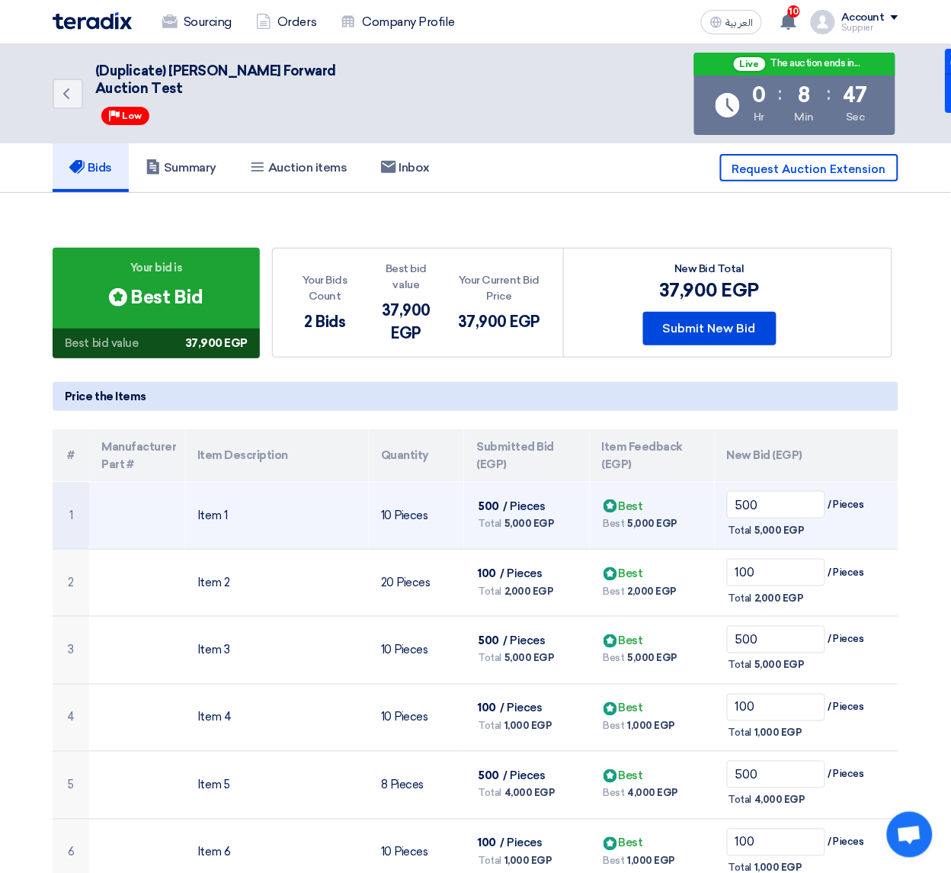
drag, startPoint x: 634, startPoint y: 518, endPoint x: 663, endPoint y: 524, distance: 30.4
click at [663, 524] on span "5,000 EGP" at bounding box center [653, 523] width 50 height 15
click at [669, 524] on span "5,000 EGP" at bounding box center [653, 523] width 50 height 15
drag, startPoint x: 672, startPoint y: 524, endPoint x: 611, endPoint y: 519, distance: 61.2
click at [611, 519] on div "Best 5,000 EGP" at bounding box center [652, 524] width 101 height 18
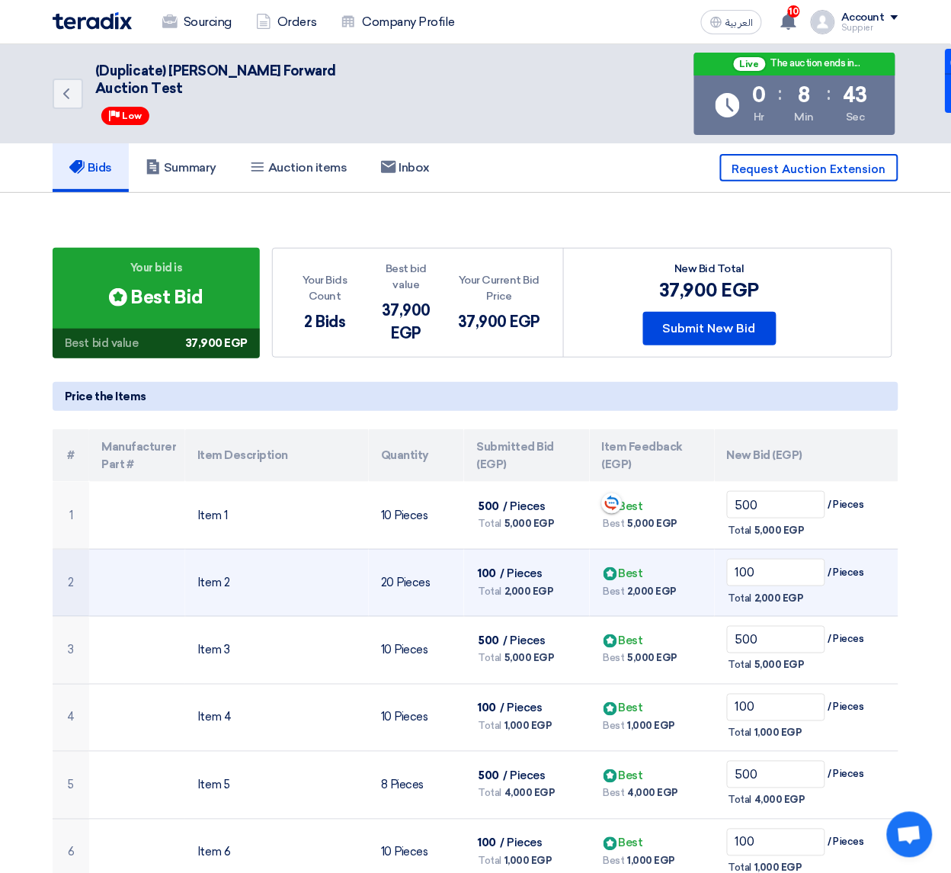
drag, startPoint x: 611, startPoint y: 519, endPoint x: 677, endPoint y: 554, distance: 75.0
click at [677, 554] on td "Bids submitted Best Best 2,000 EGP" at bounding box center [652, 583] width 125 height 68
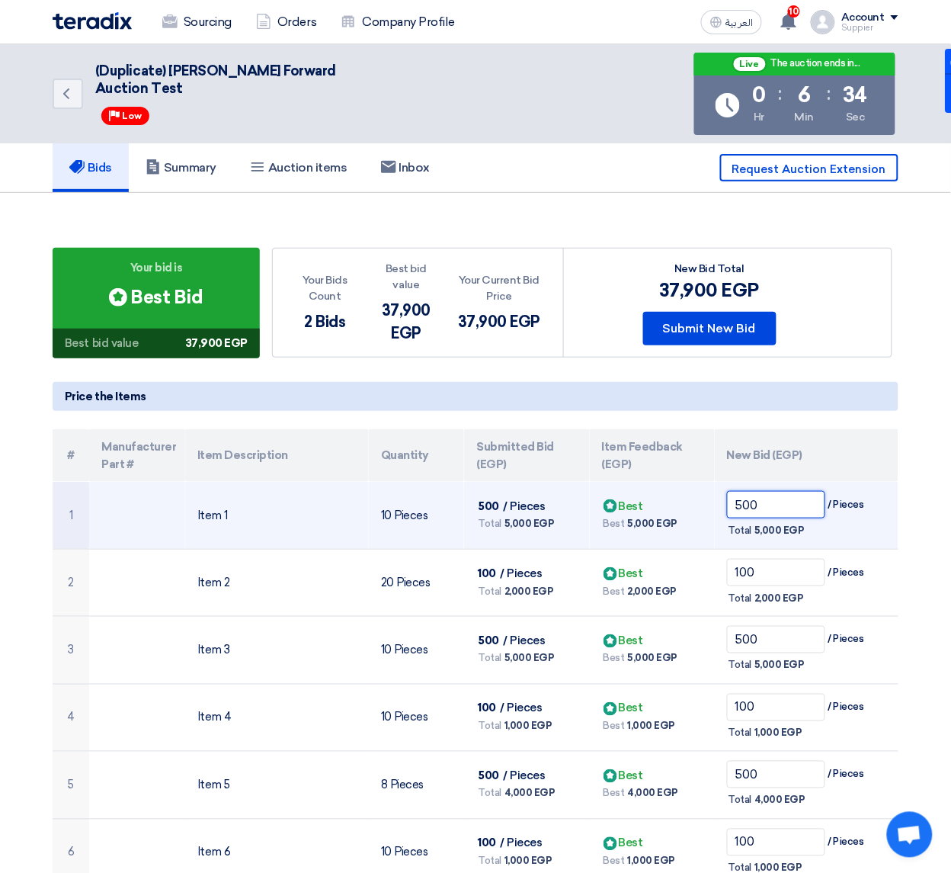
drag, startPoint x: 762, startPoint y: 512, endPoint x: 749, endPoint y: 503, distance: 15.9
click at [749, 503] on input "500" at bounding box center [776, 504] width 98 height 27
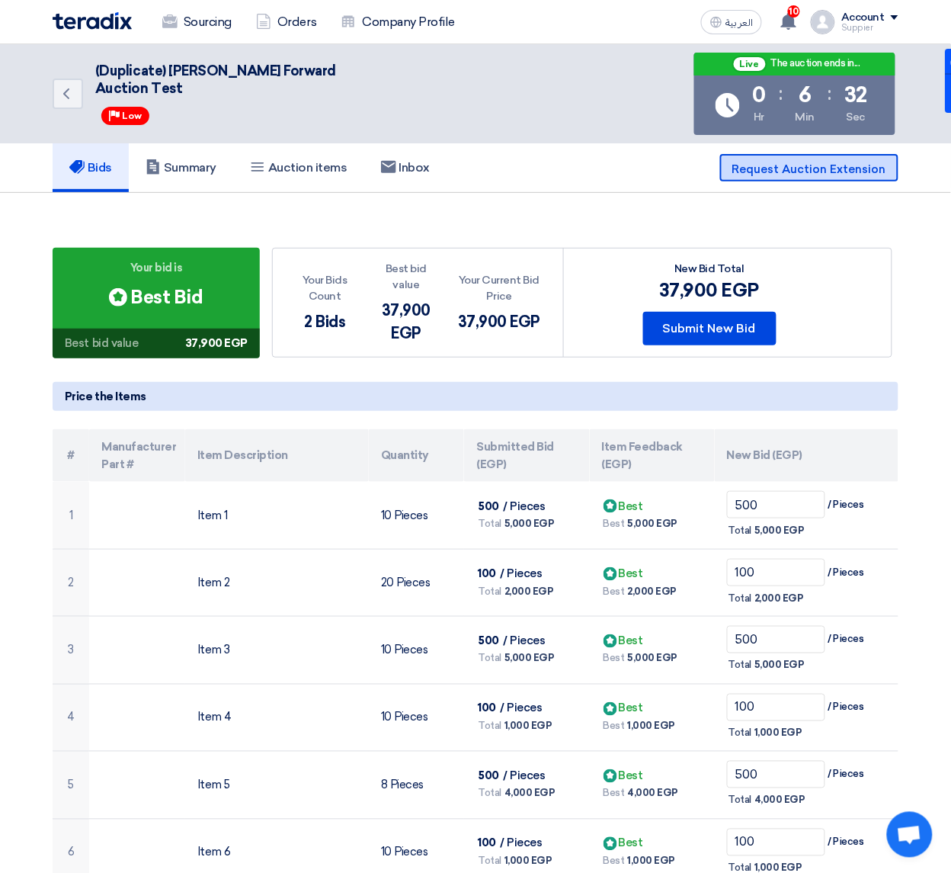
click at [768, 168] on span "Request Auction Extension" at bounding box center [810, 169] width 154 height 14
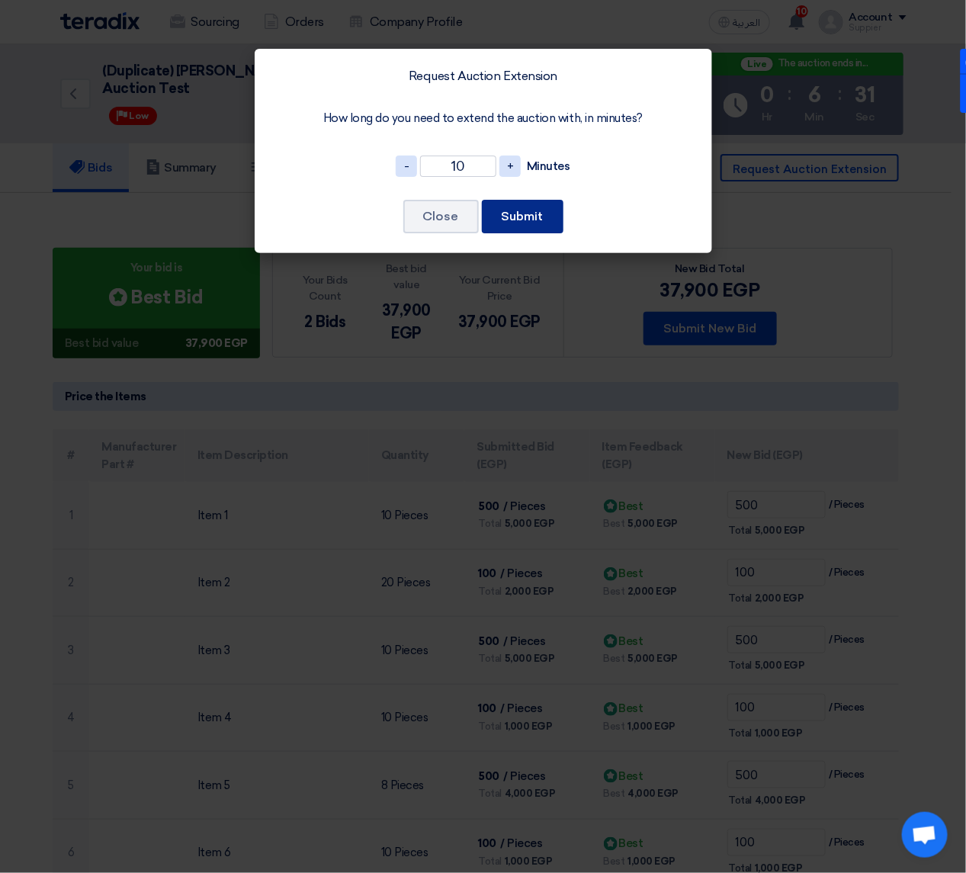
click at [515, 220] on button "Submit" at bounding box center [523, 217] width 82 height 34
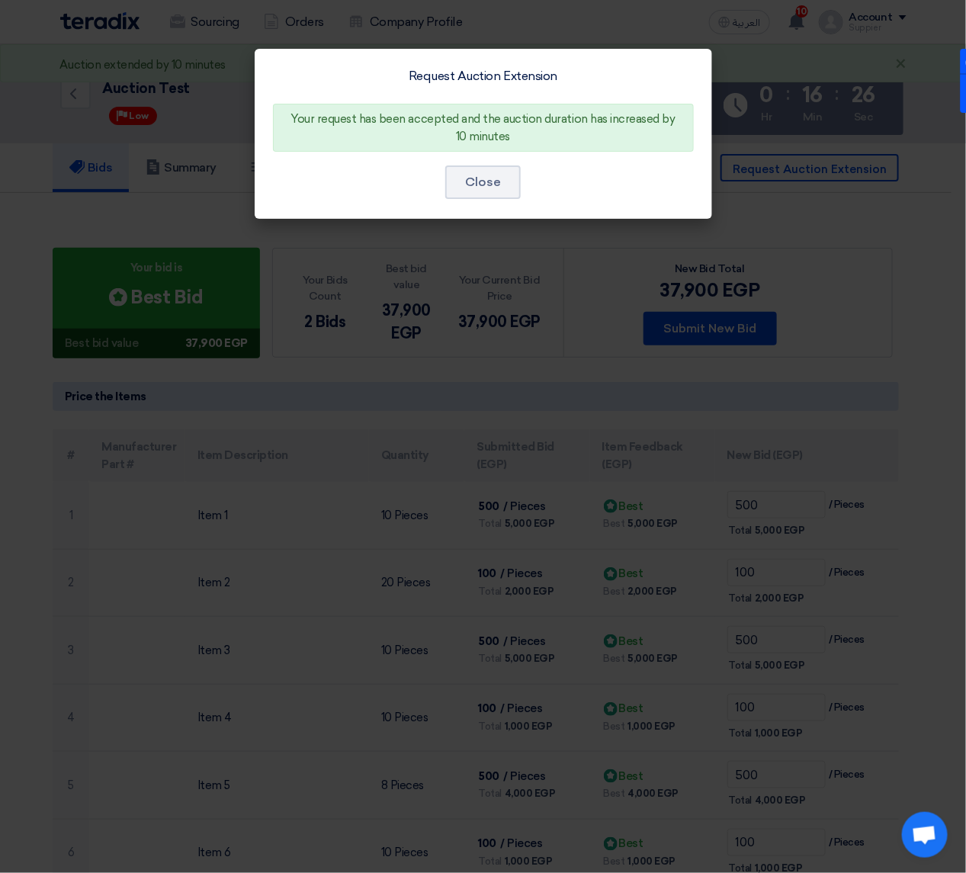
click at [237, 345] on modal-container "Request Auction Extension Your request has been accepted and the auction durati…" at bounding box center [483, 436] width 966 height 873
click at [466, 178] on button "Close" at bounding box center [482, 182] width 75 height 34
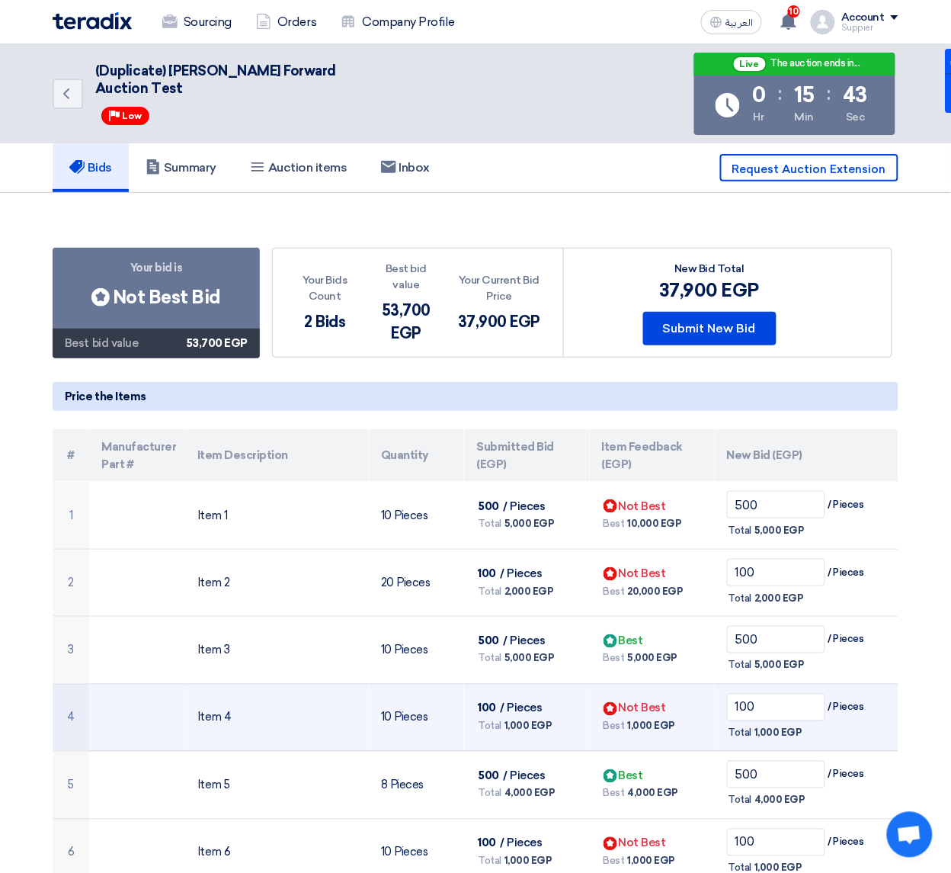
drag, startPoint x: 667, startPoint y: 721, endPoint x: 601, endPoint y: 694, distance: 71.8
click at [601, 694] on td "Bids submitted Not Best Best 1,000 EGP" at bounding box center [652, 718] width 125 height 68
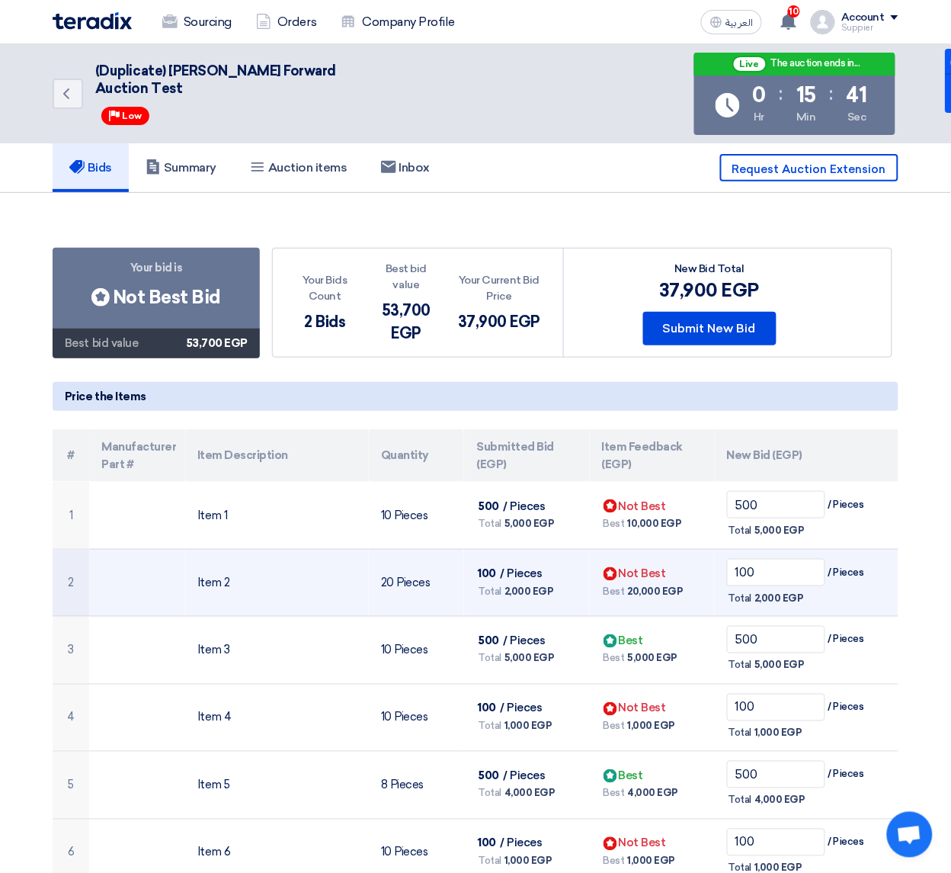
drag, startPoint x: 601, startPoint y: 694, endPoint x: 578, endPoint y: 599, distance: 97.3
click at [578, 599] on td "100 / Pieces Total 2,000 EGP" at bounding box center [526, 583] width 125 height 68
drag, startPoint x: 578, startPoint y: 599, endPoint x: 474, endPoint y: 573, distance: 107.1
click at [474, 573] on td "100 / Pieces Total 2,000 EGP" at bounding box center [526, 583] width 125 height 68
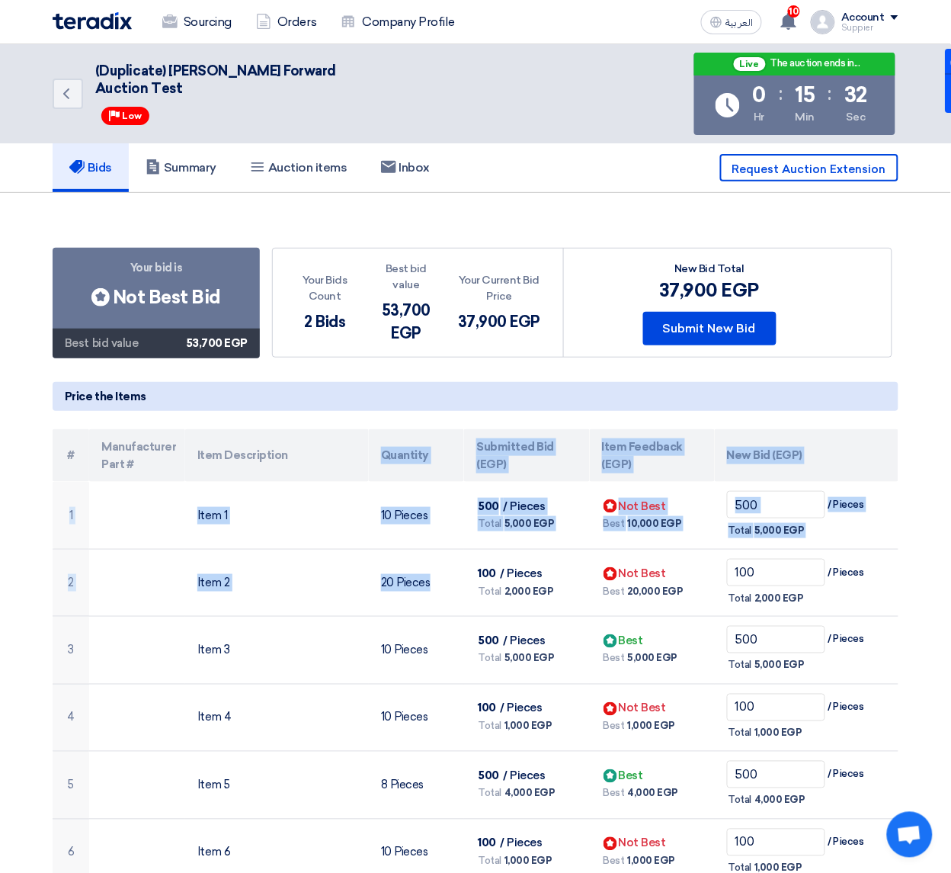
drag, startPoint x: 474, startPoint y: 573, endPoint x: 367, endPoint y: 471, distance: 147.2
click at [367, 471] on table "# Manufacturer Part # Item Description Quantity Submitted Bid (EGP) Item Feedba…" at bounding box center [476, 792] width 846 height 727
click at [428, 454] on th "Quantity" at bounding box center [416, 455] width 95 height 53
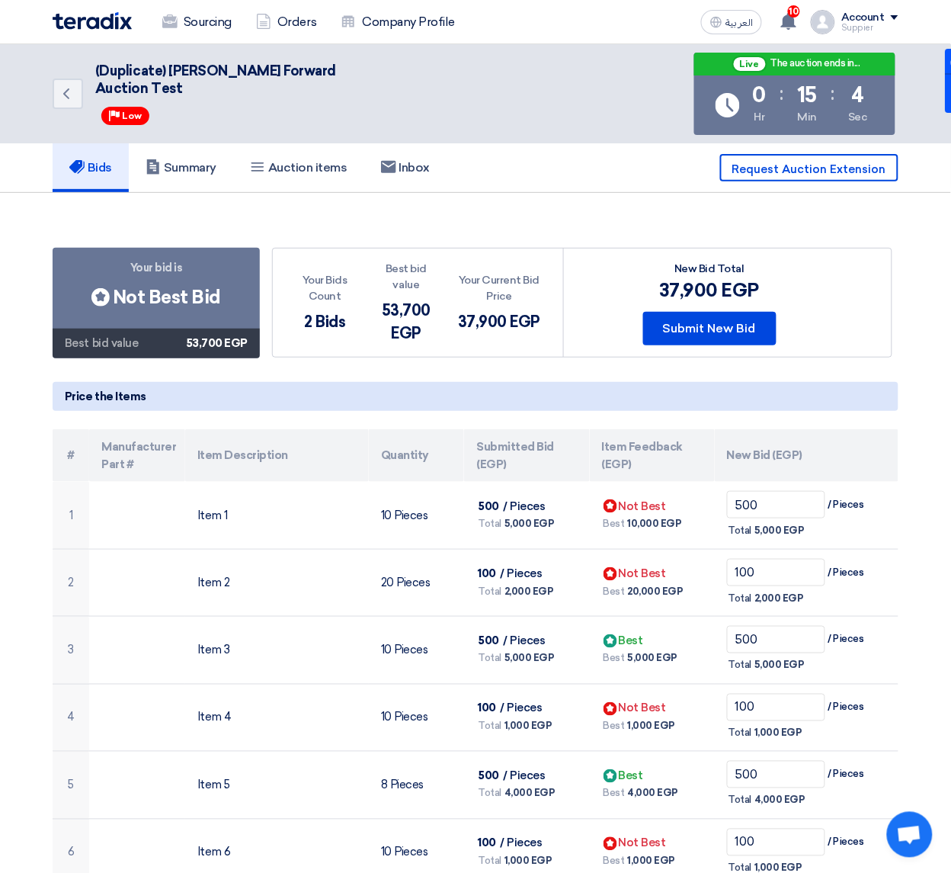
click at [429, 454] on th "Quantity" at bounding box center [416, 455] width 95 height 53
drag, startPoint x: 432, startPoint y: 452, endPoint x: 383, endPoint y: 454, distance: 48.8
click at [383, 454] on th "Quantity" at bounding box center [416, 455] width 95 height 53
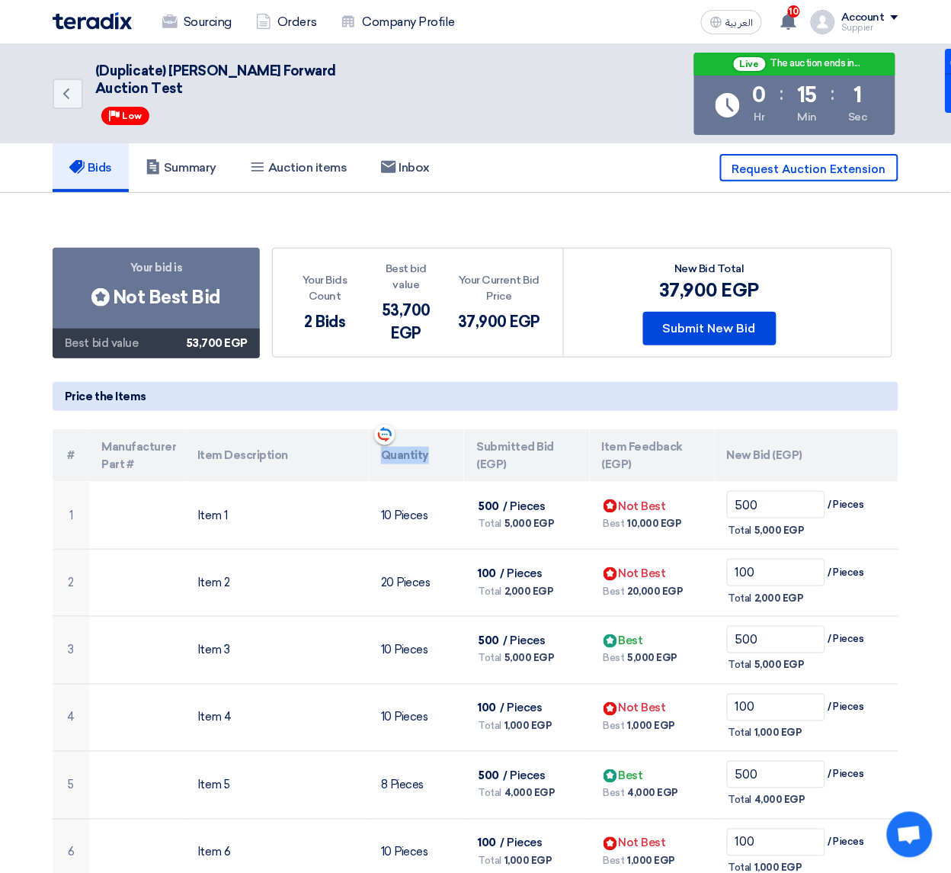
click at [383, 455] on th "Quantity" at bounding box center [416, 455] width 95 height 53
drag, startPoint x: 383, startPoint y: 455, endPoint x: 421, endPoint y: 451, distance: 37.5
click at [421, 451] on th "Quantity" at bounding box center [416, 455] width 95 height 53
drag, startPoint x: 421, startPoint y: 451, endPoint x: 399, endPoint y: 476, distance: 33.5
click at [399, 476] on th "Quantity" at bounding box center [416, 455] width 95 height 53
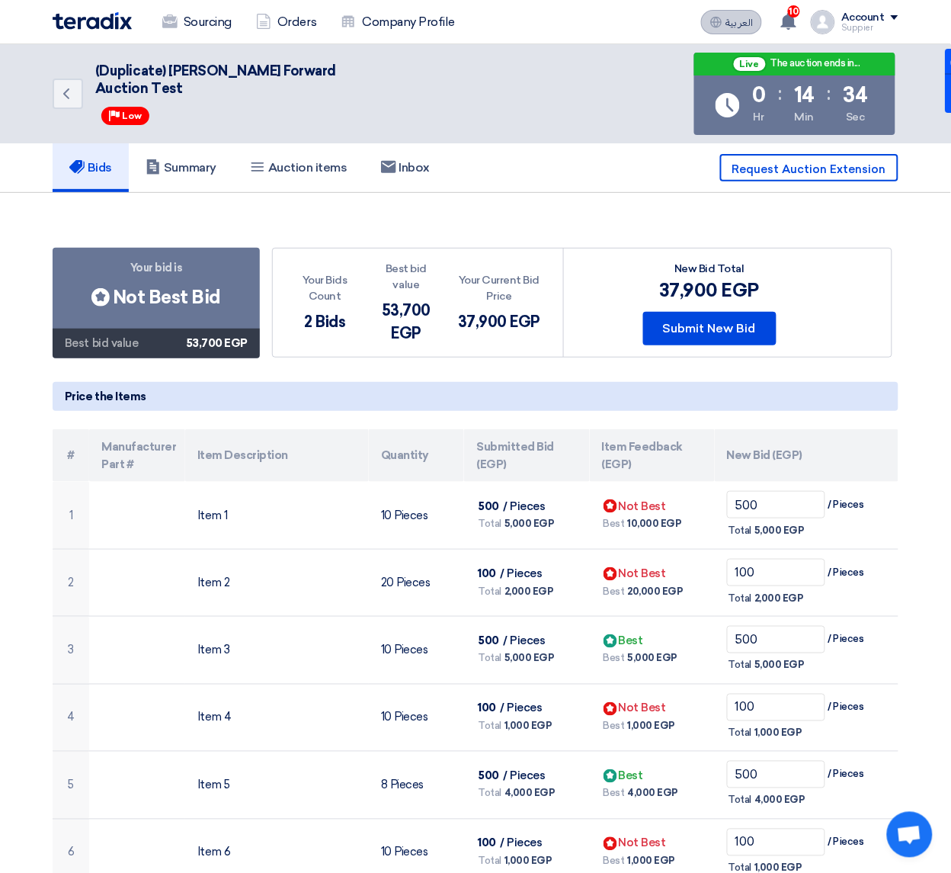
click at [719, 25] on icon at bounding box center [716, 22] width 12 height 12
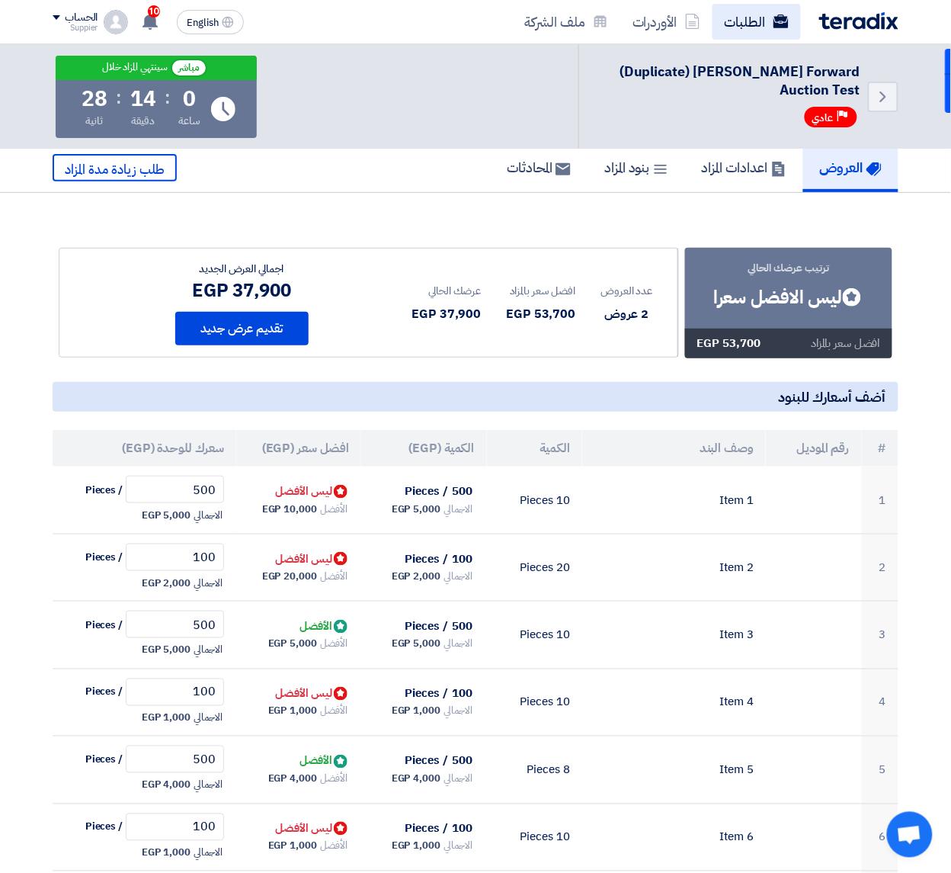
drag, startPoint x: 184, startPoint y: 21, endPoint x: 192, endPoint y: 34, distance: 15.0
click at [184, 23] on button "English EN" at bounding box center [210, 22] width 67 height 24
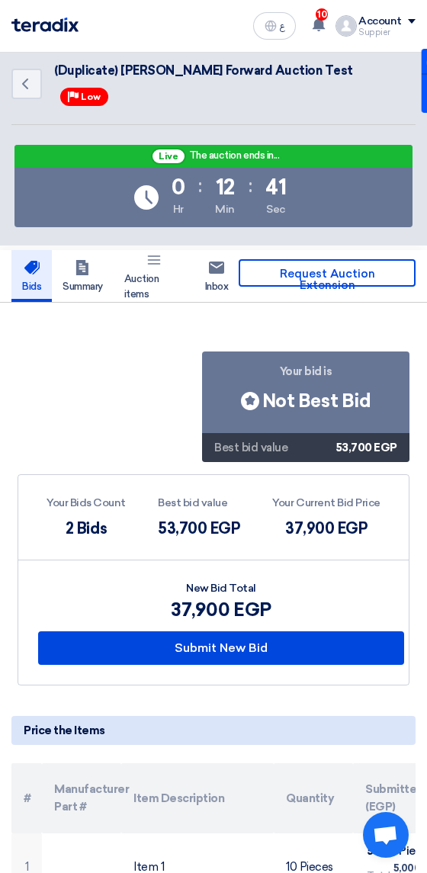
scroll to position [476, 0]
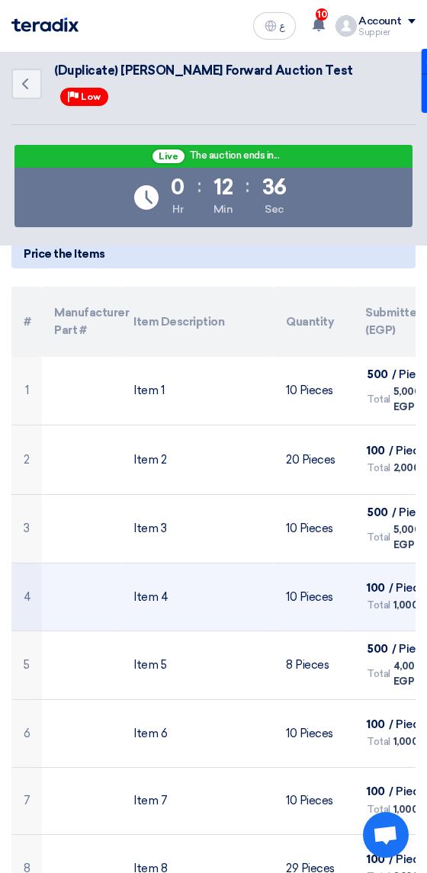
drag, startPoint x: 248, startPoint y: 592, endPoint x: 112, endPoint y: 595, distance: 135.7
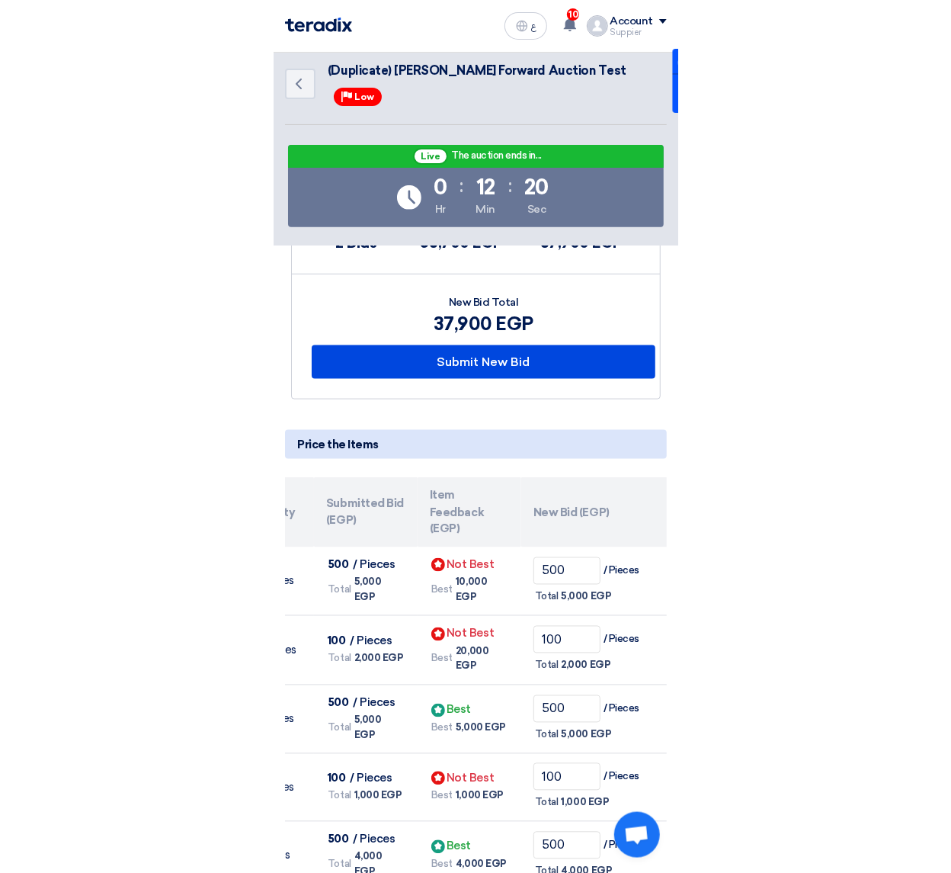
scroll to position [0, 300]
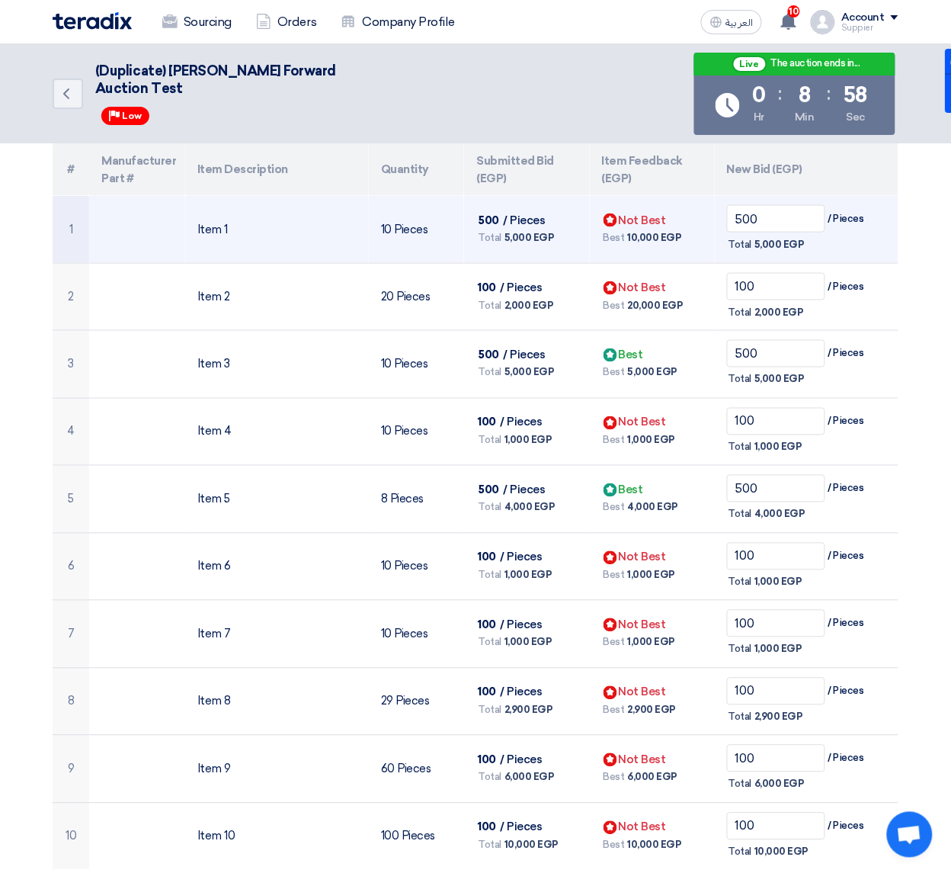
drag, startPoint x: 629, startPoint y: 233, endPoint x: 801, endPoint y: 250, distance: 173.2
click at [801, 250] on tr "1 Item 1 10 Pieces 500 / Pieces Total 5,000 EGP Bids submitted Not Best Best" at bounding box center [476, 229] width 846 height 67
click at [801, 250] on span "5,000 EGP" at bounding box center [780, 244] width 50 height 15
drag, startPoint x: 802, startPoint y: 245, endPoint x: 624, endPoint y: 240, distance: 178.5
click at [624, 240] on tr "1 Item 1 10 Pieces 500 / Pieces Total 5,000 EGP Bids submitted Not Best Best" at bounding box center [476, 229] width 846 height 67
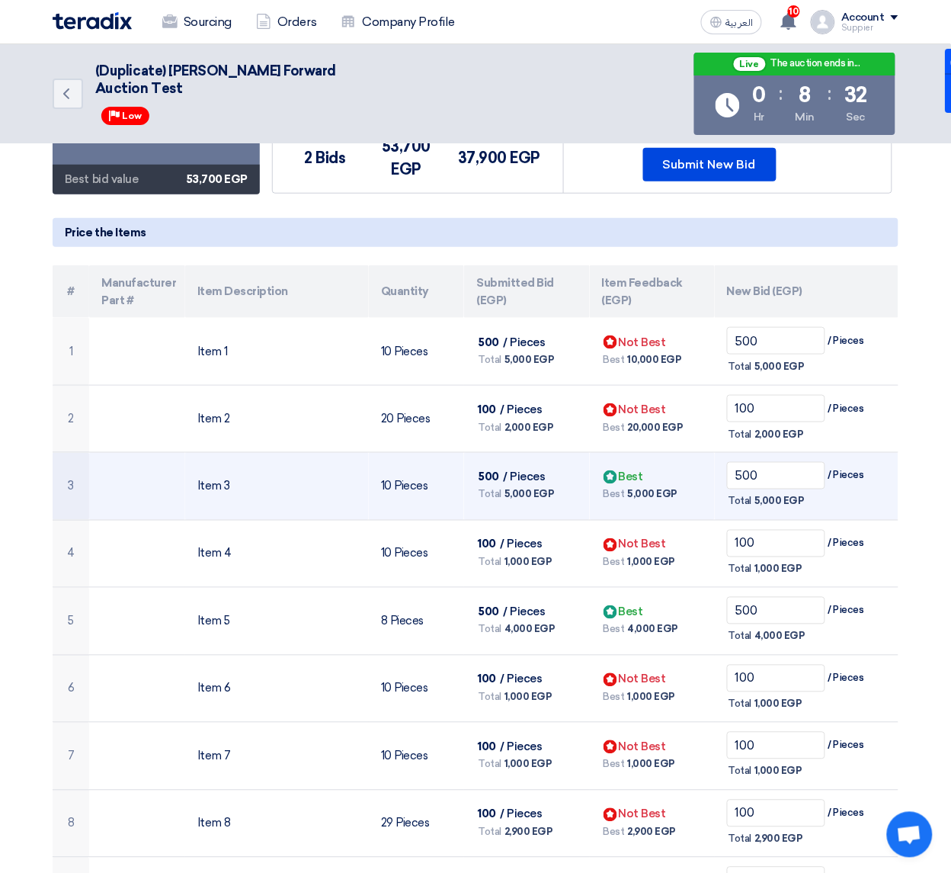
scroll to position [0, 0]
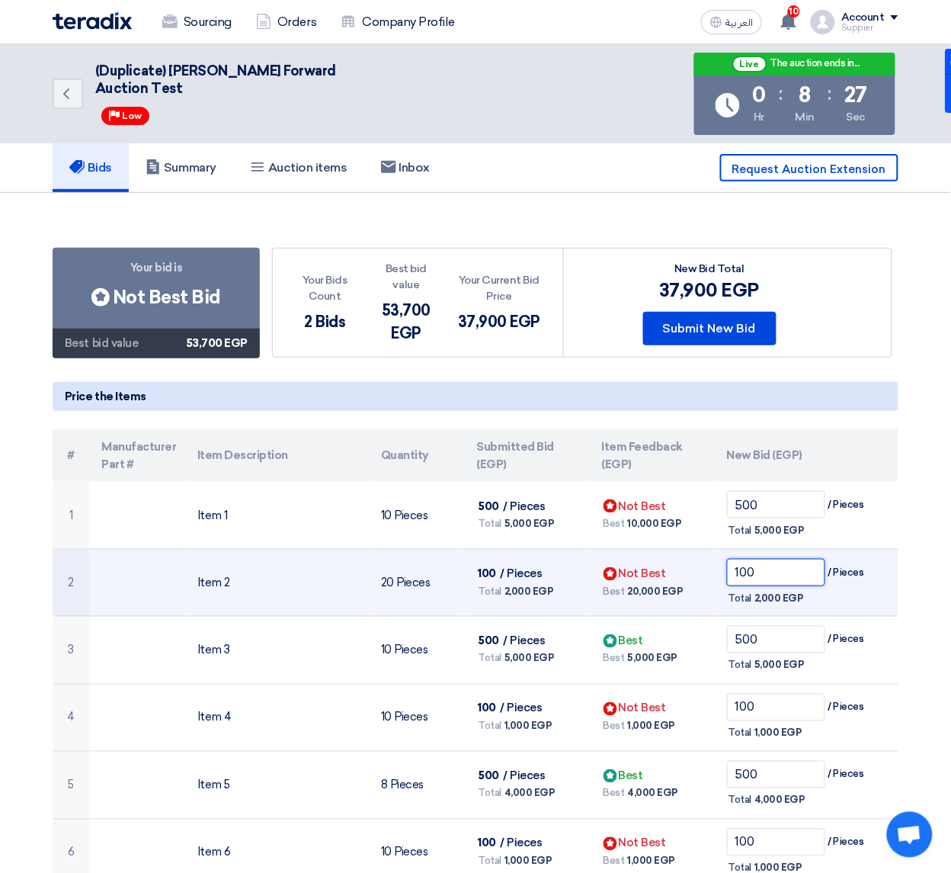
click at [771, 576] on input "100" at bounding box center [776, 572] width 98 height 27
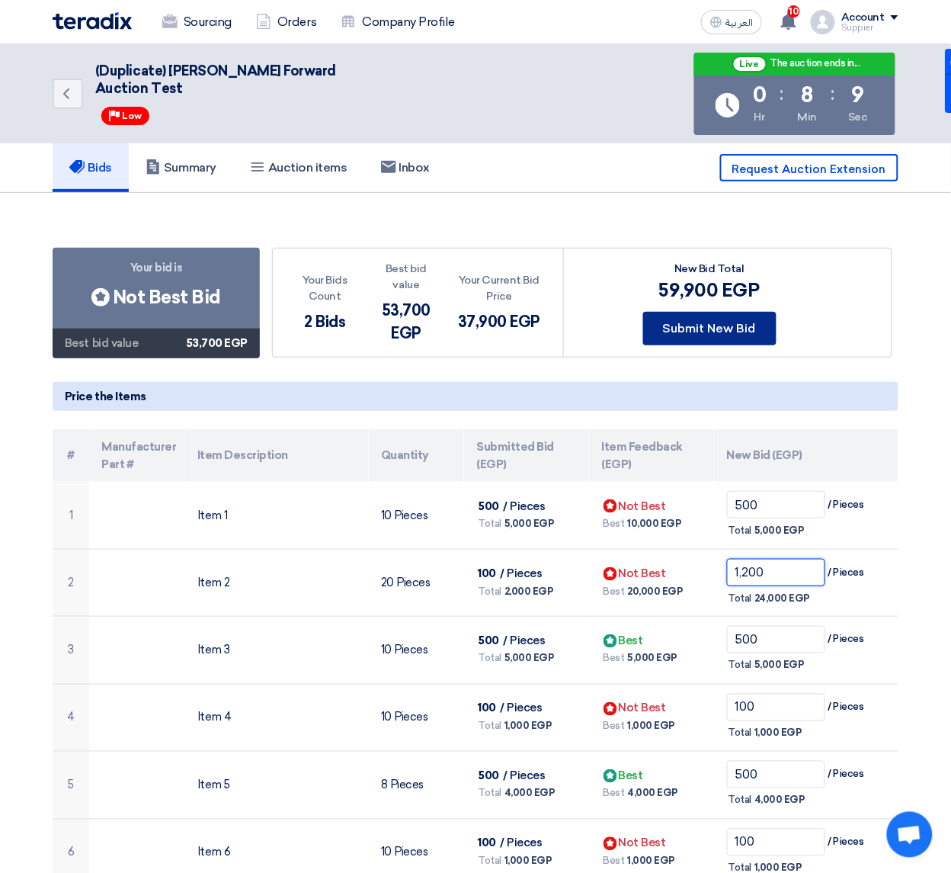
type input "1,200"
click at [725, 332] on button "Submit New Bid" at bounding box center [709, 329] width 133 height 34
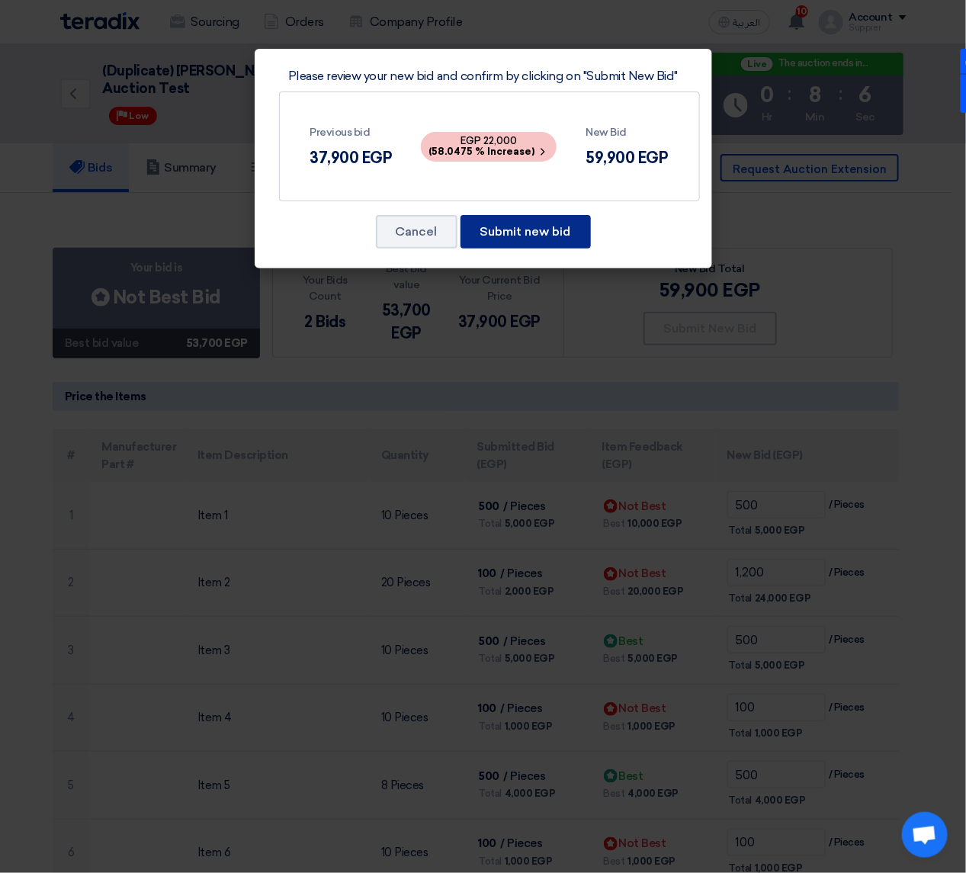
click at [572, 237] on button "Submit new bid" at bounding box center [525, 232] width 130 height 34
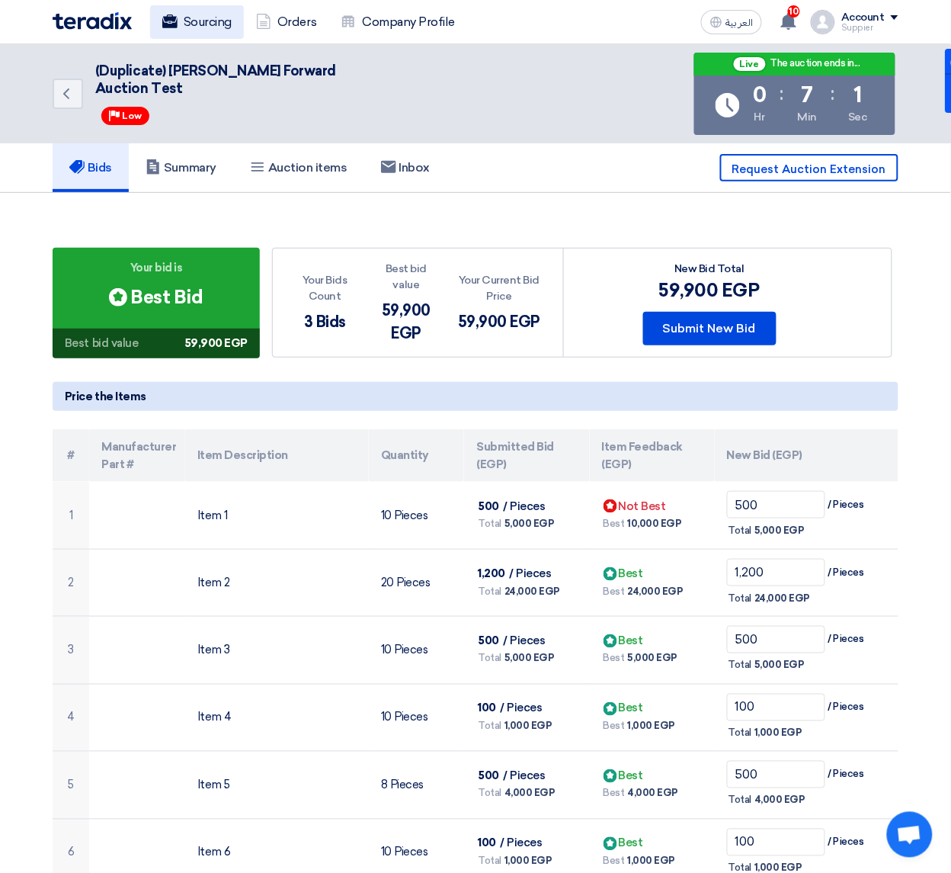
click at [206, 21] on link "Sourcing" at bounding box center [197, 22] width 94 height 34
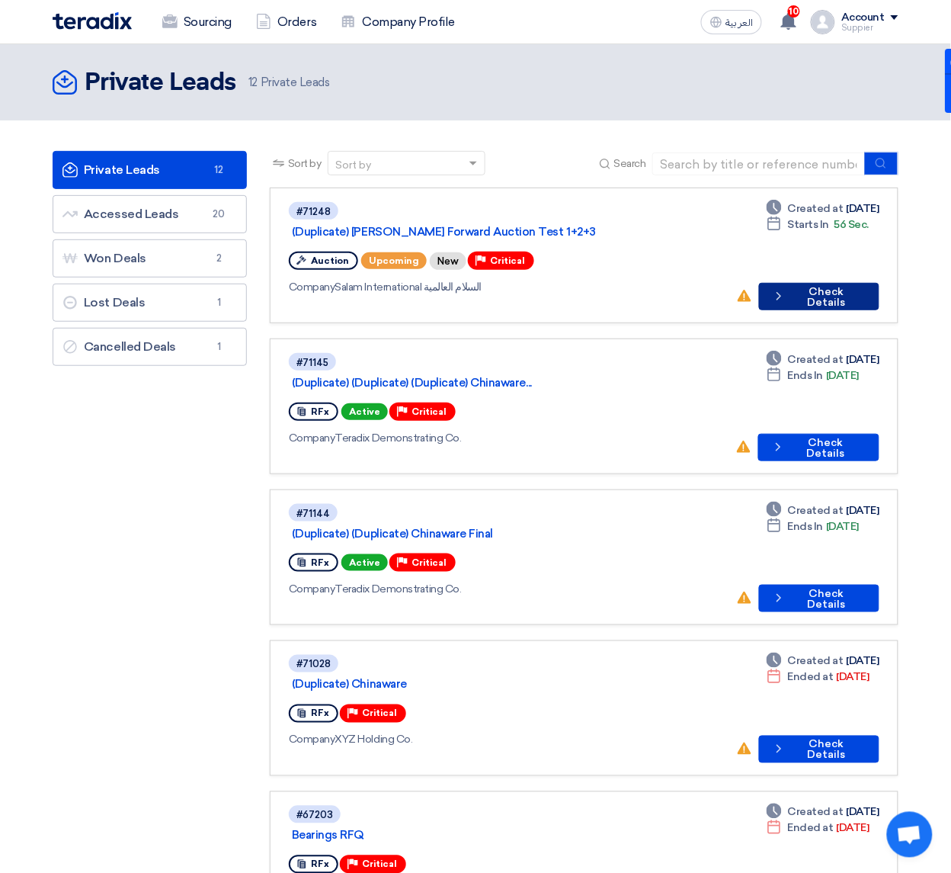
click at [863, 283] on button "Check details Check Details" at bounding box center [819, 296] width 120 height 27
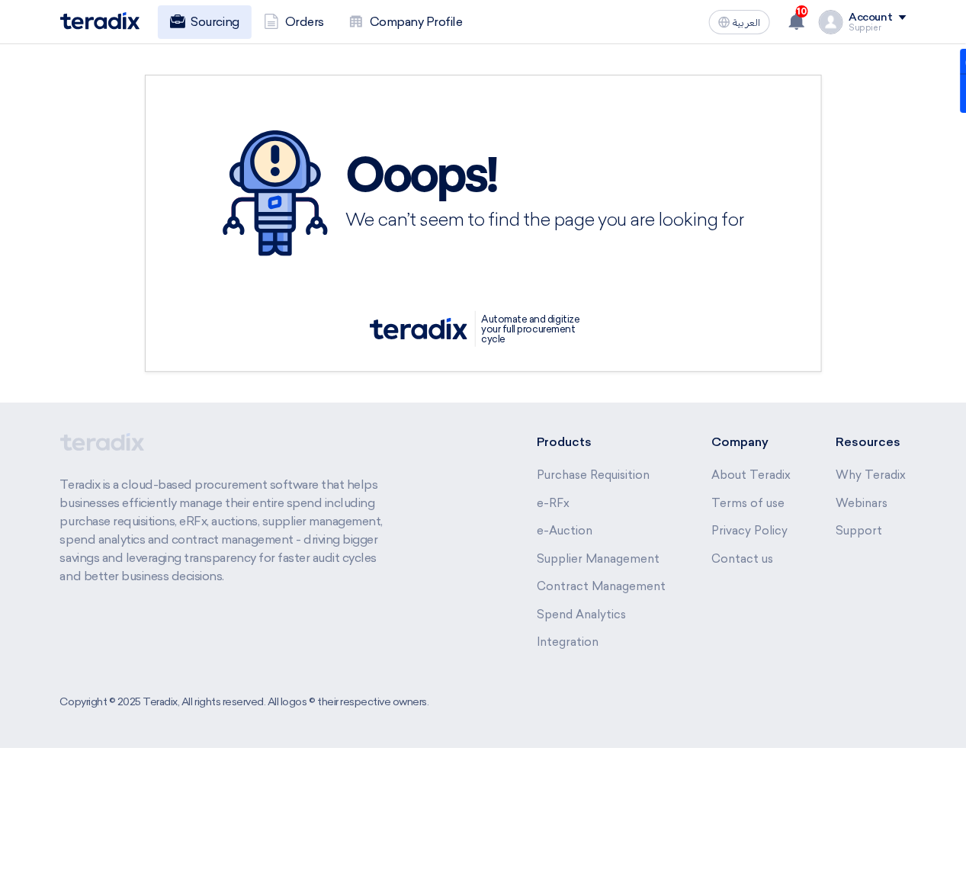
click at [200, 19] on link "Sourcing" at bounding box center [205, 22] width 94 height 34
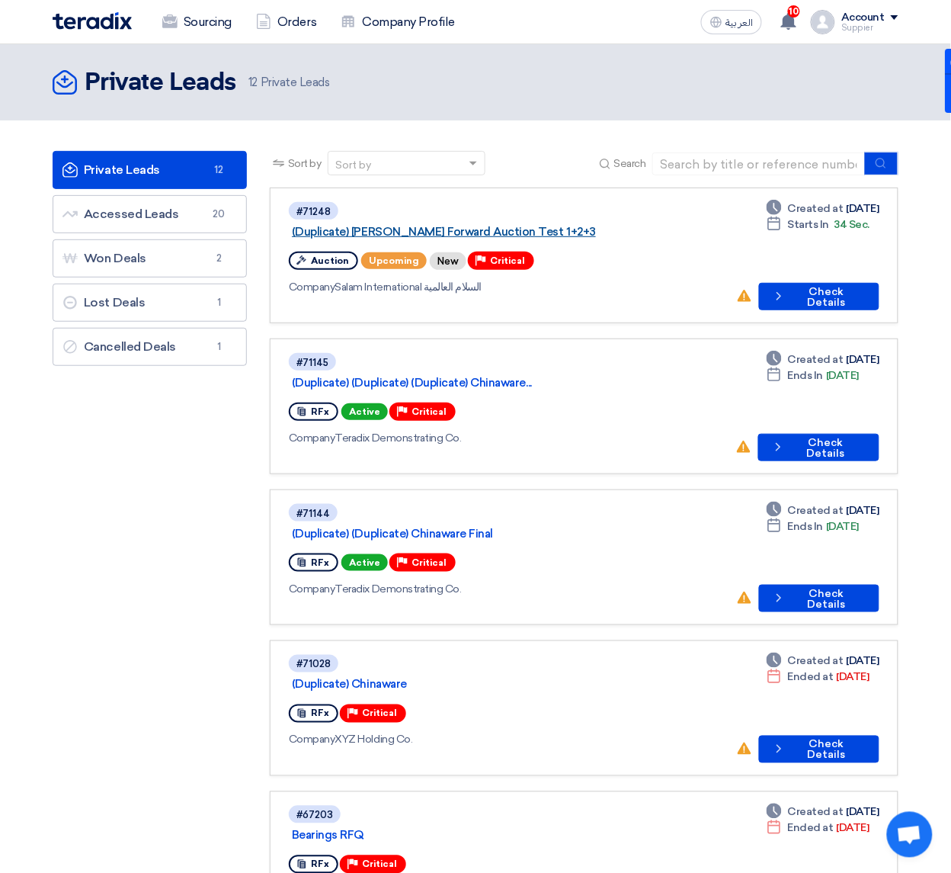
click at [492, 225] on link "(Duplicate) Samer Forward Auction Test 1+2+3" at bounding box center [482, 232] width 381 height 14
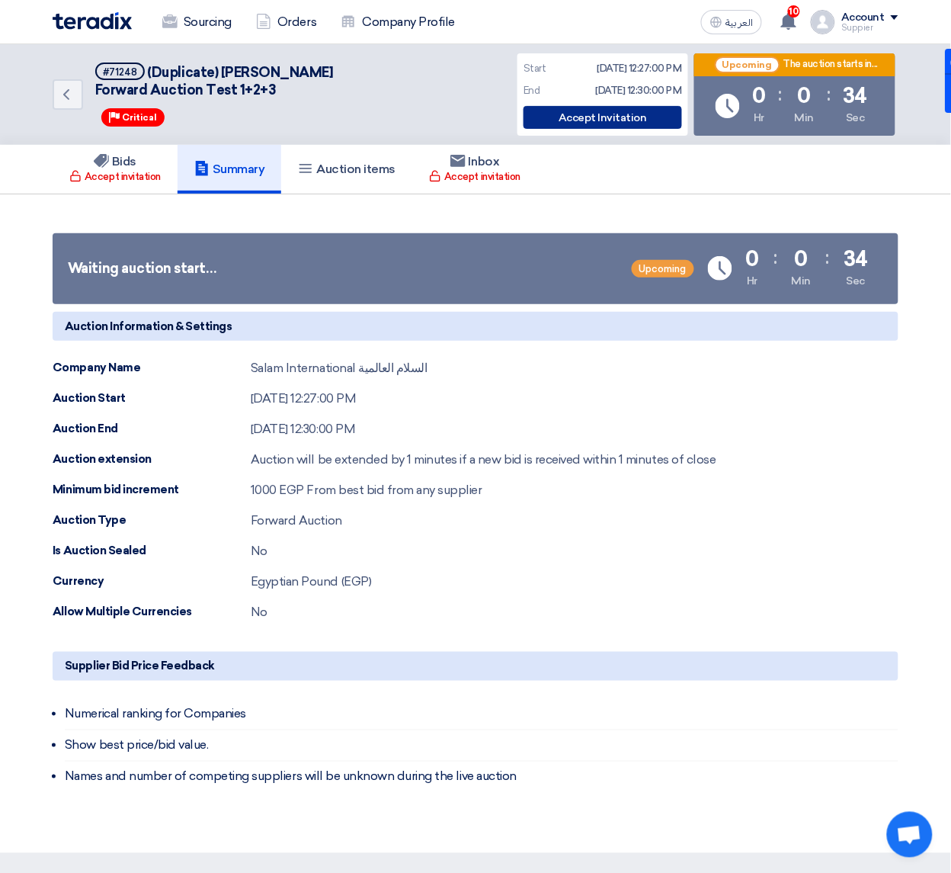
click at [592, 117] on div "Accept Invitation" at bounding box center [603, 117] width 159 height 23
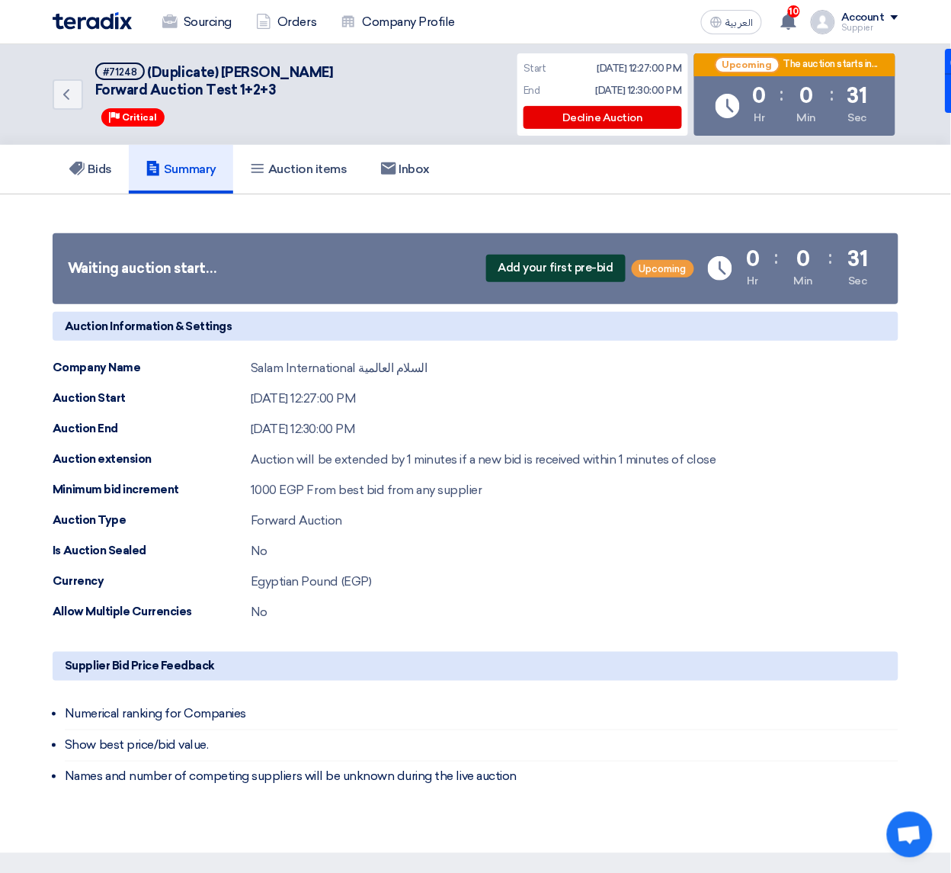
click at [568, 265] on span "Add your first pre-bid" at bounding box center [556, 268] width 140 height 27
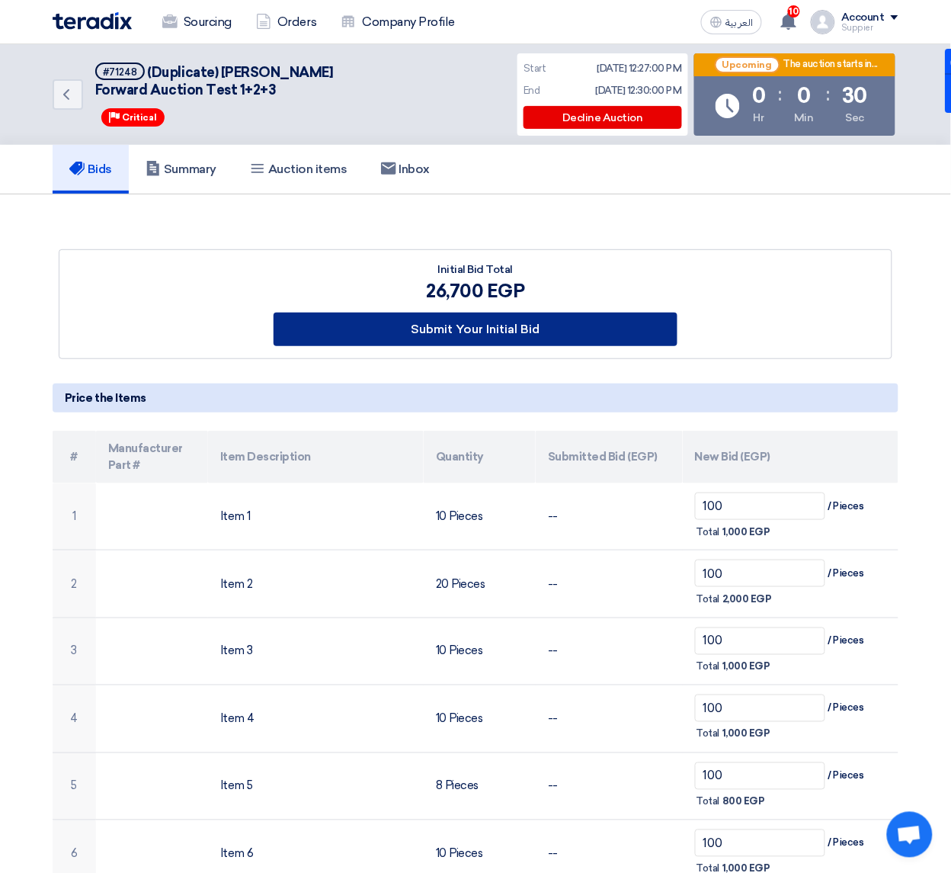
click at [545, 329] on button "Submit Your Initial Bid" at bounding box center [476, 330] width 404 height 34
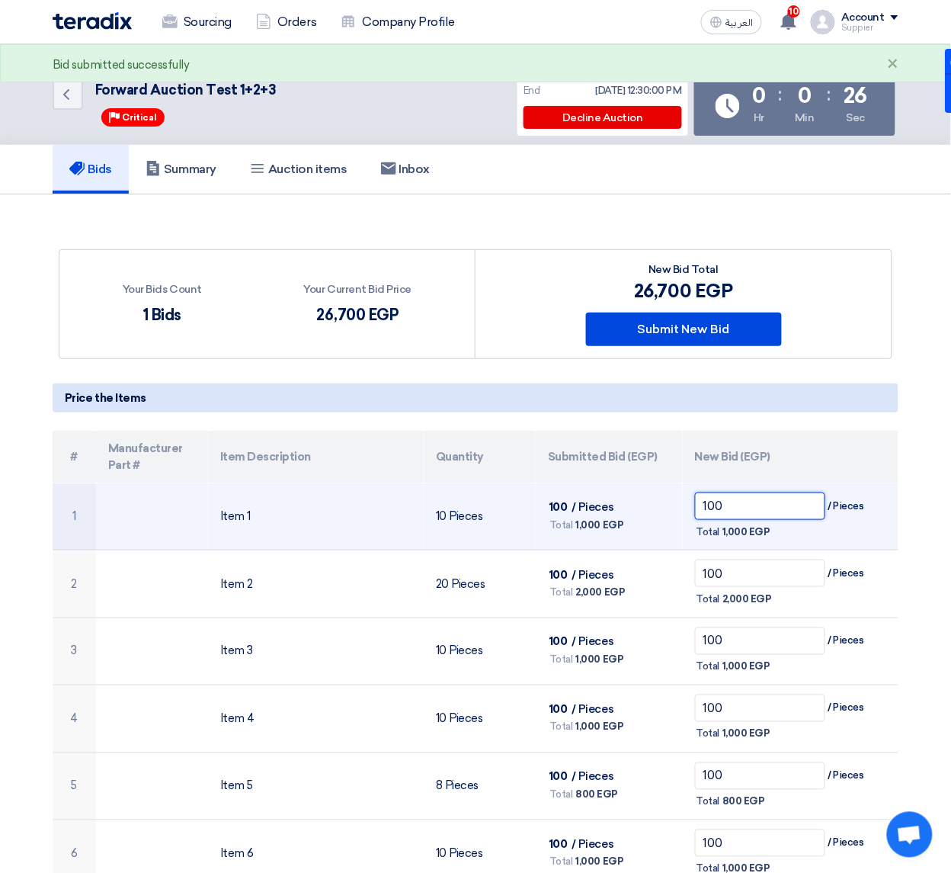
click at [723, 512] on input "100" at bounding box center [760, 505] width 130 height 27
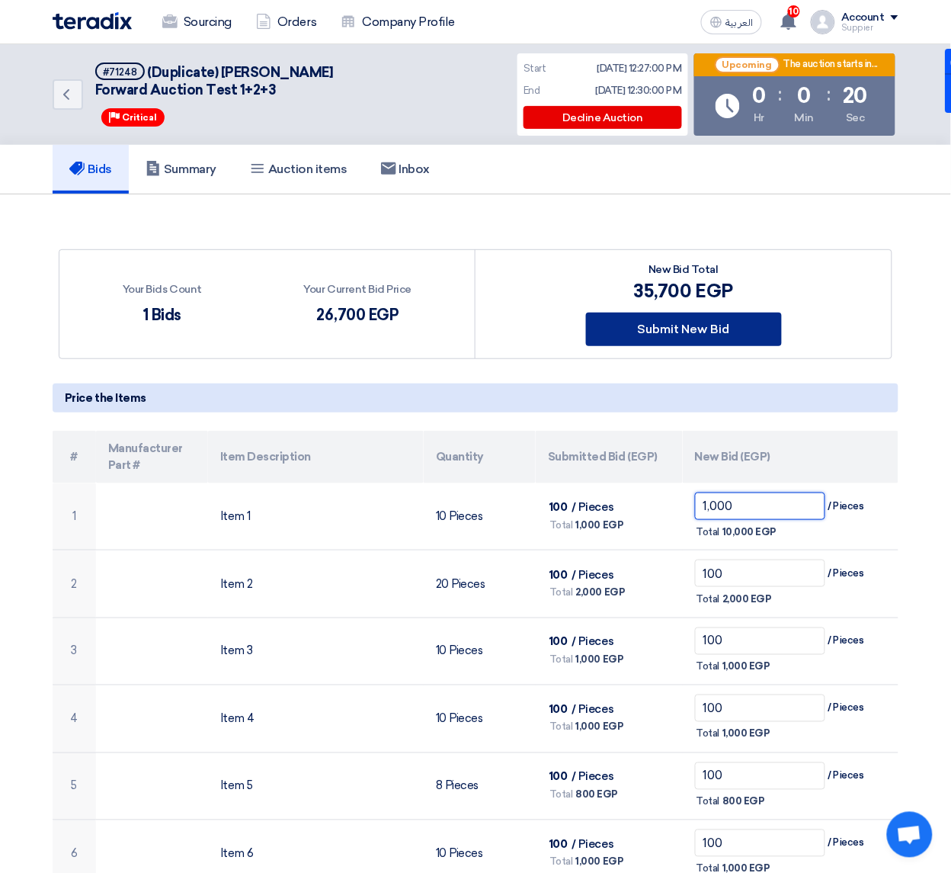
type input "1,000"
click at [688, 329] on button "Submit New Bid" at bounding box center [684, 330] width 196 height 34
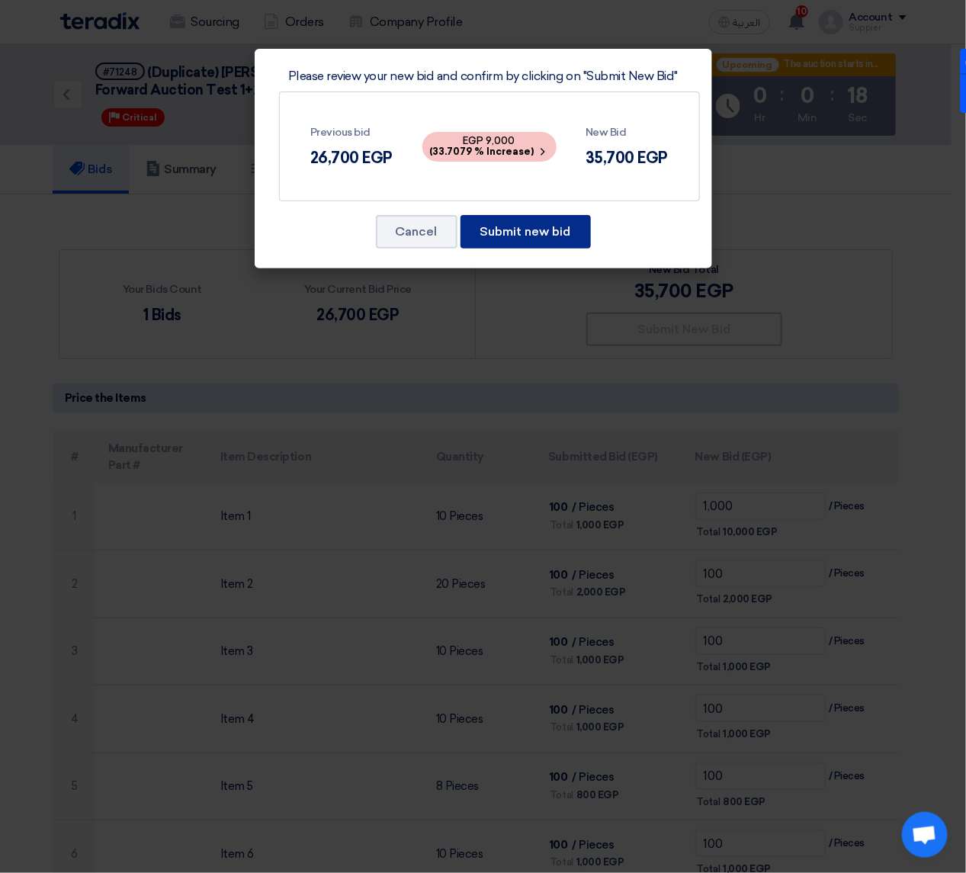
click at [553, 235] on button "Submit new bid" at bounding box center [525, 232] width 130 height 34
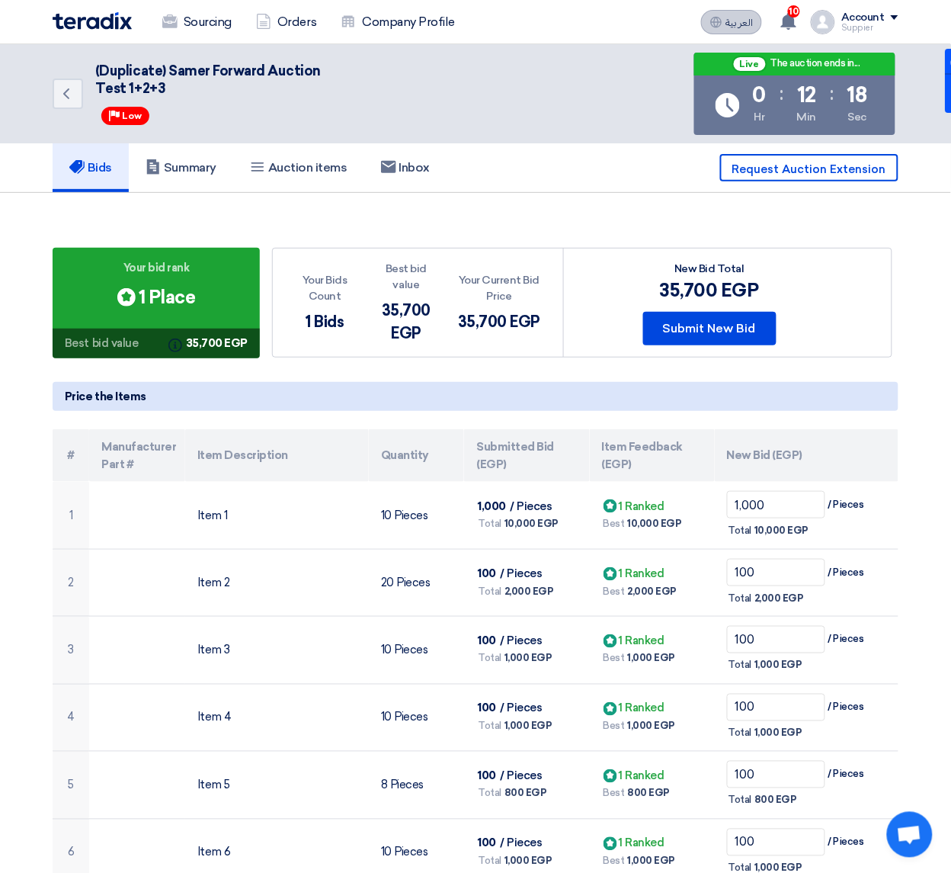
click at [761, 14] on button "العربية ع" at bounding box center [731, 22] width 61 height 24
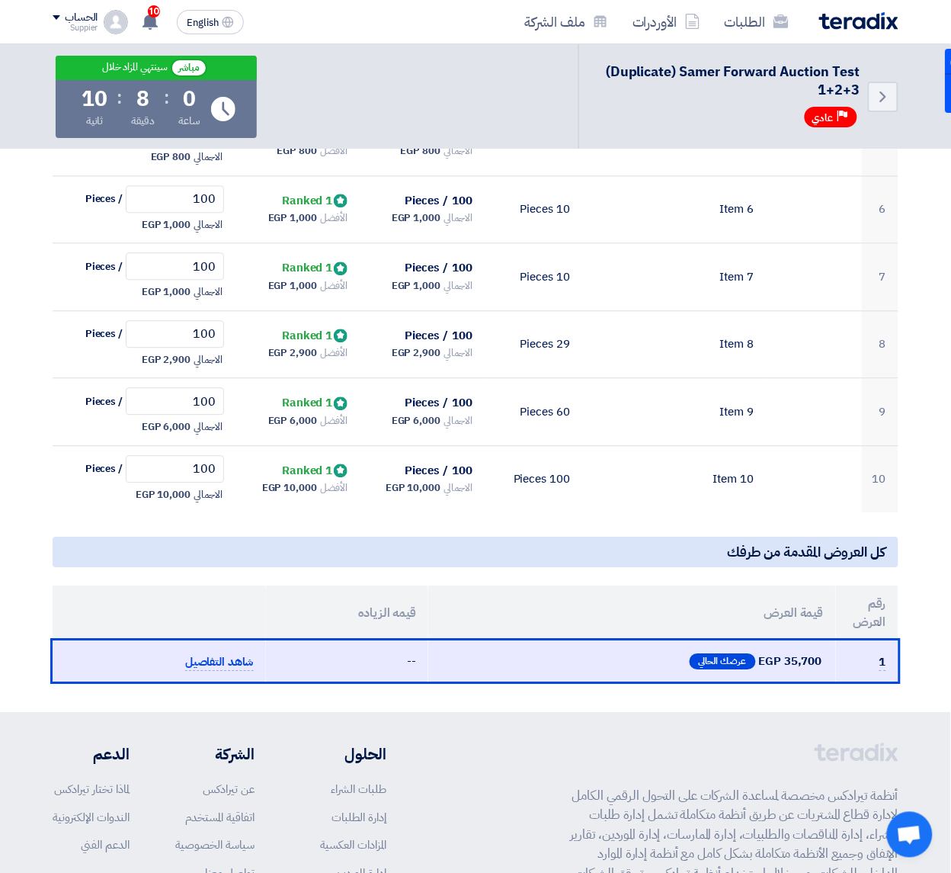
scroll to position [56, 0]
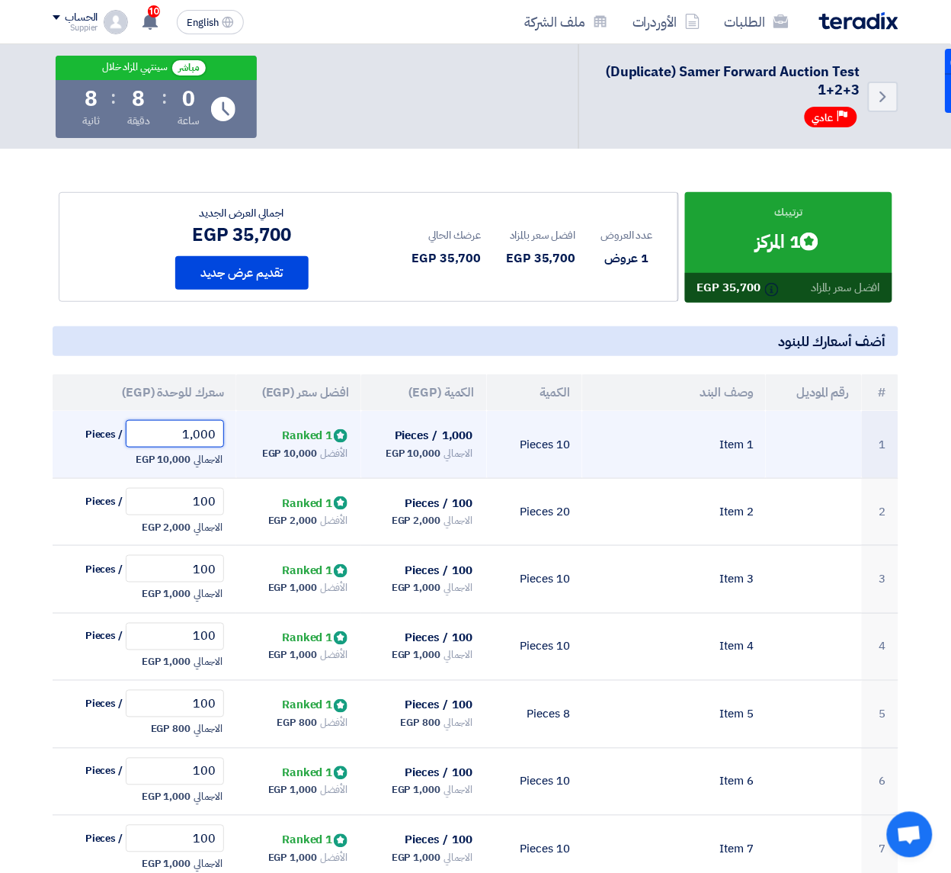
click at [183, 429] on input "1,000" at bounding box center [175, 433] width 98 height 27
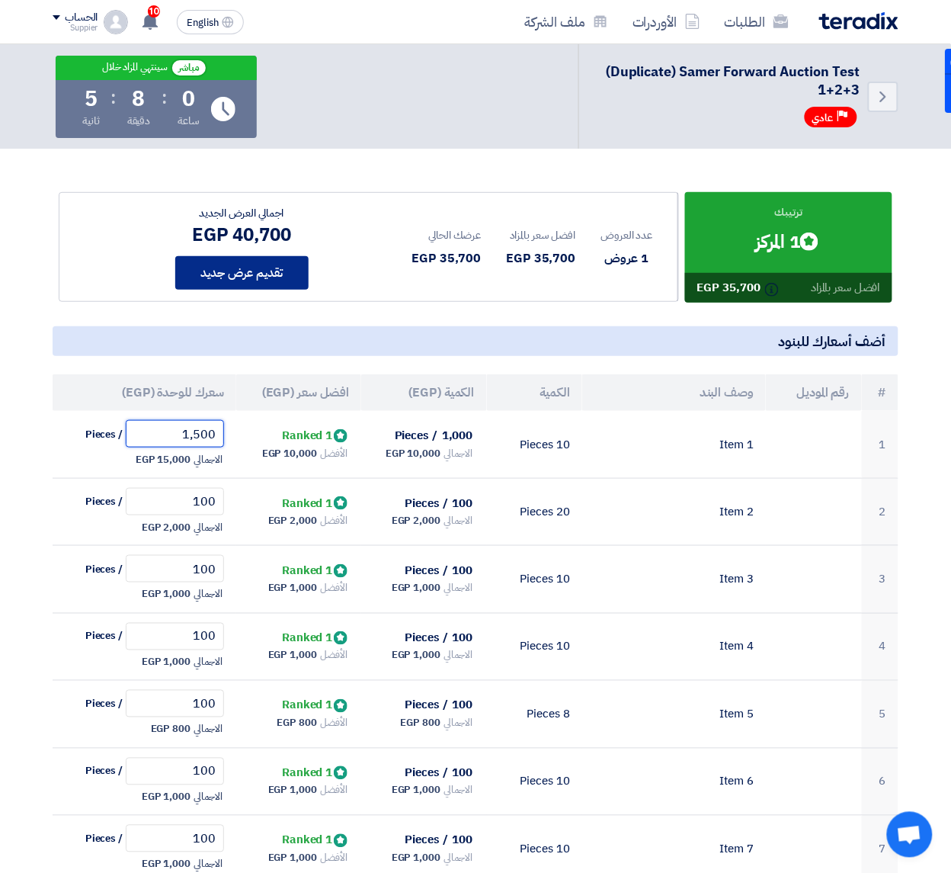
type input "1,500"
click at [242, 275] on button "تقديم عرض جديد" at bounding box center [241, 273] width 133 height 34
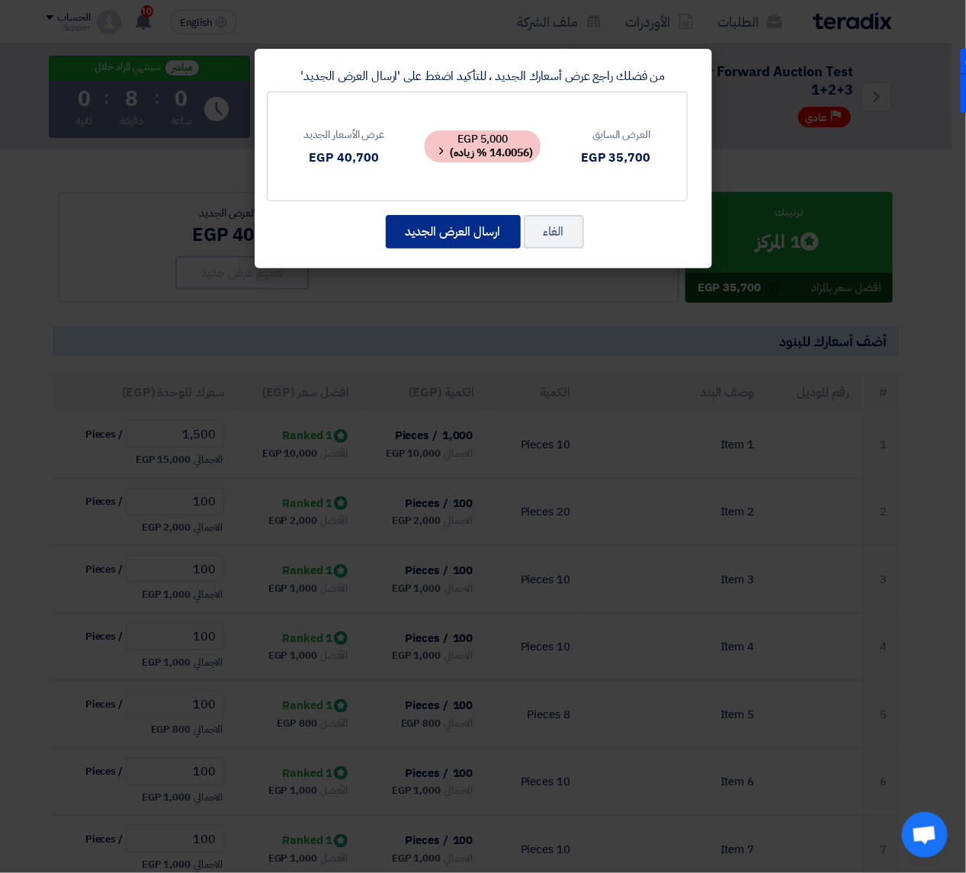
click at [471, 235] on button "ارسال العرض الجديد" at bounding box center [453, 232] width 135 height 34
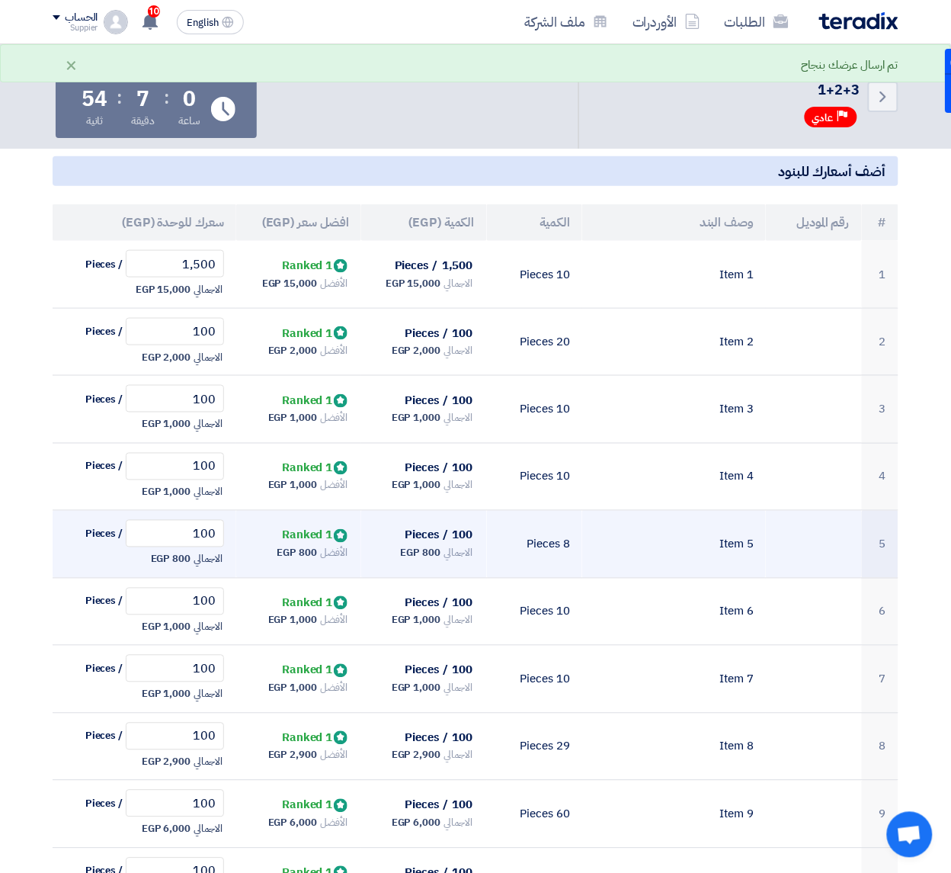
scroll to position [98, 0]
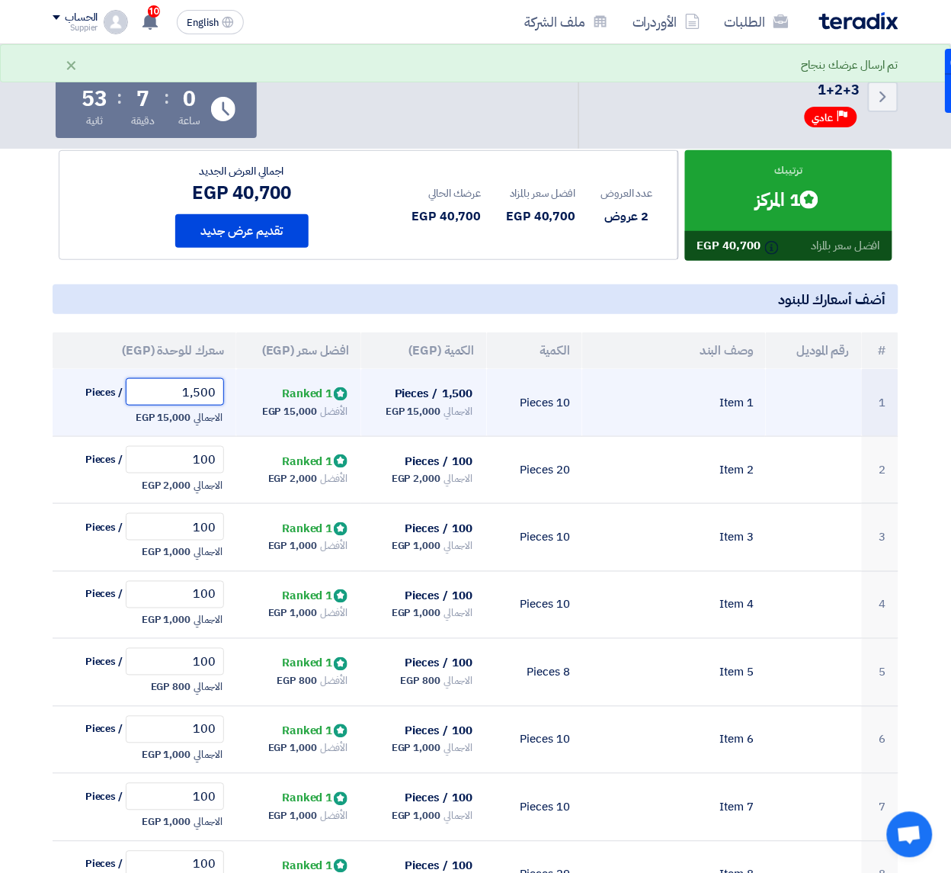
click at [172, 398] on input "1,500" at bounding box center [175, 391] width 98 height 27
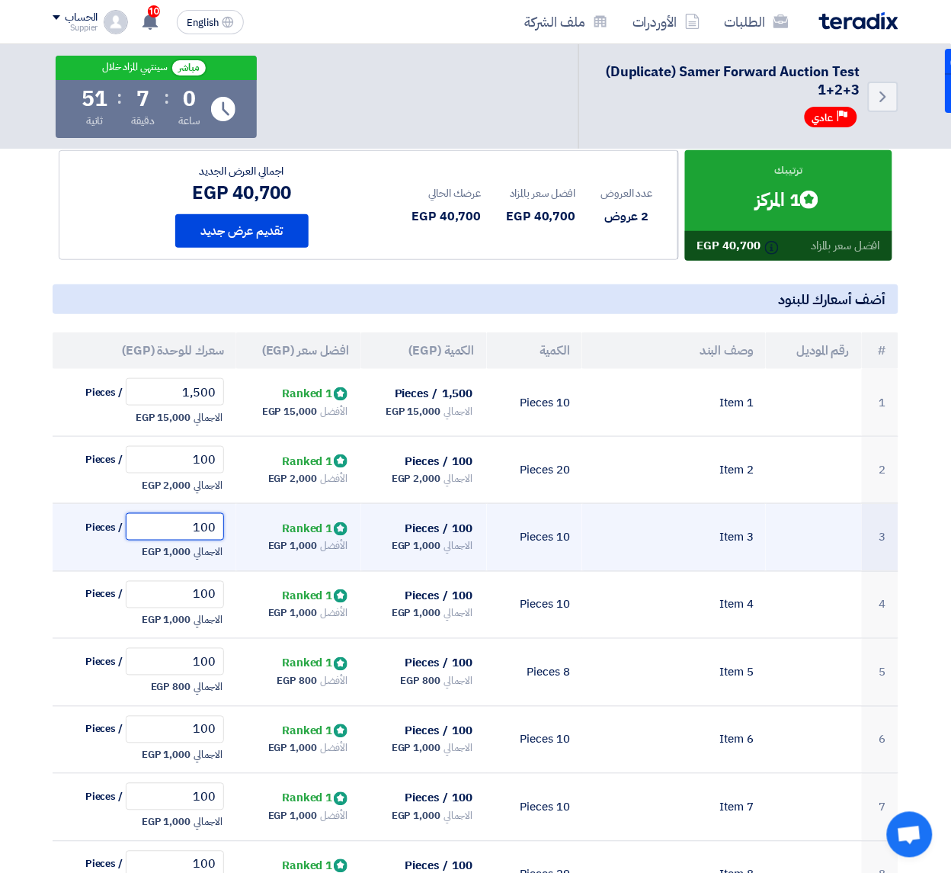
click at [196, 528] on input "100" at bounding box center [175, 526] width 98 height 27
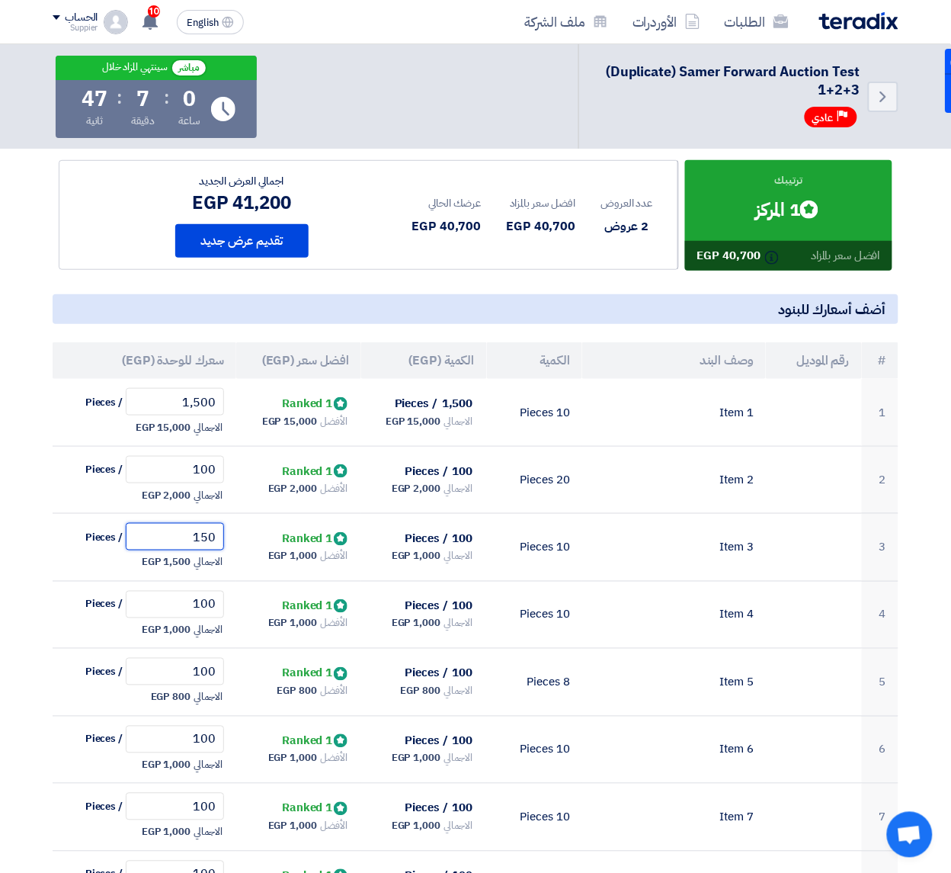
scroll to position [2, 0]
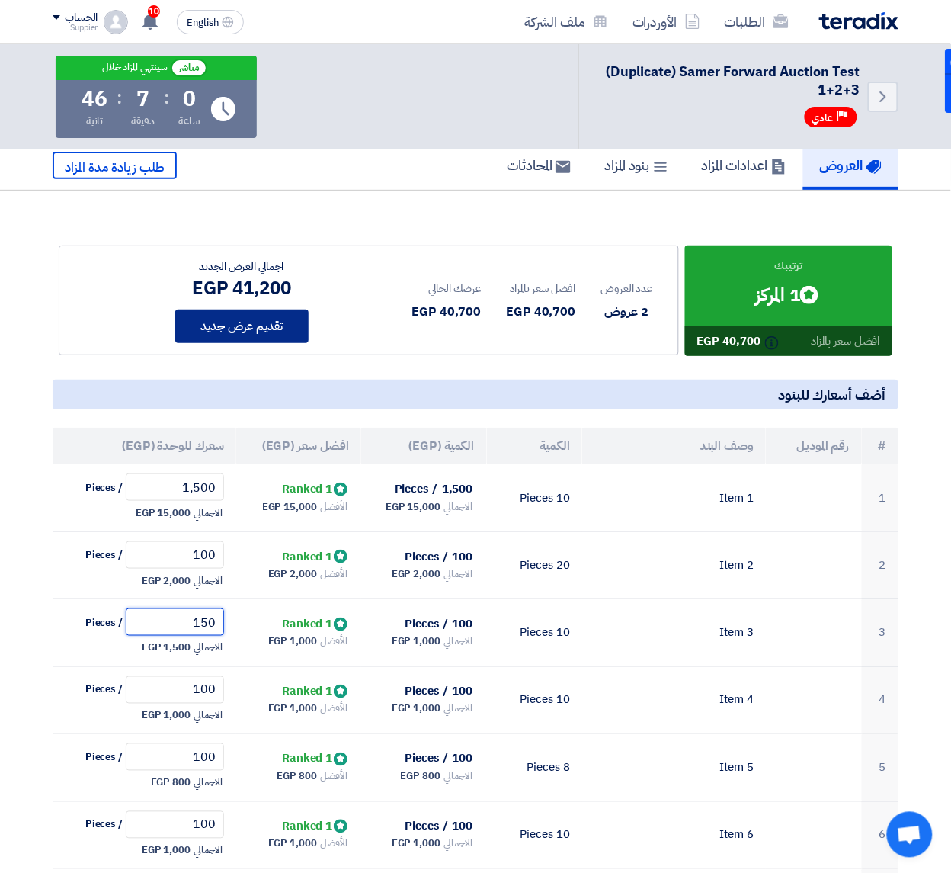
type input "150"
click at [257, 326] on button "تقديم عرض جديد" at bounding box center [241, 327] width 133 height 34
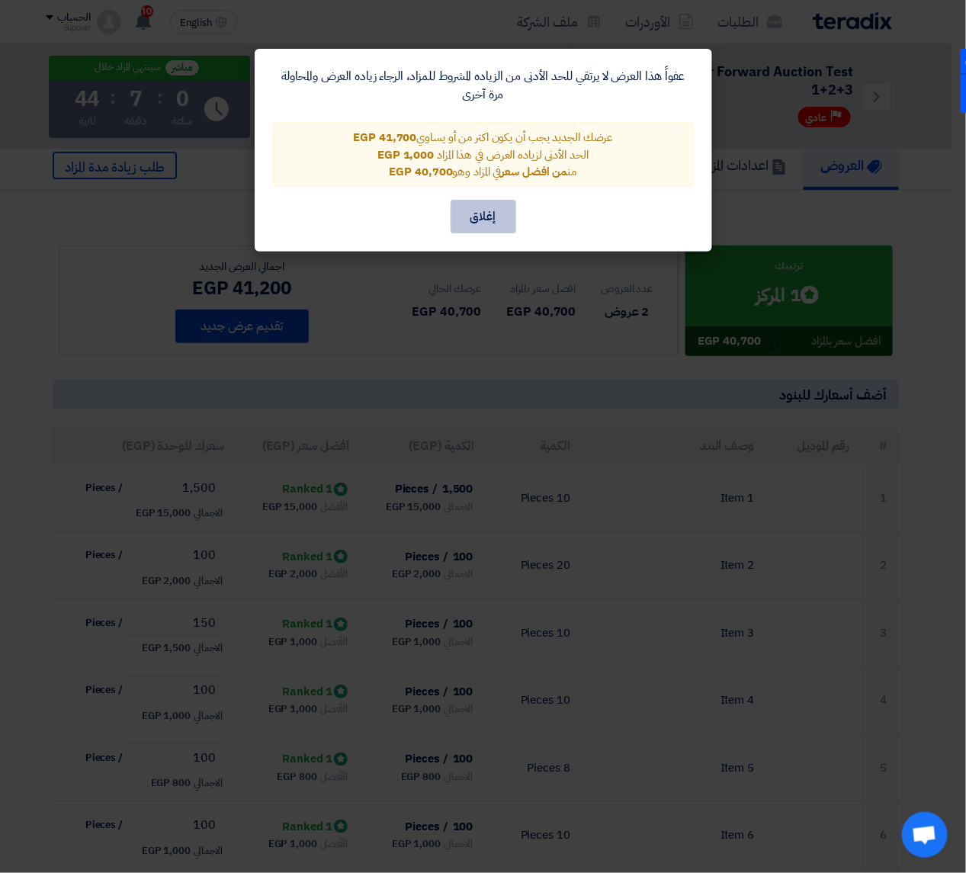
click at [479, 221] on button "إغلاق" at bounding box center [484, 217] width 66 height 34
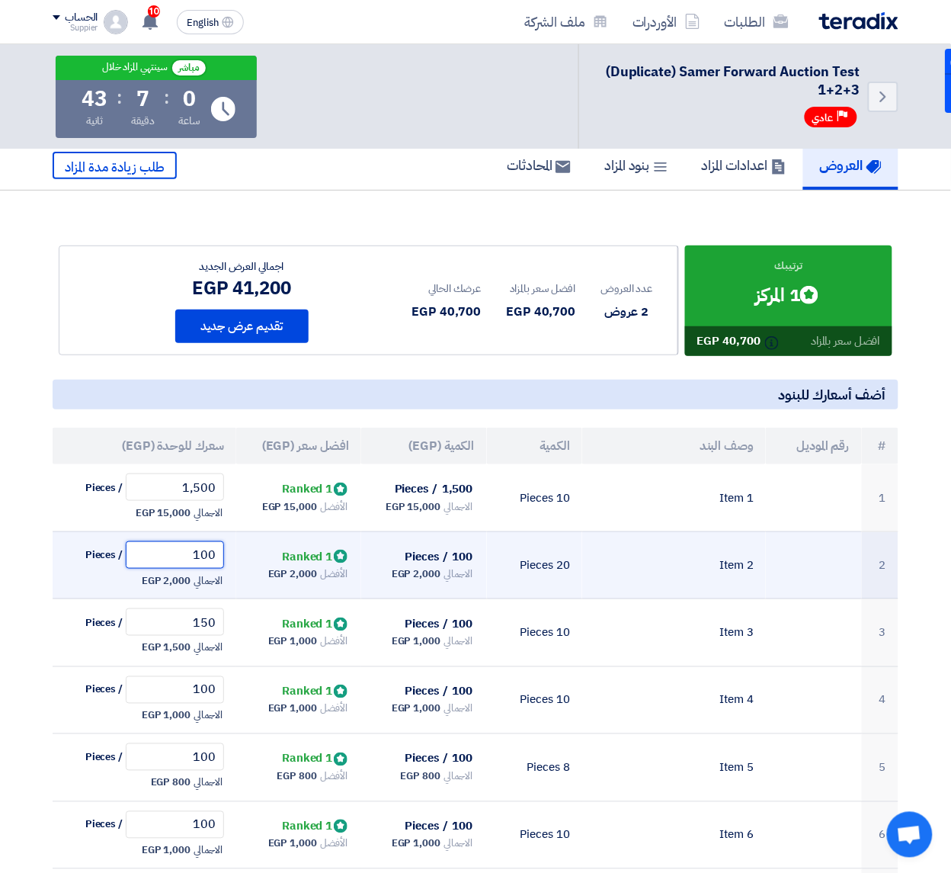
click at [189, 553] on input "100" at bounding box center [175, 554] width 98 height 27
click at [189, 555] on input "100" at bounding box center [175, 554] width 98 height 27
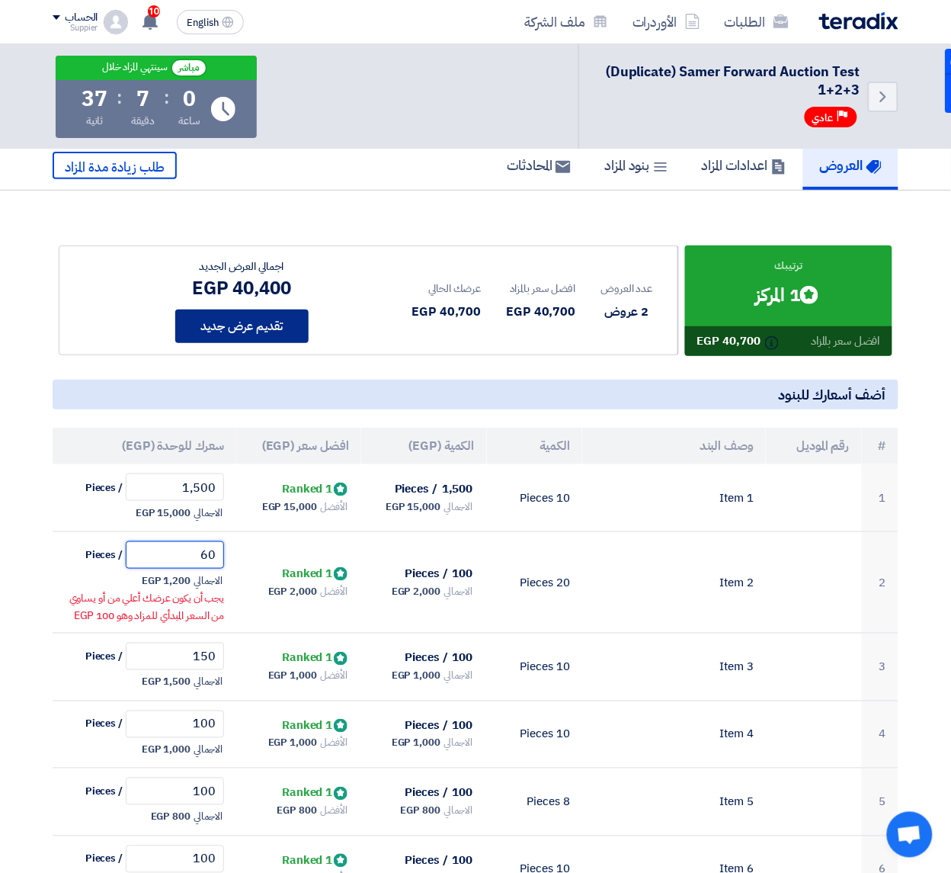
type input "60"
click at [242, 336] on button "تقديم عرض جديد" at bounding box center [241, 327] width 133 height 34
click at [264, 338] on button "تقديم عرض جديد" at bounding box center [241, 327] width 133 height 34
click at [265, 339] on button "تقديم عرض جديد" at bounding box center [241, 327] width 133 height 34
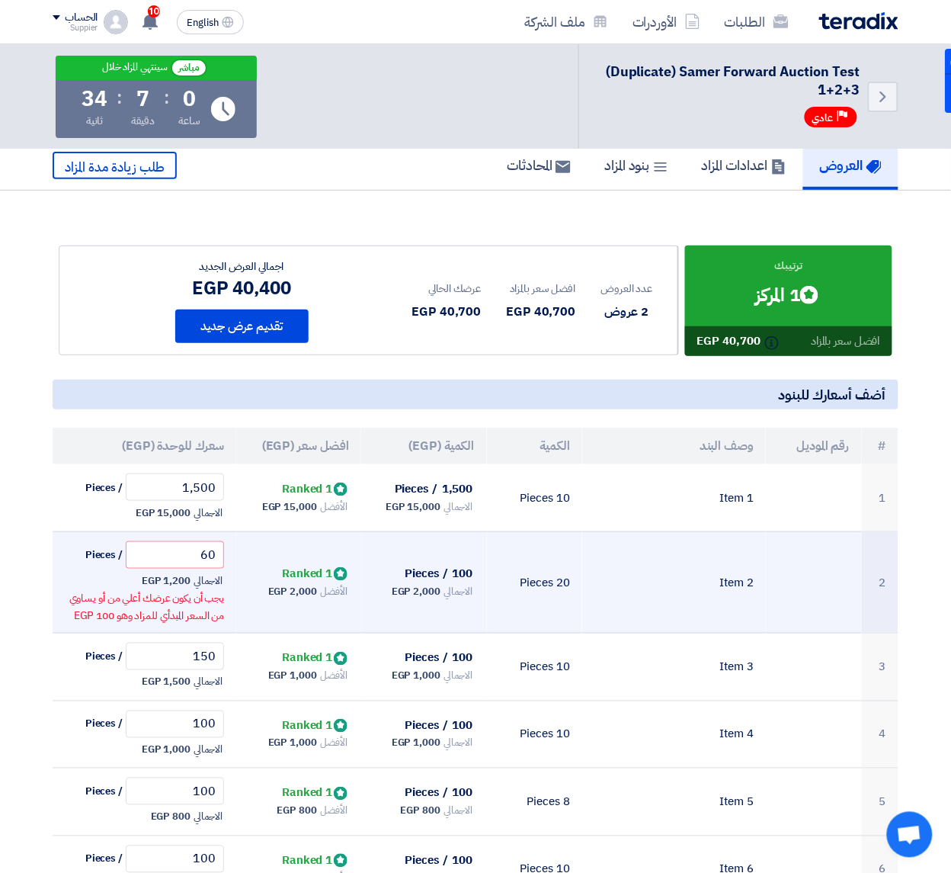
drag, startPoint x: 164, startPoint y: 602, endPoint x: 166, endPoint y: 588, distance: 14.7
click at [164, 598] on span "يجب أن يكون عرضك أعلي من أو يساوي من السعر المبدأي للمزاد وهو 100 EGP" at bounding box center [147, 607] width 156 height 34
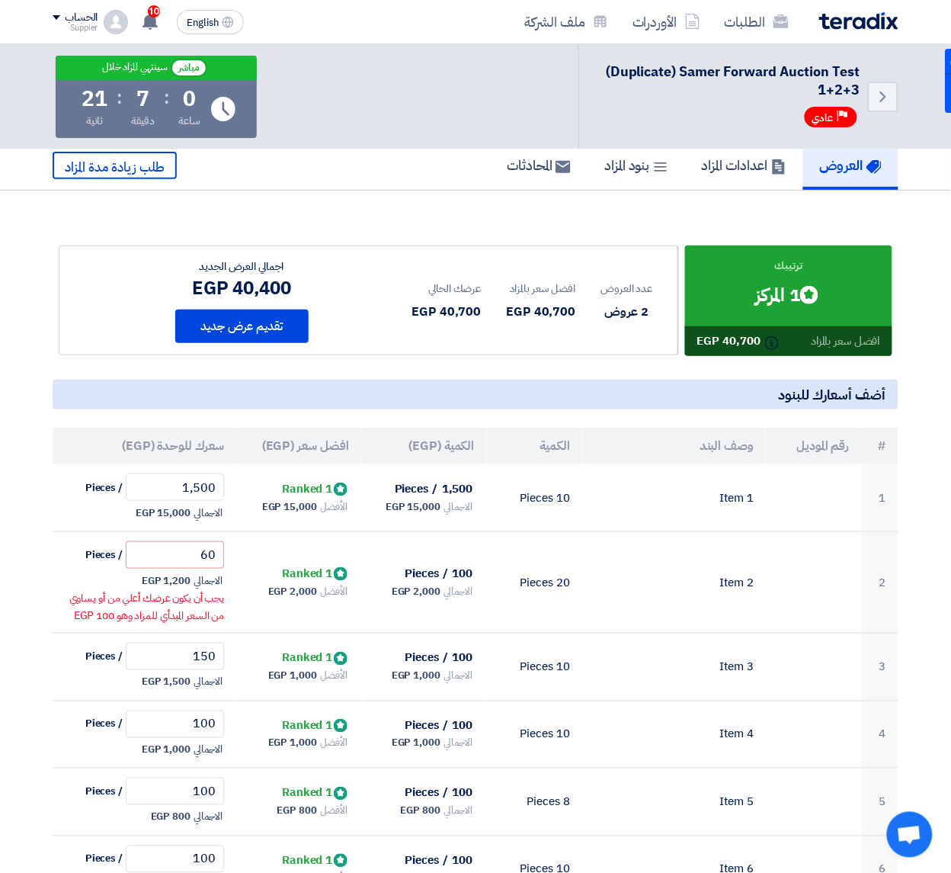
click at [352, 208] on section "ترتيبك Bids submitted 1 المركز افضل سعر بالمزاد Info 40,700 EGP #" at bounding box center [475, 803] width 951 height 1224
